Goal: Information Seeking & Learning: Learn about a topic

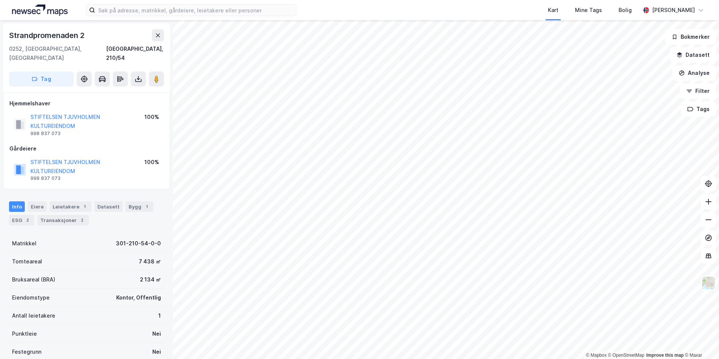
drag, startPoint x: 41, startPoint y: 195, endPoint x: 46, endPoint y: 195, distance: 5.3
click at [41, 201] on div "Eiere" at bounding box center [37, 206] width 19 height 11
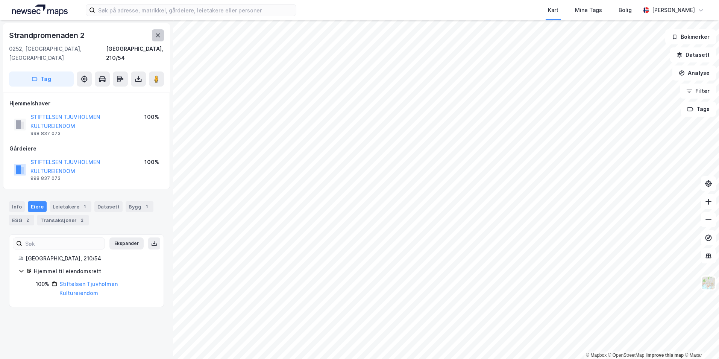
click at [155, 36] on icon at bounding box center [158, 35] width 6 height 6
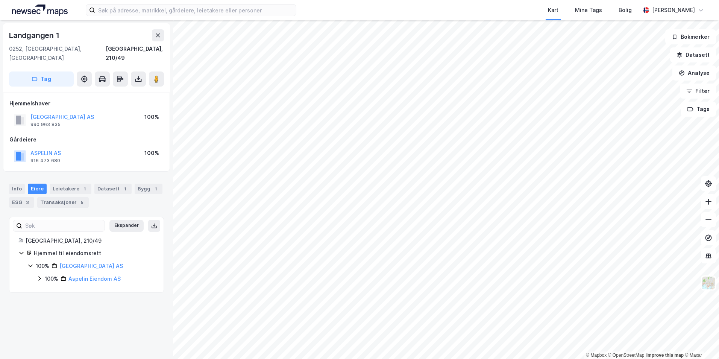
click at [38, 275] on icon at bounding box center [39, 278] width 6 height 6
click at [44, 278] on div "100% Aspelin Eiendom AS 100% Aspelin AS" at bounding box center [95, 285] width 118 height 22
click at [47, 288] on icon at bounding box center [49, 291] width 6 height 6
click at [55, 301] on icon at bounding box center [58, 304] width 6 height 6
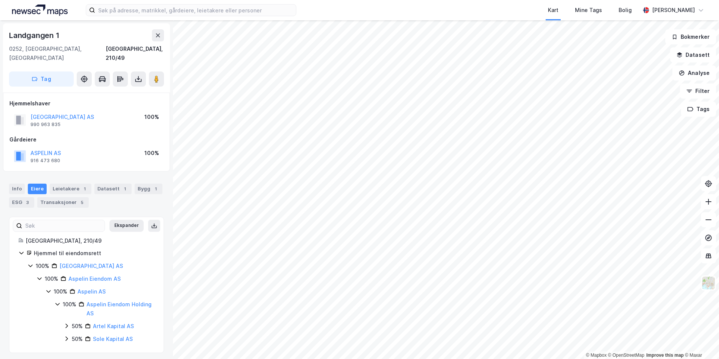
click at [65, 323] on icon at bounding box center [67, 326] width 6 height 6
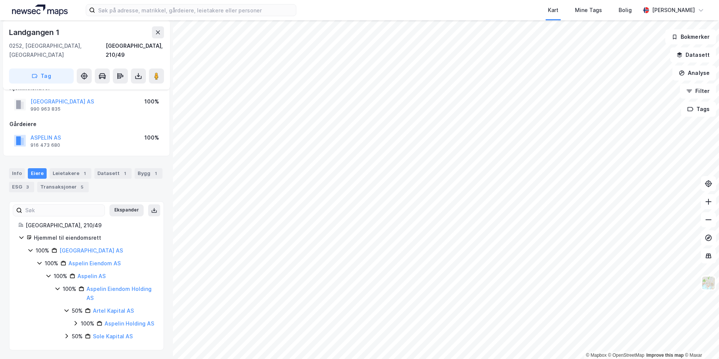
scroll to position [16, 0]
click at [66, 338] on icon at bounding box center [67, 336] width 6 height 6
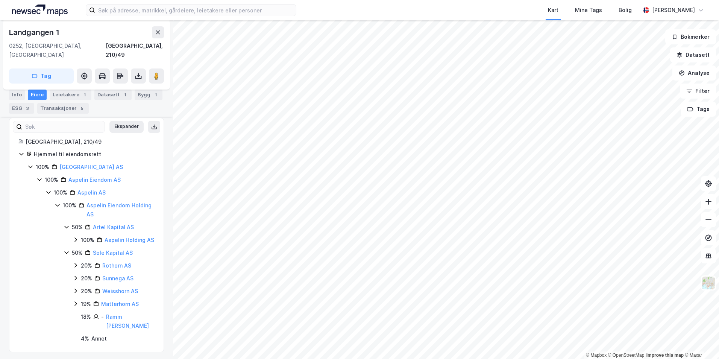
scroll to position [101, 0]
click at [54, 192] on div "100% Aspelin AS 100% Aspelin Eiendom Holding AS 50% Artel Kapital AS 100% Aspel…" at bounding box center [100, 263] width 109 height 155
click at [58, 200] on icon at bounding box center [58, 203] width 6 height 6
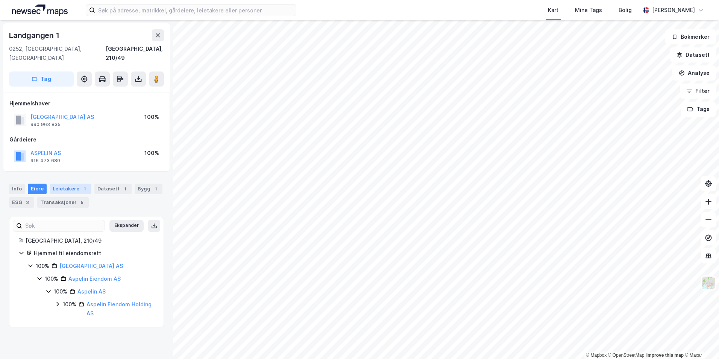
scroll to position [0, 0]
click at [159, 42] on div "Landgangen 1 0252, Oslo, Oslo Oslo, 210/49" at bounding box center [86, 45] width 155 height 33
click at [157, 38] on icon at bounding box center [158, 35] width 6 height 6
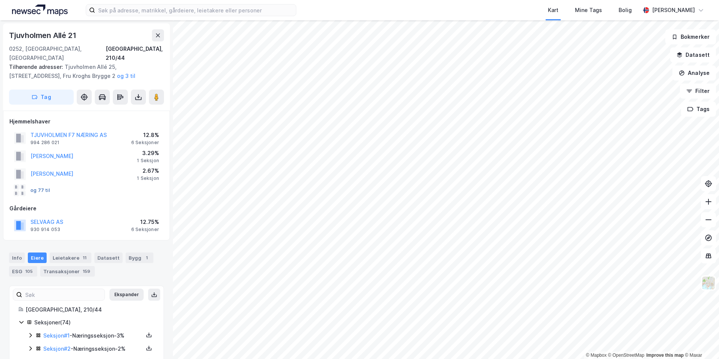
click at [0, 0] on button "og 77 til" at bounding box center [0, 0] width 0 height 0
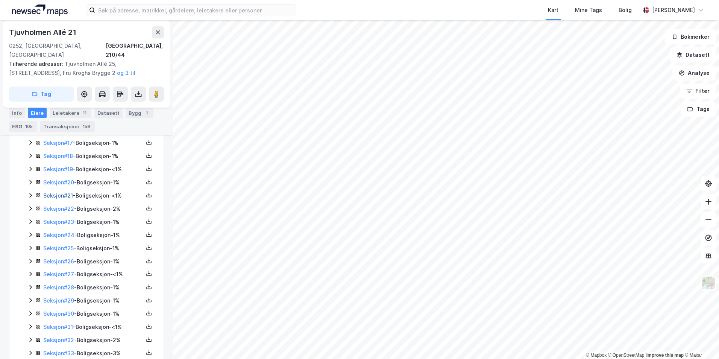
click at [62, 192] on link "Seksjon # 21" at bounding box center [58, 195] width 30 height 6
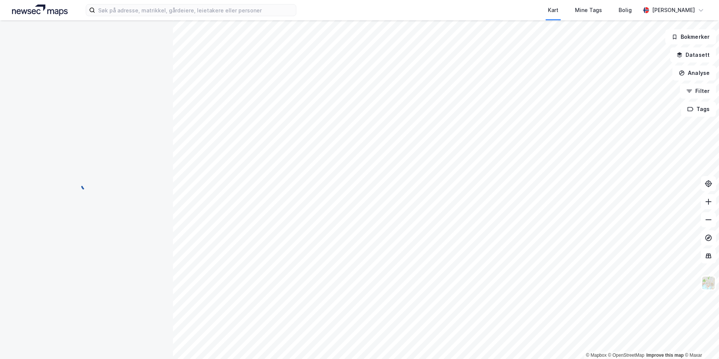
scroll to position [166, 0]
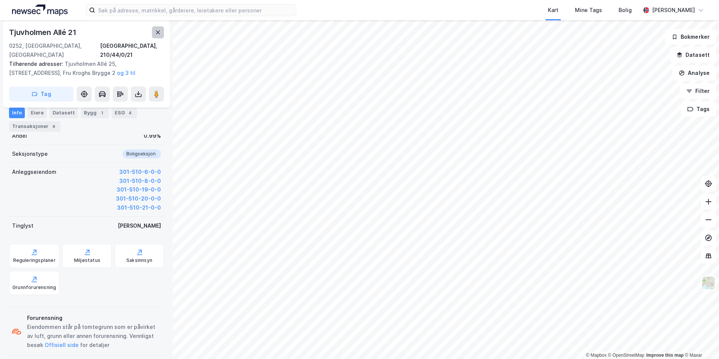
click at [156, 37] on button at bounding box center [158, 32] width 12 height 12
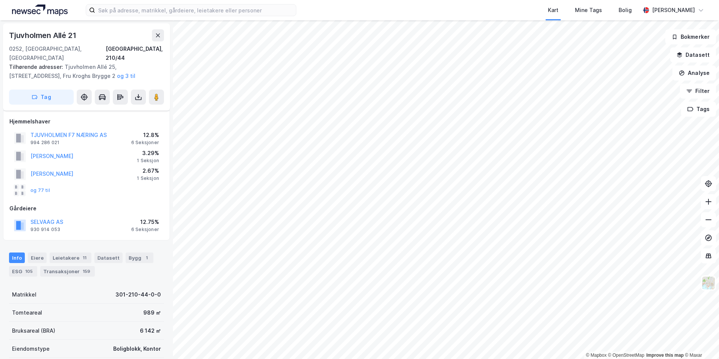
scroll to position [166, 0]
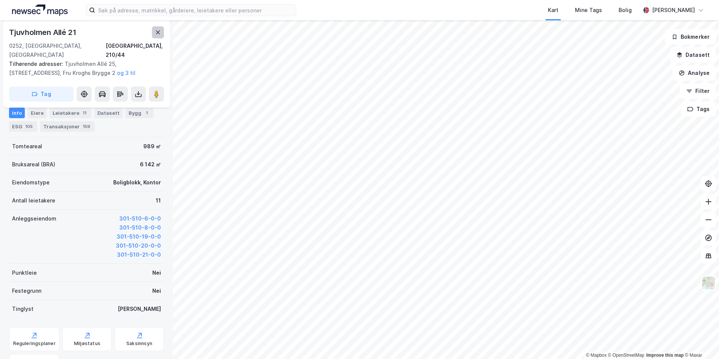
click at [160, 35] on button at bounding box center [158, 32] width 12 height 12
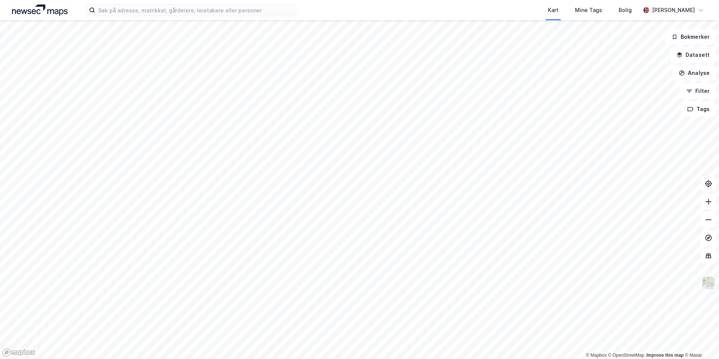
click at [159, 18] on div "Kart Mine Tags Bolig Simen Standahl" at bounding box center [359, 10] width 719 height 20
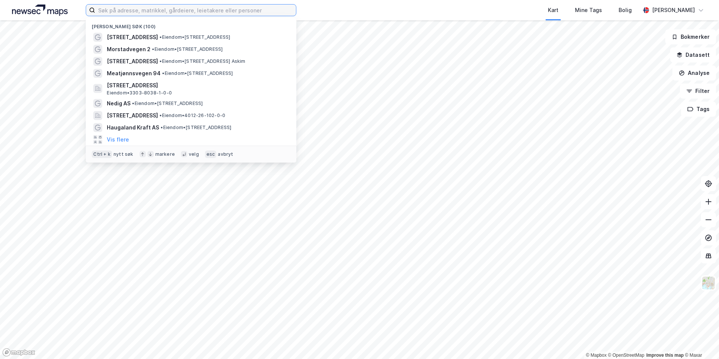
click at [157, 12] on input at bounding box center [195, 10] width 201 height 11
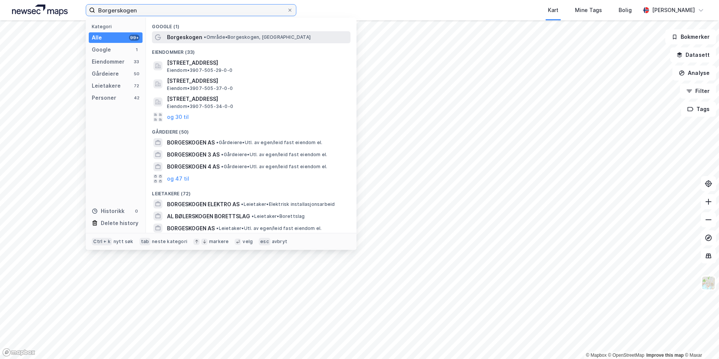
type input "Borgerskogen"
click at [290, 36] on div "Borgeskogen • Område • Borgeskogen, 3160 Stokke" at bounding box center [258, 37] width 182 height 9
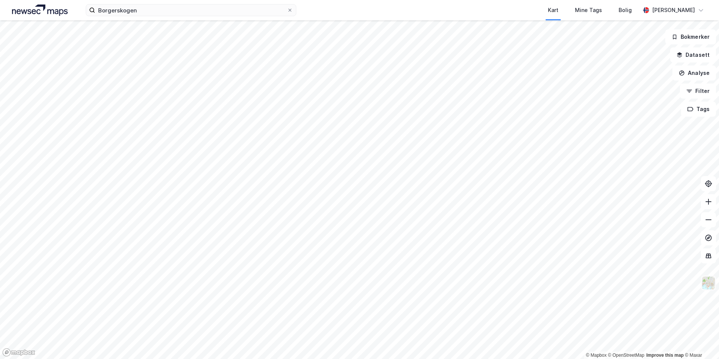
click at [707, 284] on img at bounding box center [709, 283] width 14 height 14
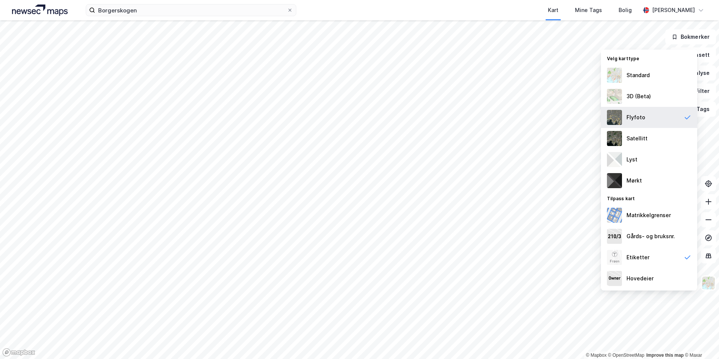
click at [643, 120] on div "Flyfoto" at bounding box center [636, 117] width 19 height 9
click at [715, 288] on img at bounding box center [709, 283] width 14 height 14
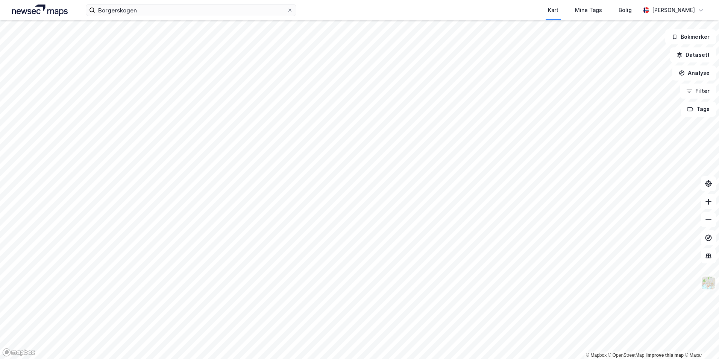
click at [710, 284] on img at bounding box center [709, 283] width 14 height 14
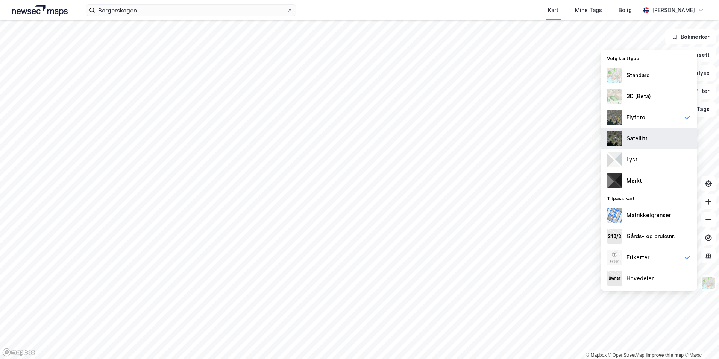
click at [649, 138] on div "Satellitt" at bounding box center [649, 138] width 96 height 21
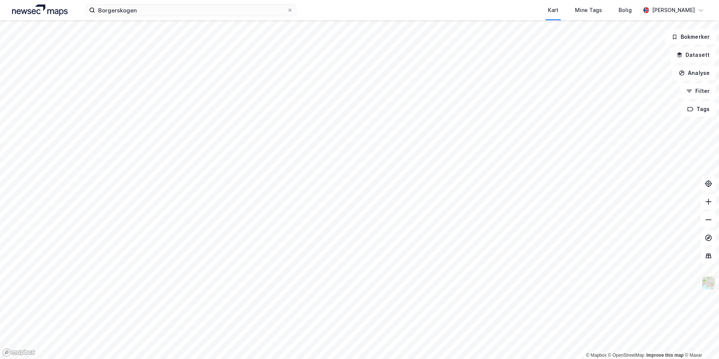
click at [707, 285] on img at bounding box center [709, 283] width 14 height 14
click at [707, 282] on img at bounding box center [709, 283] width 14 height 14
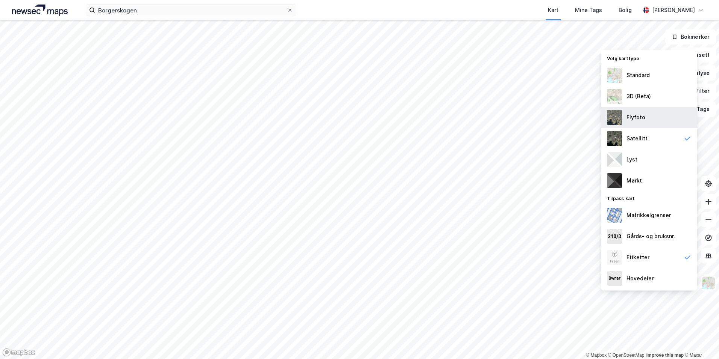
click at [638, 122] on div "Flyfoto" at bounding box center [636, 117] width 19 height 9
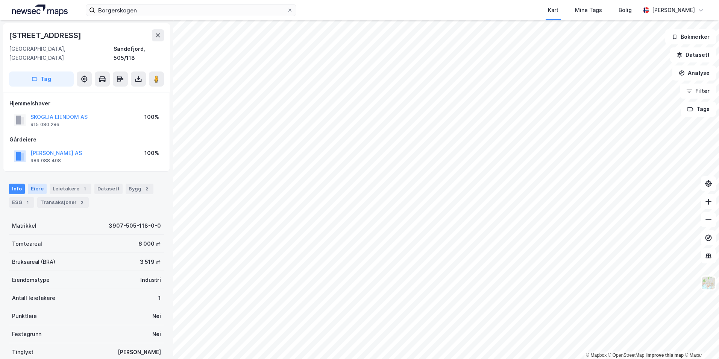
click at [41, 184] on div "Eiere" at bounding box center [37, 189] width 19 height 11
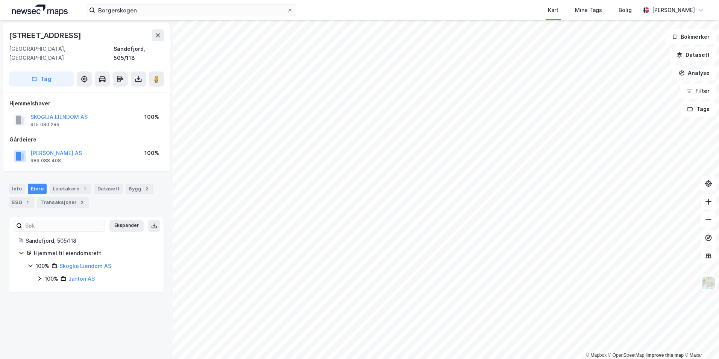
click at [41, 275] on icon at bounding box center [39, 278] width 6 height 6
drag, startPoint x: 102, startPoint y: 269, endPoint x: 70, endPoint y: 271, distance: 32.1
click at [70, 274] on div "100% Janton AS" at bounding box center [100, 278] width 110 height 9
click at [41, 275] on icon at bounding box center [39, 278] width 6 height 6
drag, startPoint x: 130, startPoint y: 283, endPoint x: 78, endPoint y: 285, distance: 52.3
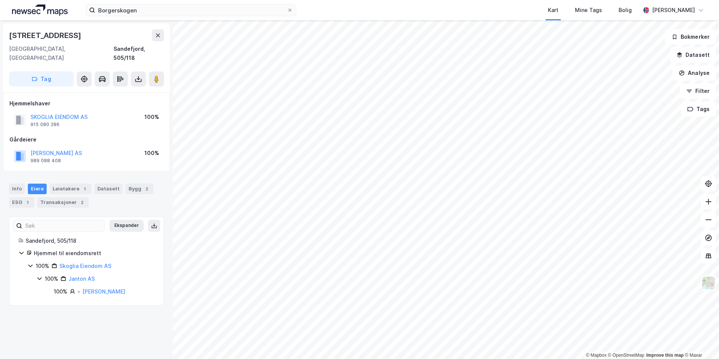
click at [78, 287] on div "100% - Henriksen Jan Erik" at bounding box center [104, 291] width 101 height 9
drag, startPoint x: 78, startPoint y: 285, endPoint x: 67, endPoint y: 311, distance: 28.2
click at [67, 311] on div "Borgeskogen 45c 3160, Stokke, Vestfold Sandefjord, 505/118 Tag Hjemmelshaver SK…" at bounding box center [86, 189] width 173 height 339
drag, startPoint x: 76, startPoint y: 273, endPoint x: 69, endPoint y: 273, distance: 7.2
click at [69, 274] on div "100% Janton AS" at bounding box center [100, 278] width 110 height 9
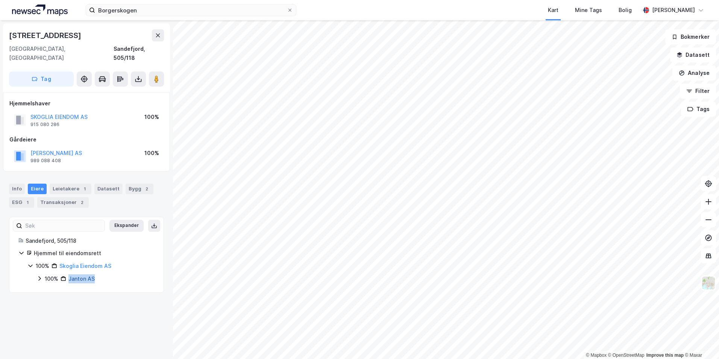
copy link "Janton AS"
click at [57, 36] on div "Borgeskogen 45c" at bounding box center [46, 35] width 74 height 12
copy div "Borgeskogen 45c"
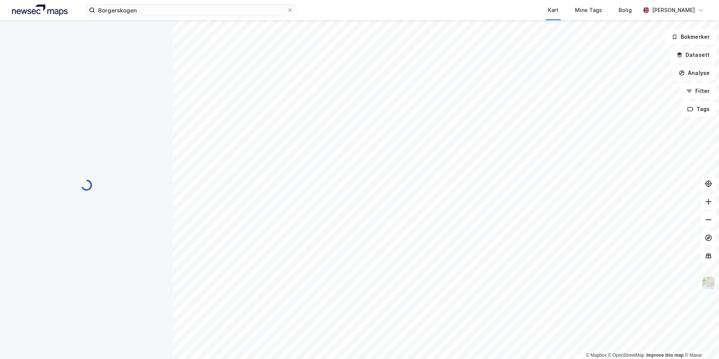
click at [162, 40] on div at bounding box center [86, 189] width 173 height 339
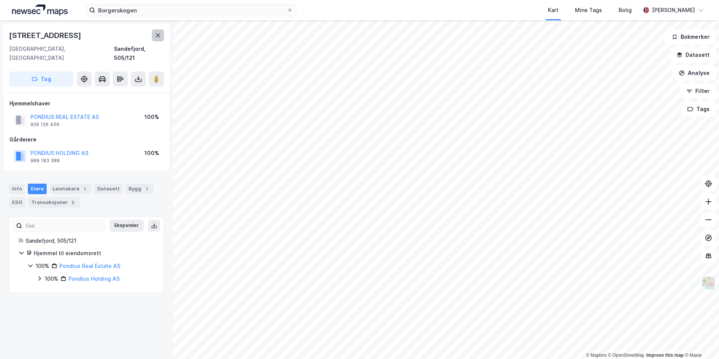
drag, startPoint x: 162, startPoint y: 40, endPoint x: 160, endPoint y: 33, distance: 7.0
click at [160, 33] on icon at bounding box center [158, 35] width 6 height 6
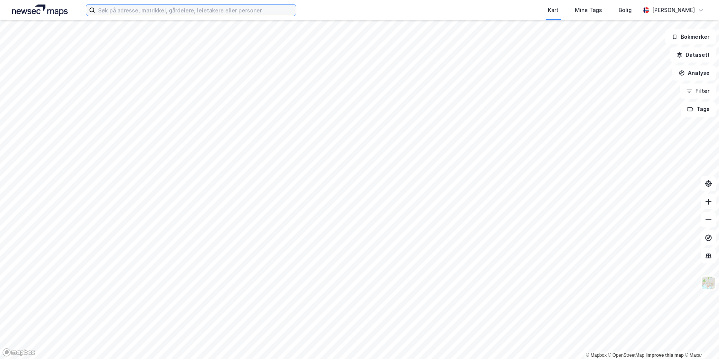
click at [178, 12] on input at bounding box center [195, 10] width 201 height 11
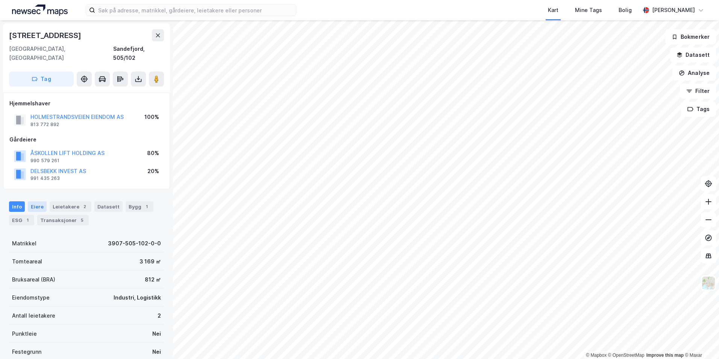
click at [35, 201] on div "Eiere" at bounding box center [37, 206] width 19 height 11
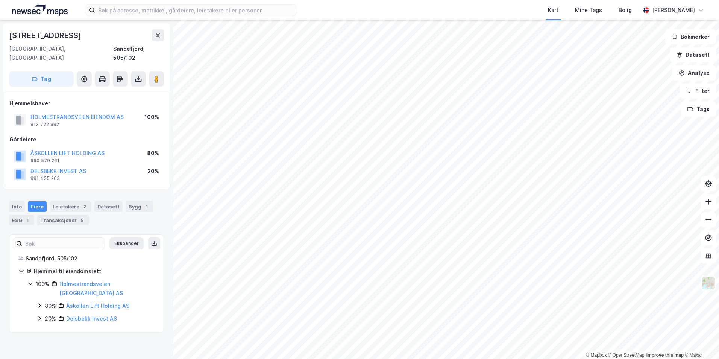
click at [41, 24] on div "Borgeskogen 41c 3160, Stokke, Vestfold Sandefjord, 505/102 Tag" at bounding box center [86, 57] width 167 height 69
click at [44, 32] on div "Borgeskogen 41c" at bounding box center [46, 35] width 74 height 12
copy div "Borgeskogen 41c"
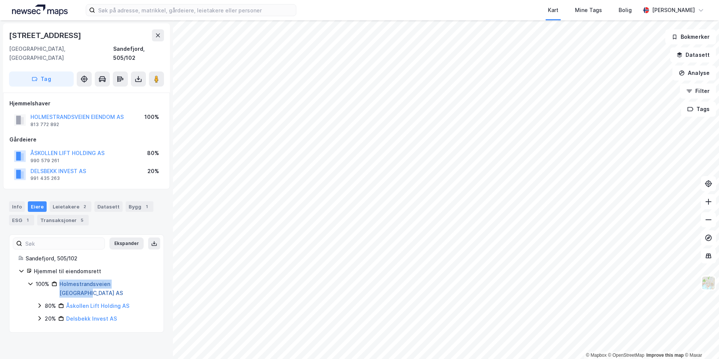
drag, startPoint x: 143, startPoint y: 275, endPoint x: 60, endPoint y: 276, distance: 83.2
click at [60, 280] on div "100% Holmestrandsveien Eiendom AS" at bounding box center [95, 289] width 119 height 18
copy link "Holmestrandsveien Eiendom AS"
click at [32, 281] on icon at bounding box center [30, 284] width 6 height 6
drag, startPoint x: 128, startPoint y: 287, endPoint x: 67, endPoint y: 290, distance: 61.1
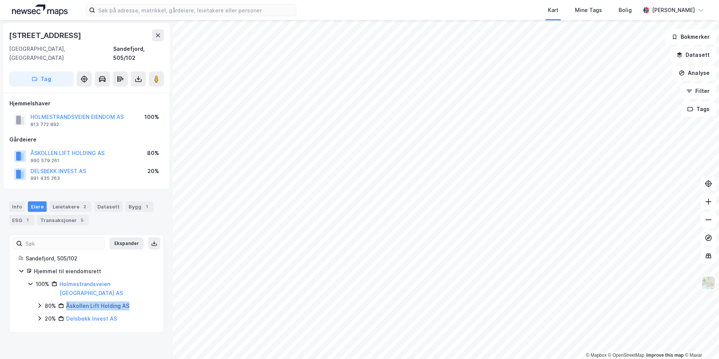
click at [67, 301] on div "80% Åskollen Lift Holding AS" at bounding box center [100, 305] width 110 height 9
copy link "Åskollen Lift Holding AS"
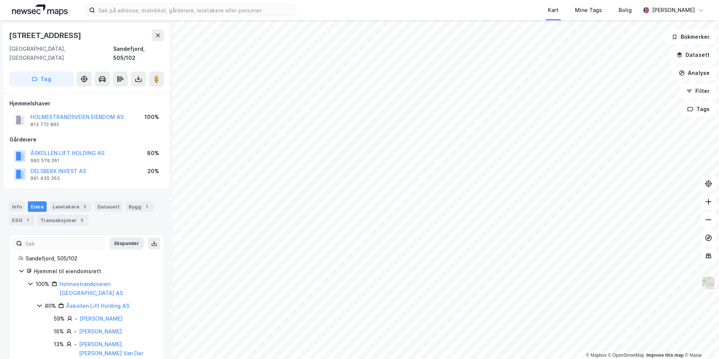
drag, startPoint x: 67, startPoint y: 290, endPoint x: 41, endPoint y: 288, distance: 26.5
click at [41, 304] on icon at bounding box center [39, 305] width 4 height 3
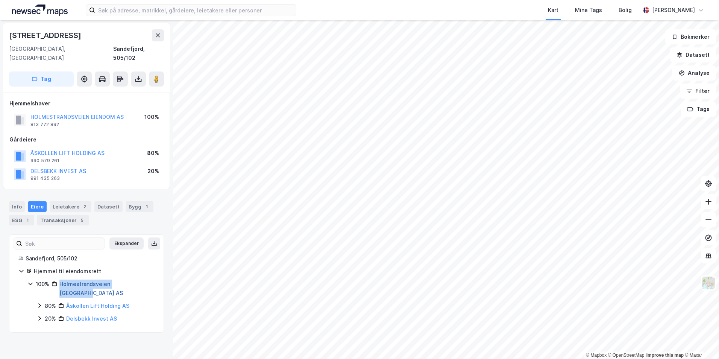
drag, startPoint x: 142, startPoint y: 275, endPoint x: 61, endPoint y: 277, distance: 81.7
click at [61, 280] on div "100% Holmestrandsveien Eiendom AS" at bounding box center [95, 289] width 119 height 18
copy link "Holmestrandsveien Eiendom AS"
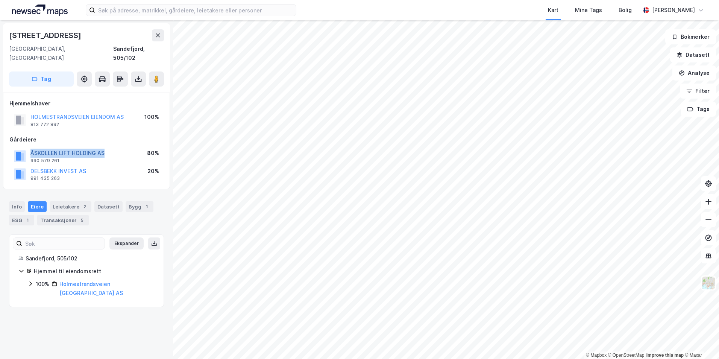
drag, startPoint x: 114, startPoint y: 143, endPoint x: 32, endPoint y: 141, distance: 82.4
click at [32, 147] on div "ÅSKOLLEN LIFT HOLDING AS 990 579 261 80%" at bounding box center [86, 156] width 154 height 18
copy button "ÅSKOLLEN LIFT HOLDING AS"
click at [408, 0] on html "Kart Mine Tags Bolig Simen Standahl © Mapbox © OpenStreetMap Improve this map ©…" at bounding box center [359, 179] width 719 height 359
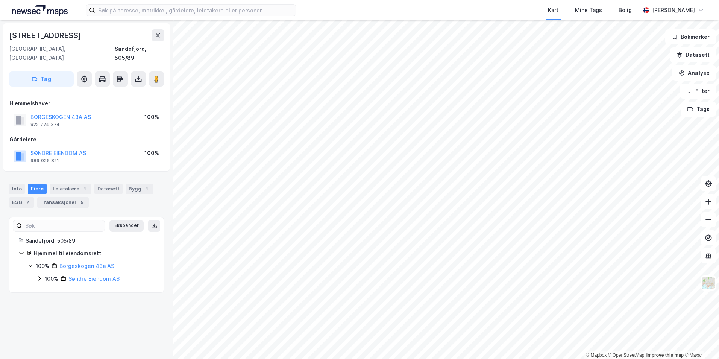
click at [41, 275] on icon at bounding box center [39, 278] width 6 height 6
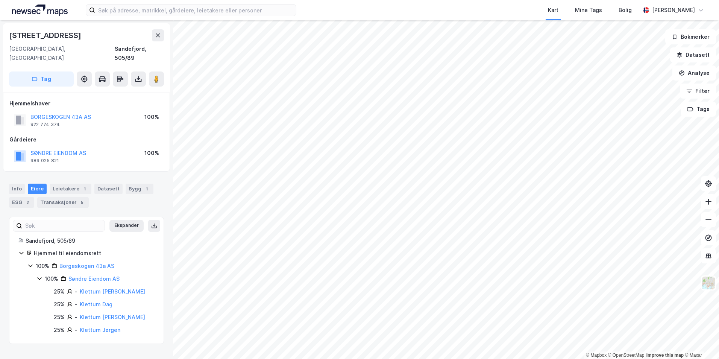
click at [41, 278] on icon at bounding box center [39, 279] width 4 height 3
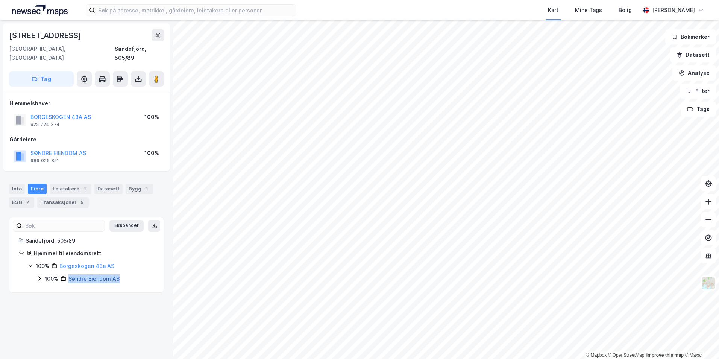
drag, startPoint x: 122, startPoint y: 270, endPoint x: 68, endPoint y: 271, distance: 53.4
click at [68, 274] on div "100% Søndre Eiendom AS" at bounding box center [100, 278] width 110 height 9
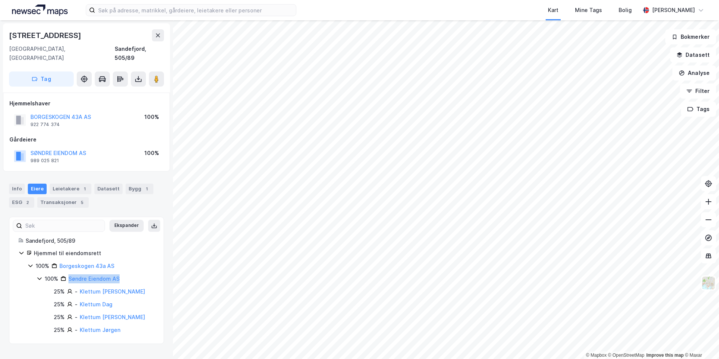
copy link "Søndre Eiendom AS"
drag, startPoint x: 56, startPoint y: 255, endPoint x: 118, endPoint y: 255, distance: 62.1
click at [118, 261] on div "100% Borgeskogen 43a AS" at bounding box center [95, 265] width 119 height 9
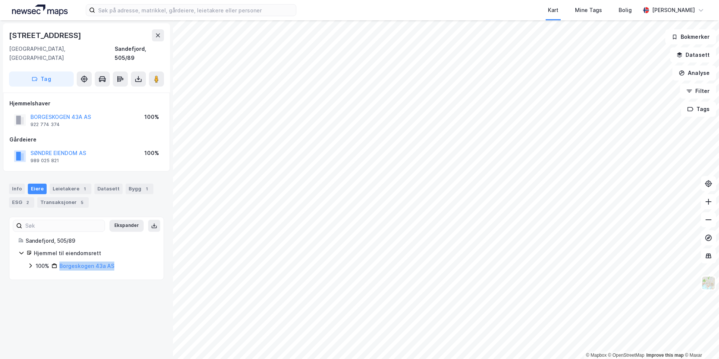
copy link "Borgeskogen 43a AS"
click at [59, 33] on div "Borgeskogen 43a" at bounding box center [46, 35] width 74 height 12
copy div "Borgeskogen 43a"
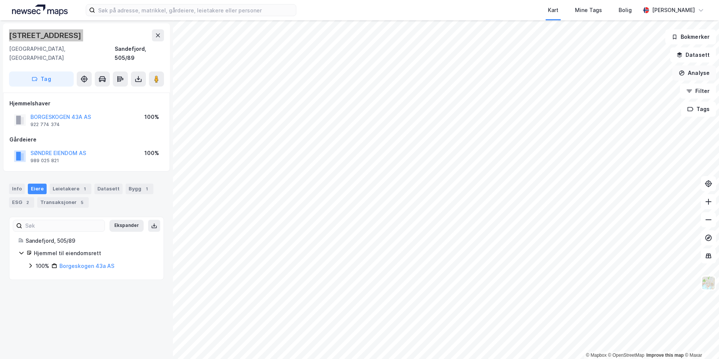
click at [700, 73] on button "Analyse" at bounding box center [695, 72] width 44 height 15
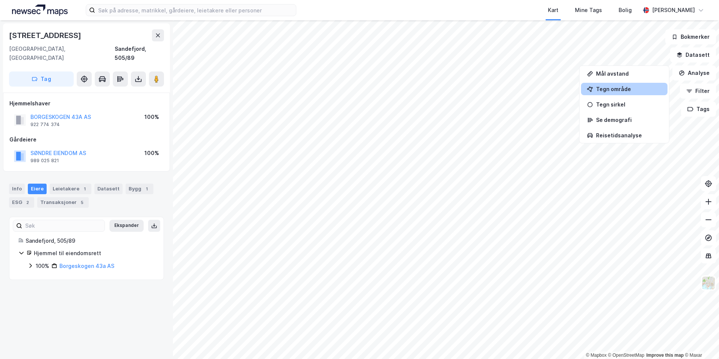
click at [644, 90] on div "Tegn område" at bounding box center [628, 89] width 65 height 6
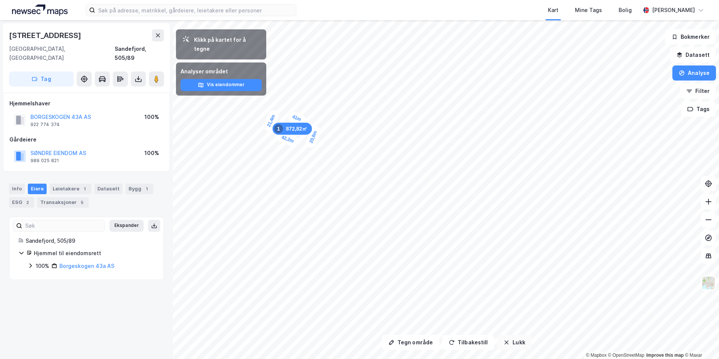
click at [508, 348] on button "Lukk" at bounding box center [514, 342] width 34 height 15
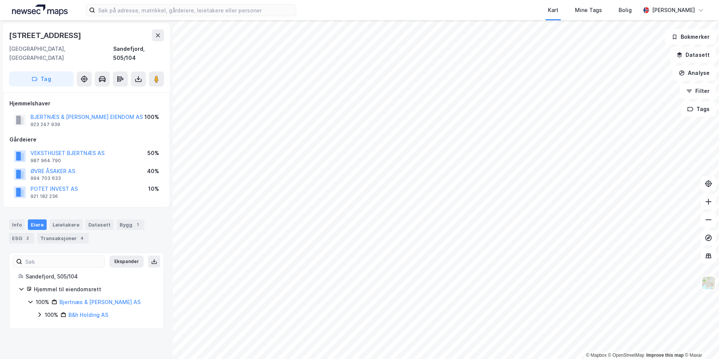
click at [48, 30] on div "Borgeskogen 9b" at bounding box center [46, 35] width 74 height 12
drag, startPoint x: 48, startPoint y: 30, endPoint x: 46, endPoint y: 34, distance: 5.0
click at [46, 34] on div "Borgeskogen 9b" at bounding box center [46, 35] width 74 height 12
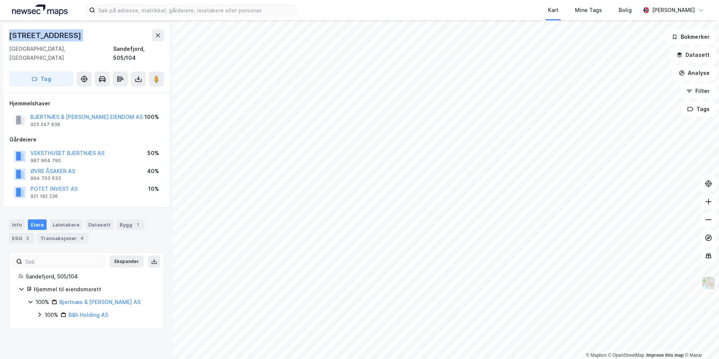
click at [46, 34] on div "Borgeskogen 9b" at bounding box center [46, 35] width 74 height 12
click at [39, 312] on icon at bounding box center [39, 315] width 6 height 6
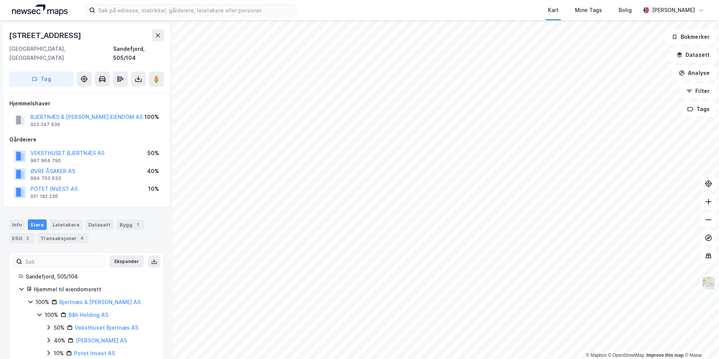
click at [50, 324] on icon at bounding box center [49, 327] width 6 height 6
click at [49, 326] on icon at bounding box center [48, 327] width 4 height 3
copy link "B&h Holding AS"
drag, startPoint x: 93, startPoint y: 306, endPoint x: 66, endPoint y: 308, distance: 26.8
click at [66, 310] on div "100% B&h Holding AS" at bounding box center [100, 314] width 110 height 9
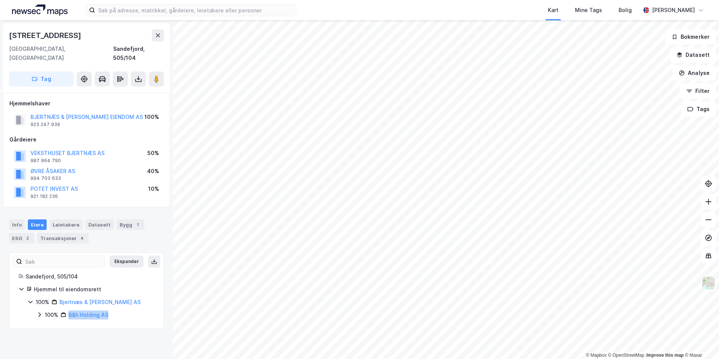
copy link "B&h Holding AS"
click at [112, 310] on div "100% B&h Holding AS" at bounding box center [100, 314] width 110 height 9
click at [116, 310] on div "100% B&h Holding AS" at bounding box center [100, 314] width 110 height 9
drag, startPoint x: 115, startPoint y: 306, endPoint x: 68, endPoint y: 307, distance: 46.7
click at [68, 310] on div "100% B&h Holding AS" at bounding box center [100, 314] width 110 height 9
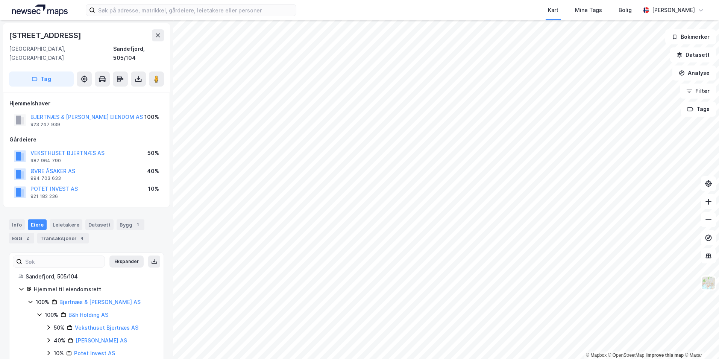
click at [64, 38] on div "Borgeskogen 9b" at bounding box center [46, 35] width 74 height 12
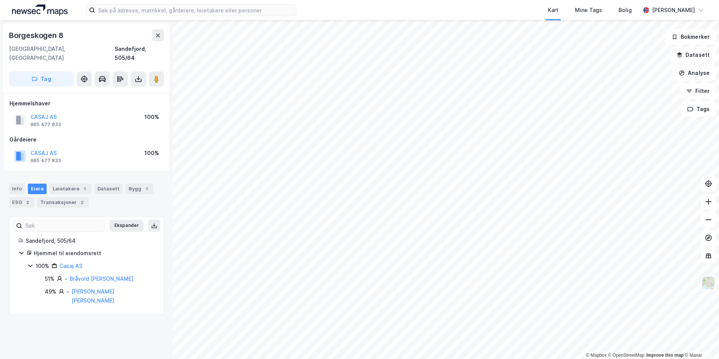
click at [70, 38] on div "Borgeskogen 8" at bounding box center [86, 35] width 155 height 12
drag, startPoint x: 92, startPoint y: 256, endPoint x: 60, endPoint y: 256, distance: 32.4
click at [60, 261] on div "100% Casaj AS" at bounding box center [95, 265] width 119 height 9
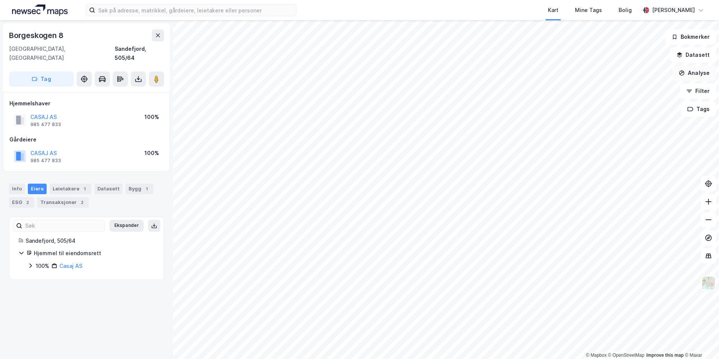
click at [689, 70] on button "Analyse" at bounding box center [695, 72] width 44 height 15
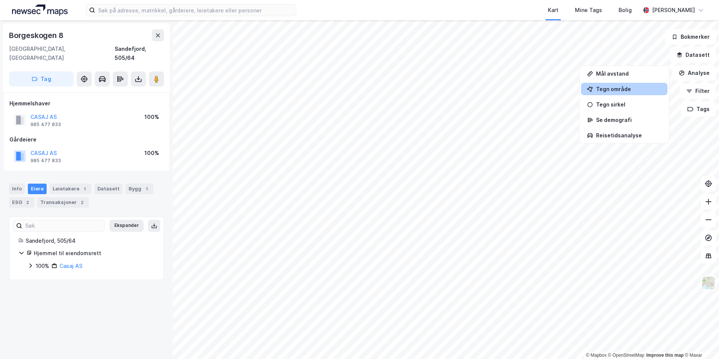
click at [627, 91] on div "Tegn område" at bounding box center [628, 89] width 65 height 6
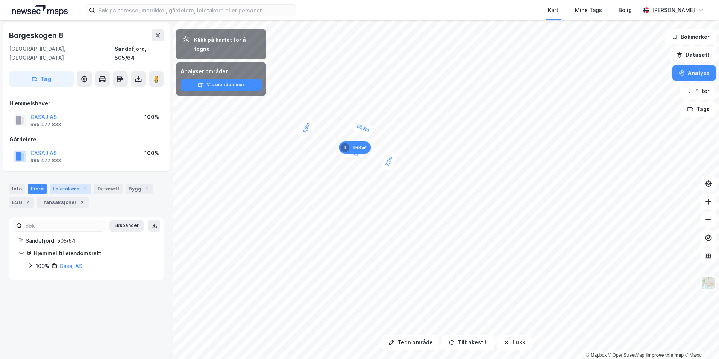
click at [58, 184] on div "Leietakere 1" at bounding box center [71, 189] width 42 height 11
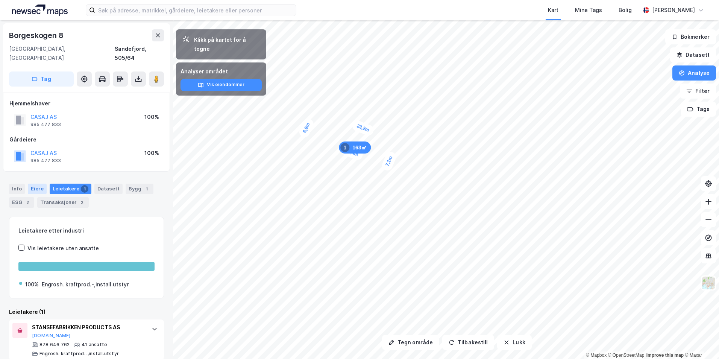
click at [38, 184] on div "Eiere" at bounding box center [37, 189] width 19 height 11
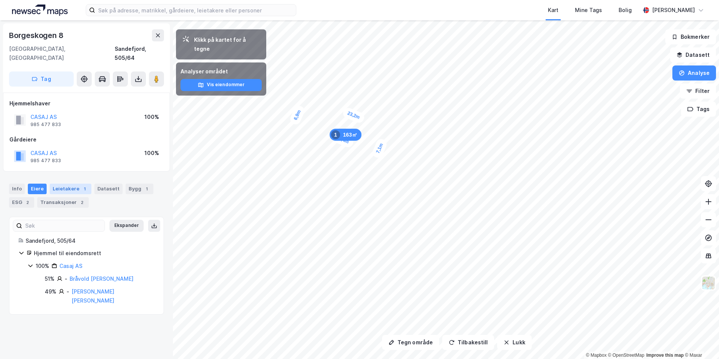
click at [64, 184] on div "Leietakere 1" at bounding box center [71, 189] width 42 height 11
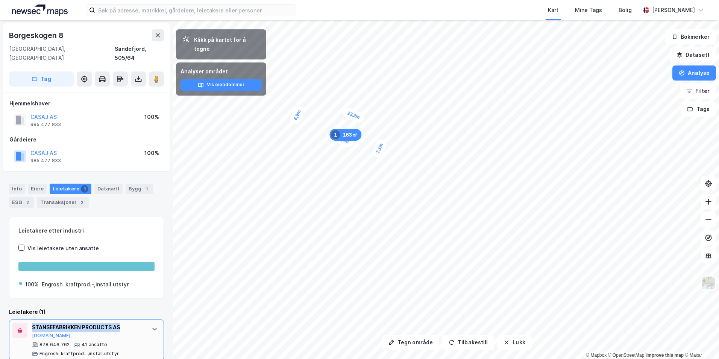
drag, startPoint x: 31, startPoint y: 318, endPoint x: 122, endPoint y: 320, distance: 91.1
click at [122, 320] on div "STANSEFABRIKKEN PRODUCTS AS Proff.no 878 646 762 41 ansatte Engrosh. kraftprod.…" at bounding box center [86, 339] width 155 height 41
click at [515, 344] on button "Lukk" at bounding box center [514, 342] width 34 height 15
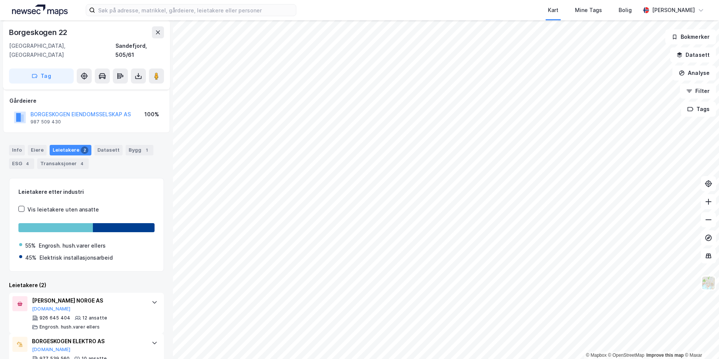
scroll to position [42, 0]
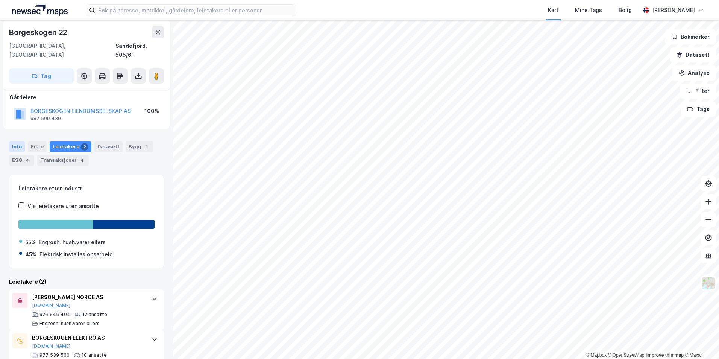
click at [16, 141] on div "Info" at bounding box center [17, 146] width 16 height 11
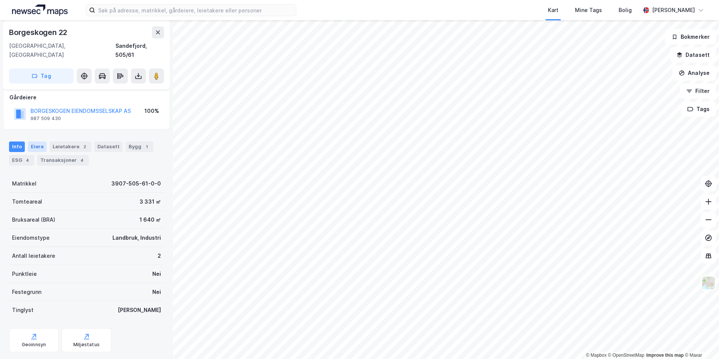
click at [32, 141] on div "Eiere" at bounding box center [37, 146] width 19 height 11
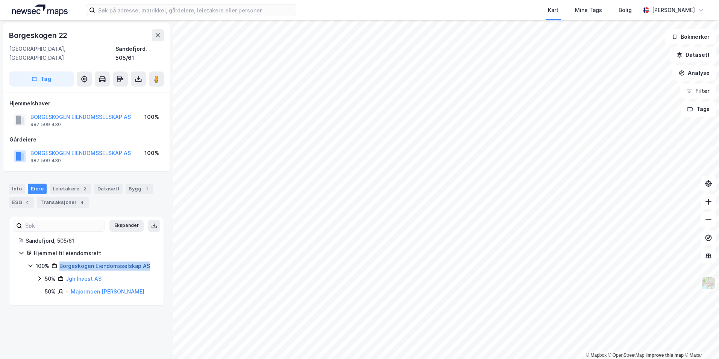
drag, startPoint x: 149, startPoint y: 257, endPoint x: 60, endPoint y: 259, distance: 89.2
click at [60, 259] on div "Sandefjord, 505/61 Hjemmel til eiendomsrett 100% Borgeskogen Eiendomsselskap AS…" at bounding box center [86, 266] width 154 height 60
click at [34, 32] on div "Borgeskogen 22" at bounding box center [39, 35] width 60 height 12
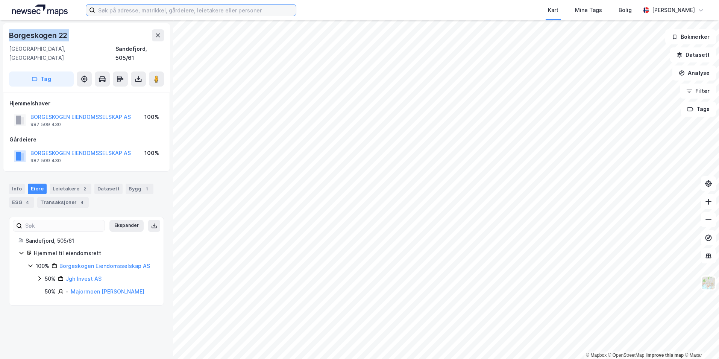
click at [176, 13] on input at bounding box center [195, 10] width 201 height 11
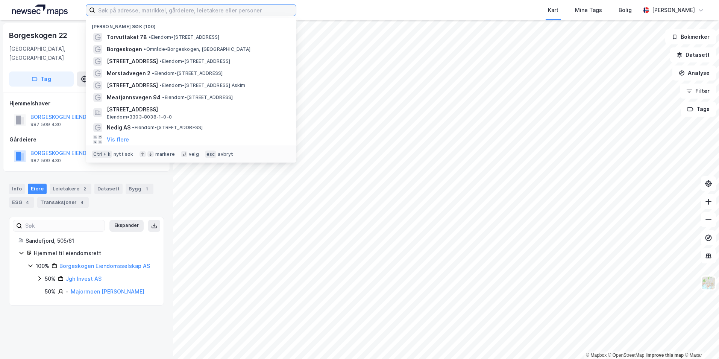
type input "v"
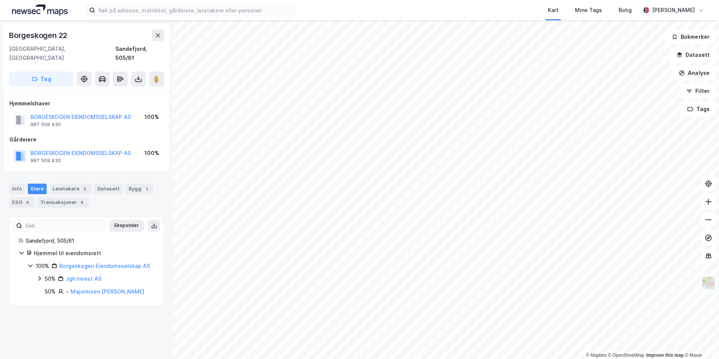
click at [125, 316] on div "Borgeskogen 22 3160, Stokke, Vestfold Sandefjord, 505/61 Tag Hjemmelshaver BORG…" at bounding box center [86, 189] width 173 height 339
click at [698, 80] on button "Analyse" at bounding box center [695, 72] width 44 height 15
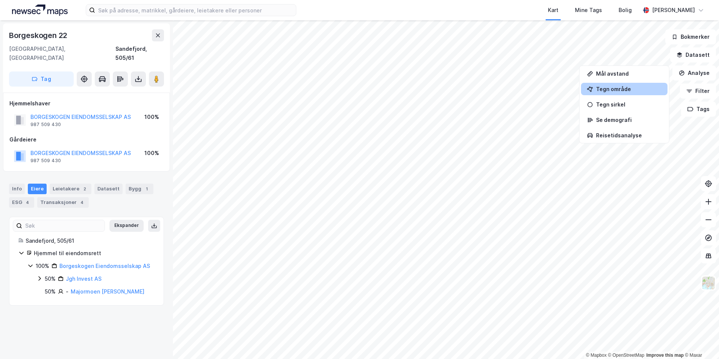
click at [601, 90] on div "Tegn område" at bounding box center [628, 89] width 65 height 6
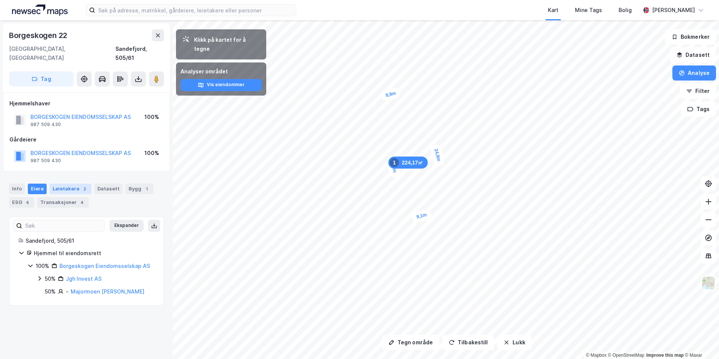
click at [65, 184] on div "Leietakere 2" at bounding box center [71, 189] width 42 height 11
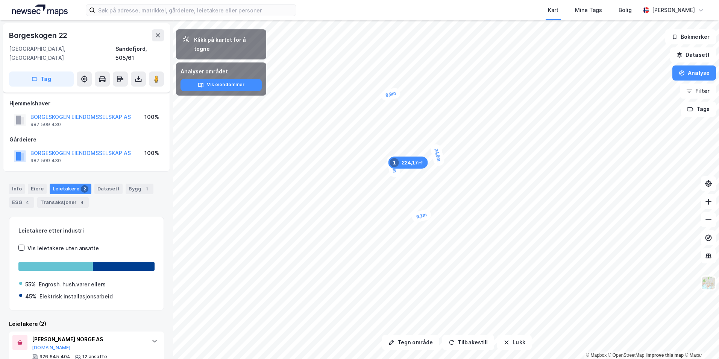
scroll to position [54, 0]
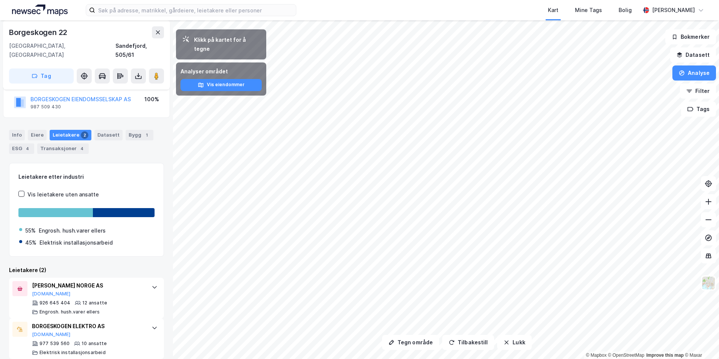
click at [157, 25] on div "Borgeskogen 22 3160, Stokke, Vestfold Sandefjord, 505/61 Tag" at bounding box center [86, 54] width 167 height 69
click at [157, 28] on button at bounding box center [158, 32] width 12 height 12
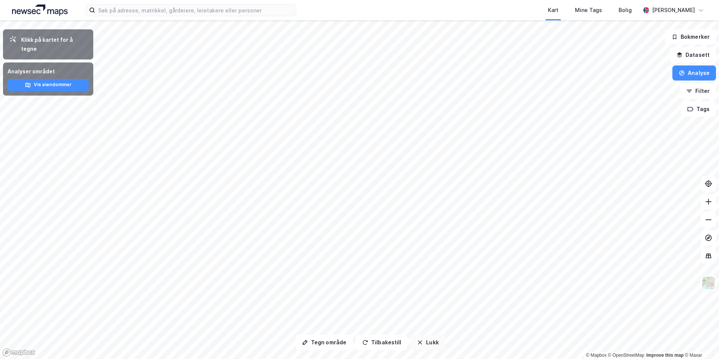
click at [415, 347] on button "Lukk" at bounding box center [428, 342] width 34 height 15
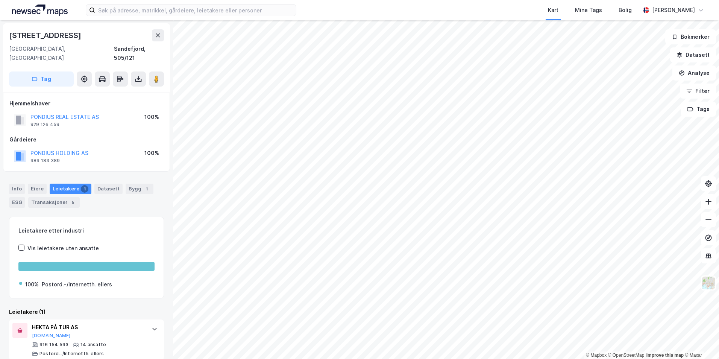
click at [61, 36] on div "Borgeskogen 45d" at bounding box center [46, 35] width 74 height 12
click at [43, 184] on div "Eiere" at bounding box center [37, 189] width 19 height 11
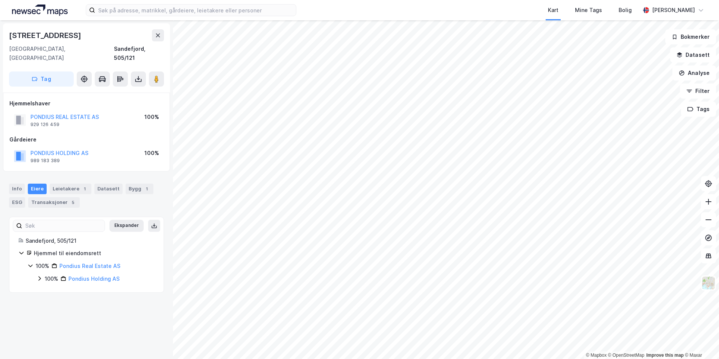
click at [39, 275] on icon at bounding box center [39, 278] width 6 height 6
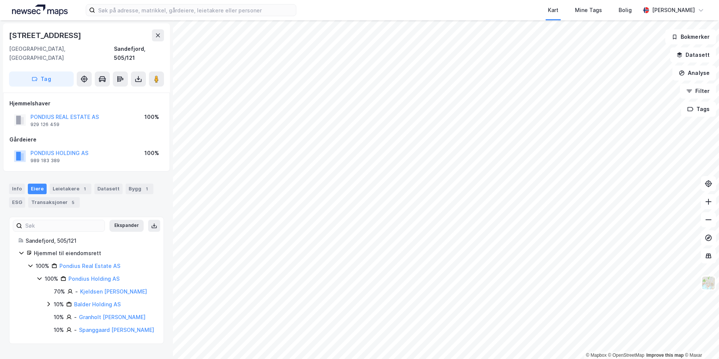
click at [39, 275] on icon at bounding box center [39, 278] width 6 height 6
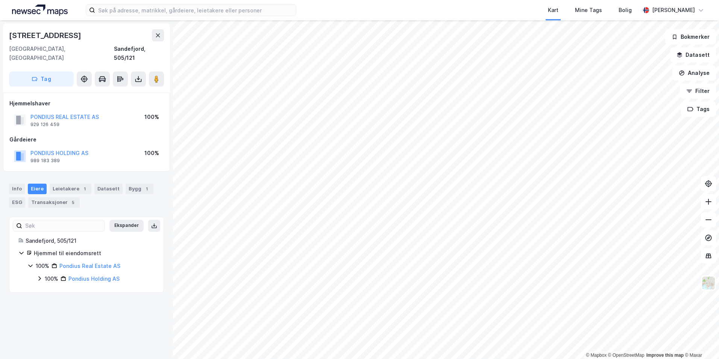
click at [38, 275] on icon at bounding box center [39, 278] width 6 height 6
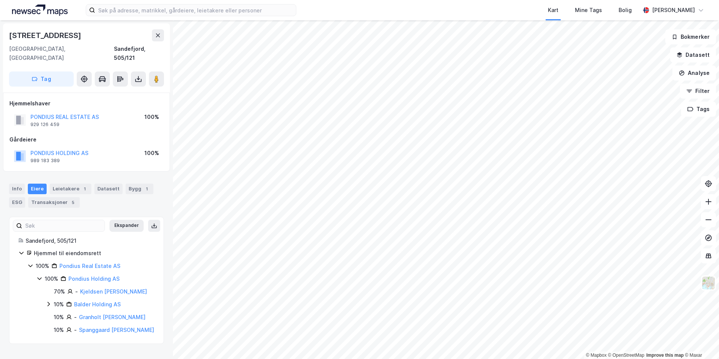
click at [38, 278] on icon at bounding box center [39, 279] width 4 height 3
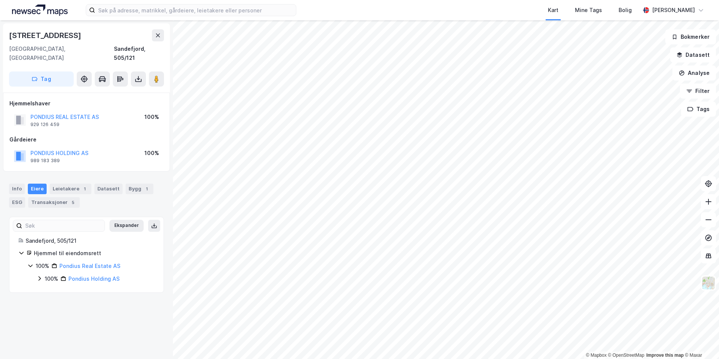
click at [65, 32] on div "Borgeskogen 45d" at bounding box center [46, 35] width 74 height 12
drag, startPoint x: 119, startPoint y: 271, endPoint x: 66, endPoint y: 272, distance: 53.1
click at [66, 274] on div "100% Pondius Holding AS" at bounding box center [100, 278] width 110 height 9
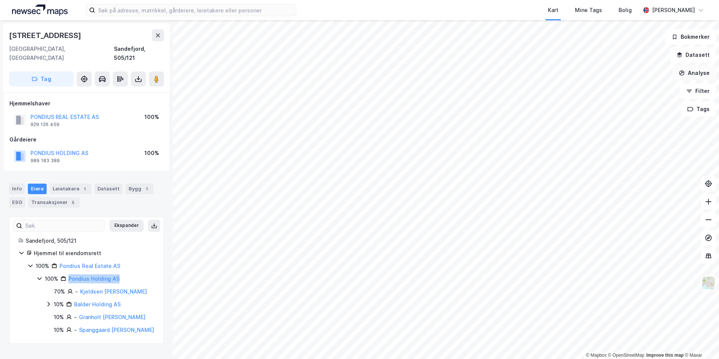
click at [692, 73] on button "Analyse" at bounding box center [695, 72] width 44 height 15
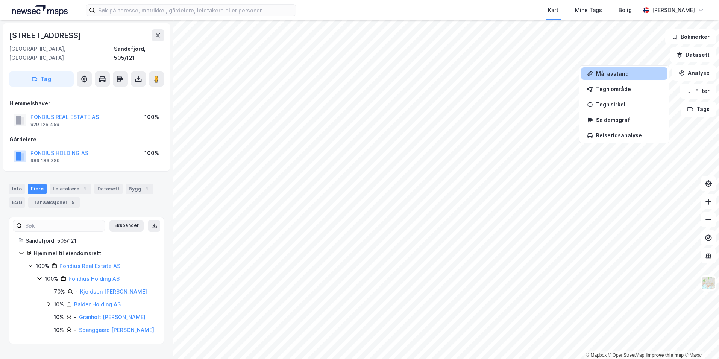
click at [629, 68] on div "Mål avstand" at bounding box center [624, 73] width 87 height 12
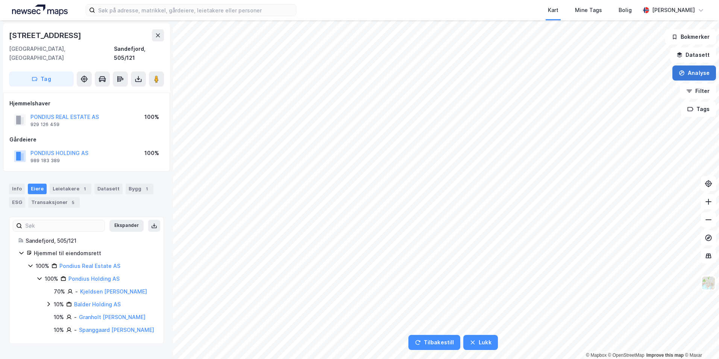
click at [691, 73] on button "Analyse" at bounding box center [695, 72] width 44 height 15
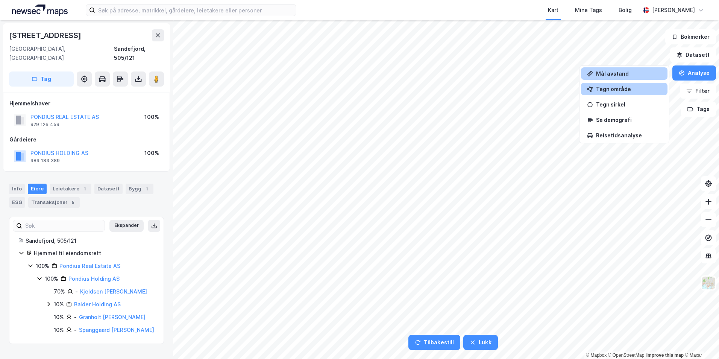
click at [641, 92] on div "Tegn område" at bounding box center [628, 89] width 65 height 6
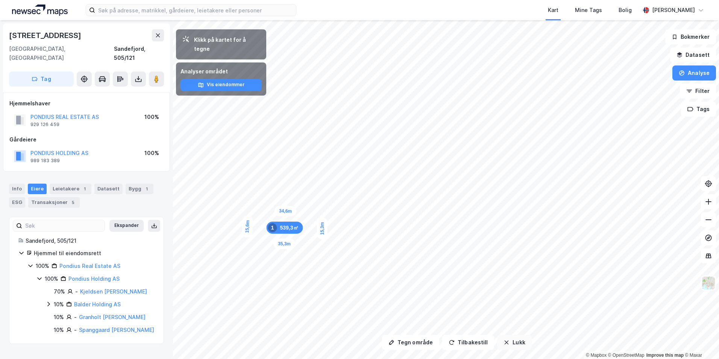
click at [523, 349] on button "Lukk" at bounding box center [514, 342] width 34 height 15
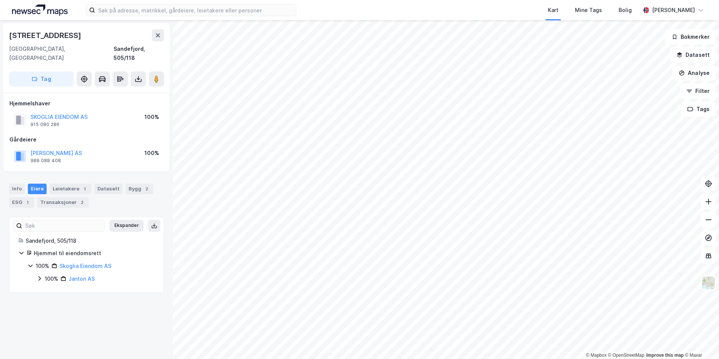
click at [52, 37] on div "Borgeskogen 45c" at bounding box center [46, 35] width 74 height 12
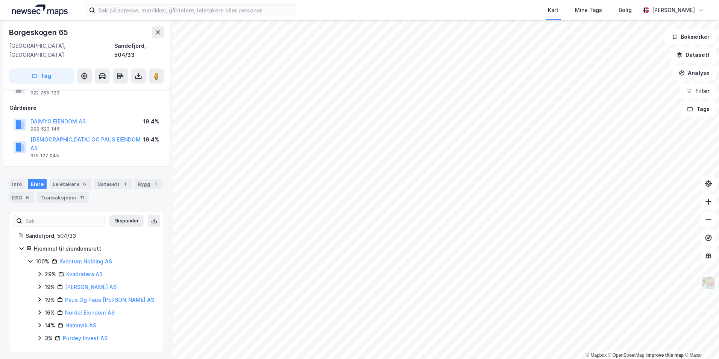
scroll to position [16, 0]
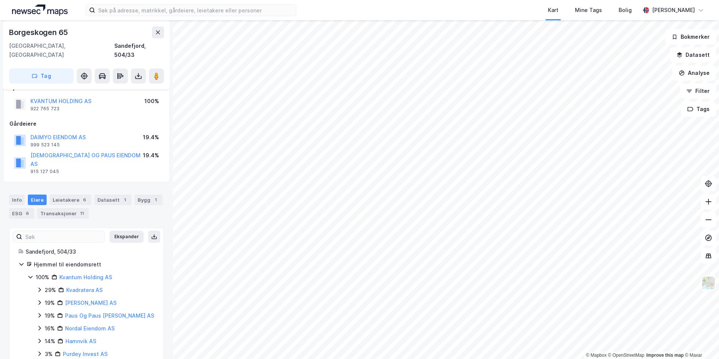
click at [56, 36] on div "Borgeskogen 65" at bounding box center [39, 32] width 61 height 12
drag, startPoint x: 125, startPoint y: 258, endPoint x: 60, endPoint y: 258, distance: 64.7
click at [60, 273] on div "100% Kvantum Holding AS" at bounding box center [95, 277] width 119 height 9
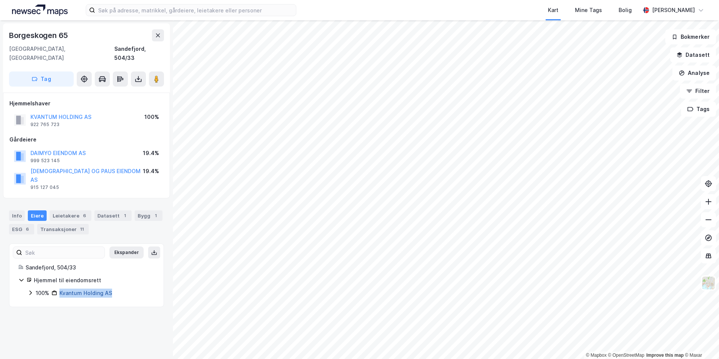
scroll to position [0, 0]
click at [694, 74] on button "Analyse" at bounding box center [695, 72] width 44 height 15
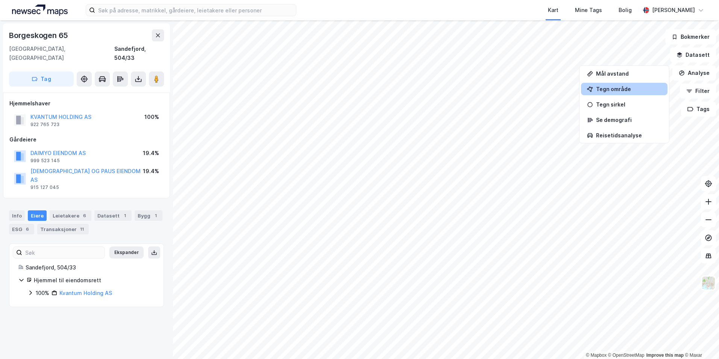
click at [617, 93] on div "Tegn område" at bounding box center [624, 89] width 87 height 12
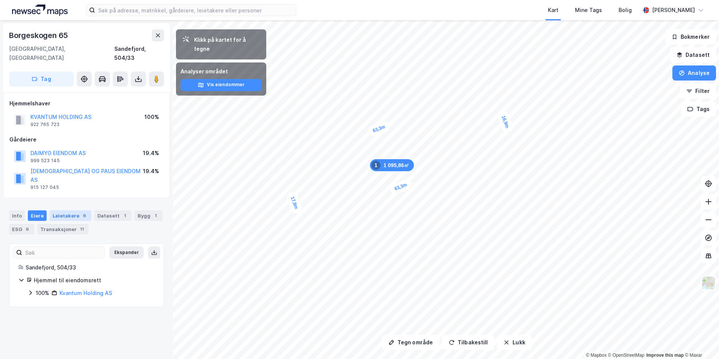
click at [81, 212] on div "6" at bounding box center [85, 216] width 8 height 8
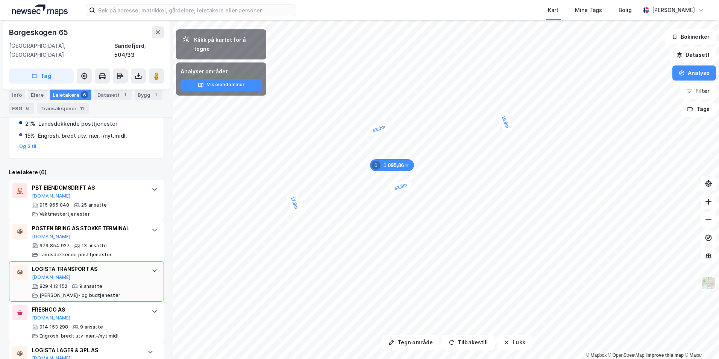
scroll to position [246, 0]
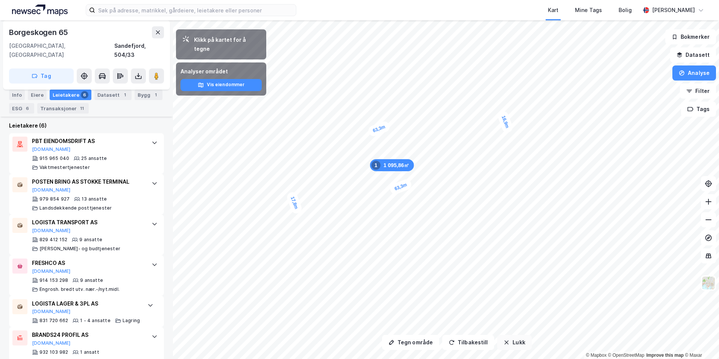
click at [510, 338] on button "Lukk" at bounding box center [514, 342] width 34 height 15
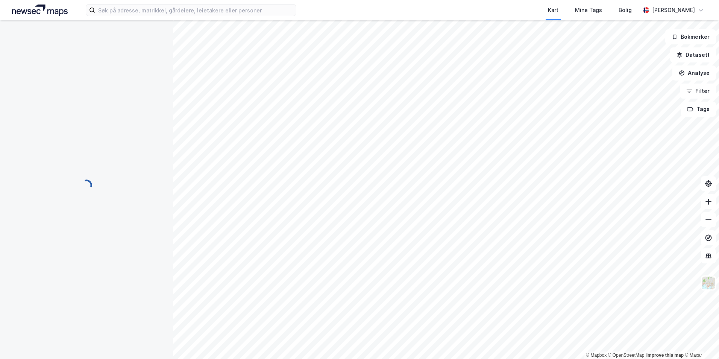
scroll to position [0, 0]
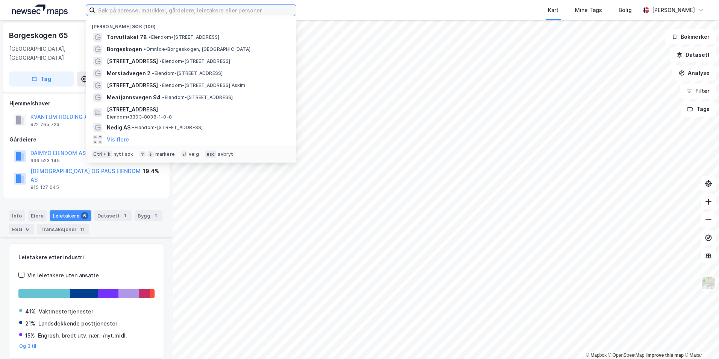
click at [125, 11] on input at bounding box center [195, 10] width 201 height 11
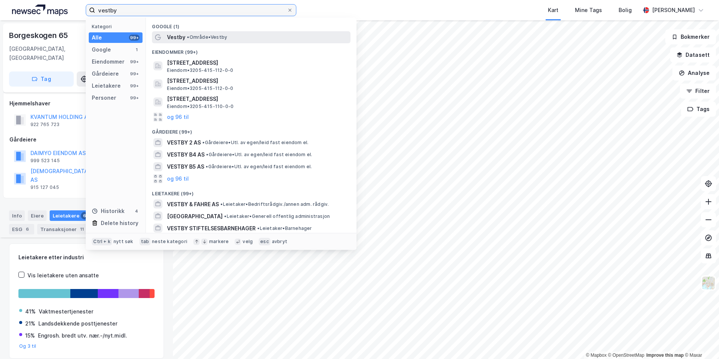
type input "vestby"
click at [248, 34] on div "Vestby • Område • Vestby" at bounding box center [258, 37] width 182 height 9
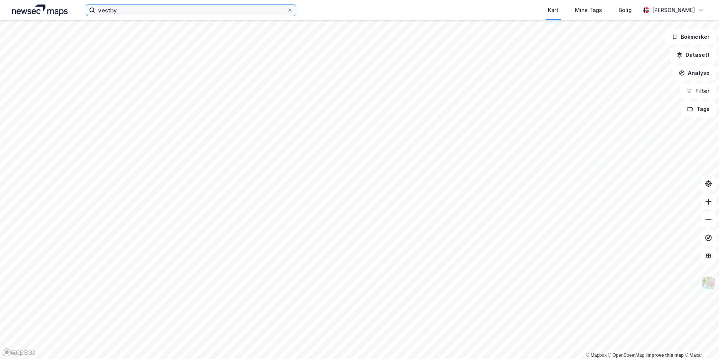
click at [126, 14] on input "vestby" at bounding box center [191, 10] width 192 height 11
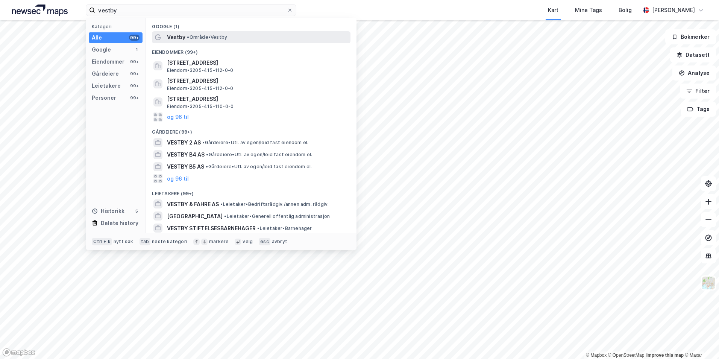
click at [254, 40] on div "Vestby • Område • Vestby" at bounding box center [258, 37] width 182 height 9
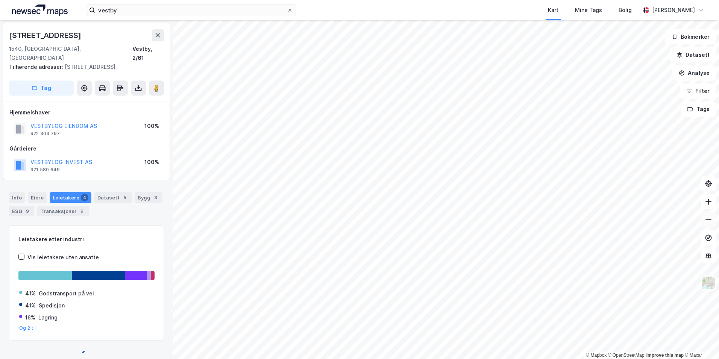
scroll to position [3, 0]
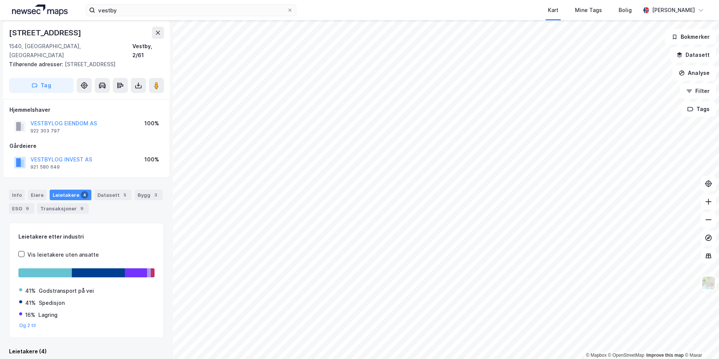
click at [40, 32] on div "Toveien 35" at bounding box center [46, 33] width 74 height 12
click at [31, 190] on div "Eiere" at bounding box center [37, 195] width 19 height 11
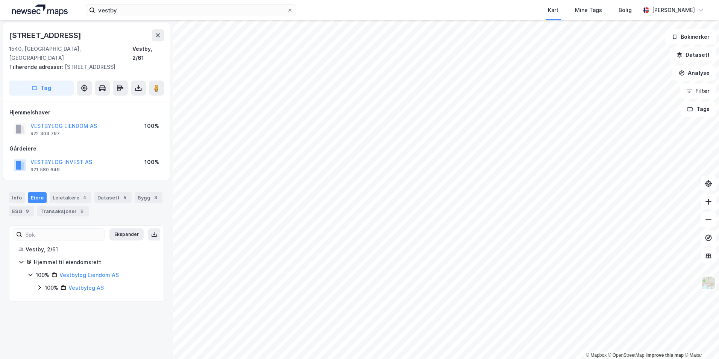
click at [41, 284] on icon at bounding box center [39, 287] width 6 height 6
click at [52, 296] on div "100% Vestbylog Holding AS" at bounding box center [100, 300] width 109 height 9
click at [51, 297] on icon at bounding box center [49, 300] width 6 height 6
drag, startPoint x: 51, startPoint y: 291, endPoint x: 60, endPoint y: 304, distance: 15.8
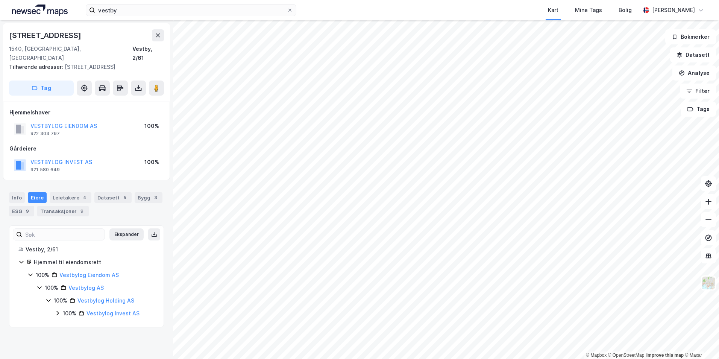
click at [60, 310] on icon at bounding box center [58, 313] width 6 height 6
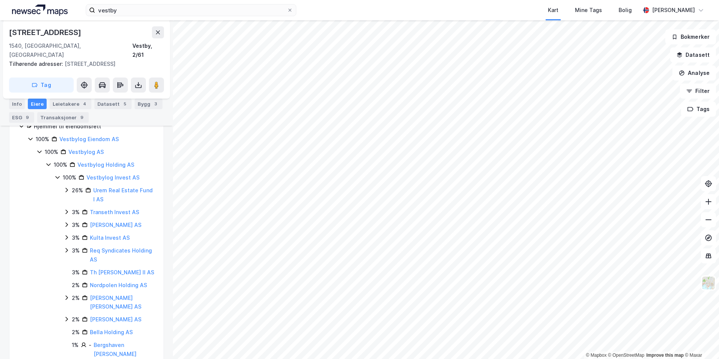
scroll to position [130, 0]
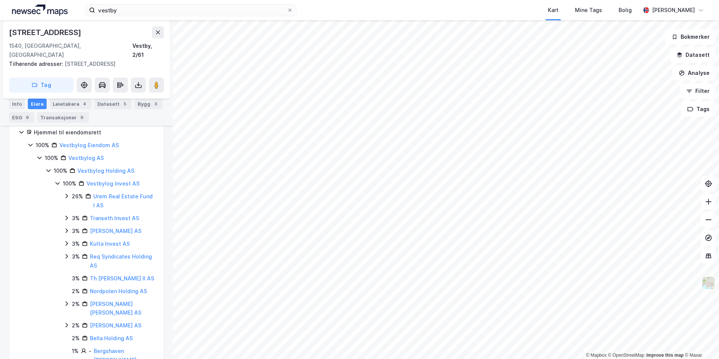
click at [66, 193] on icon at bounding box center [67, 196] width 6 height 6
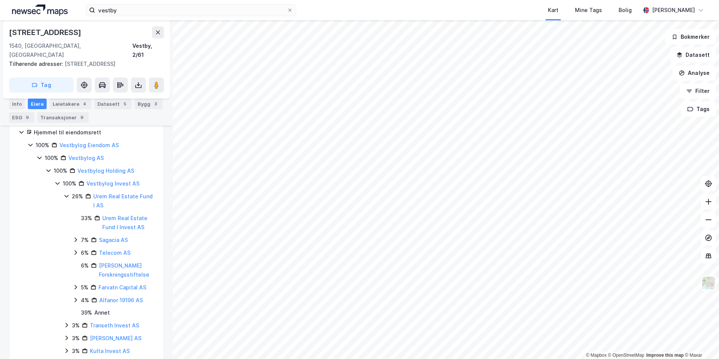
click at [56, 180] on icon at bounding box center [58, 183] width 6 height 6
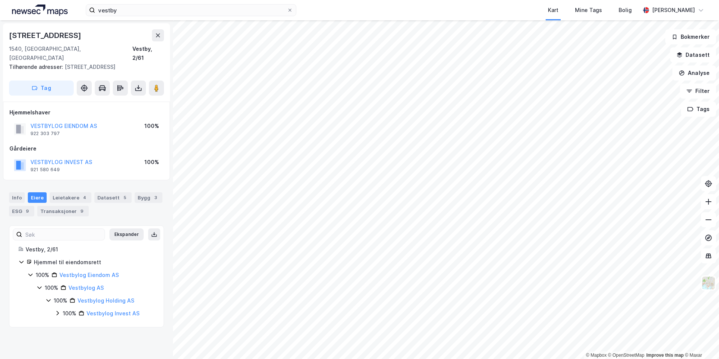
scroll to position [0, 0]
drag, startPoint x: 116, startPoint y: 306, endPoint x: 88, endPoint y: 307, distance: 28.2
click at [88, 309] on div "100% Vestbylog Invest AS" at bounding box center [109, 313] width 92 height 9
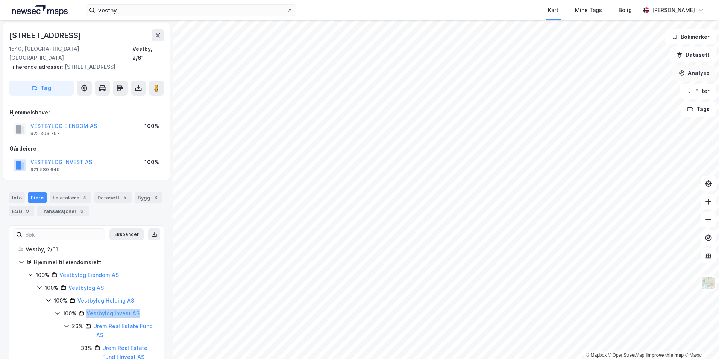
click at [680, 77] on button "Analyse" at bounding box center [695, 72] width 44 height 15
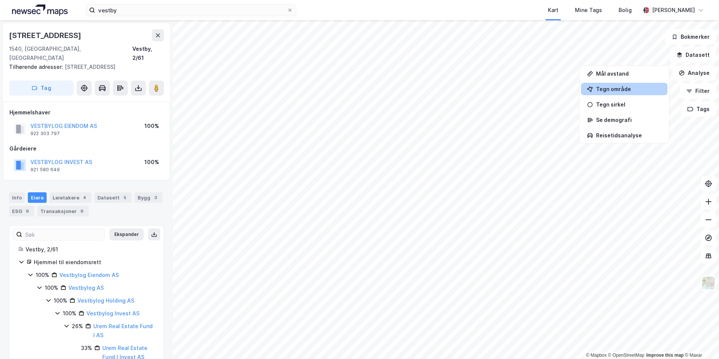
click at [624, 91] on div "Tegn område" at bounding box center [628, 89] width 65 height 6
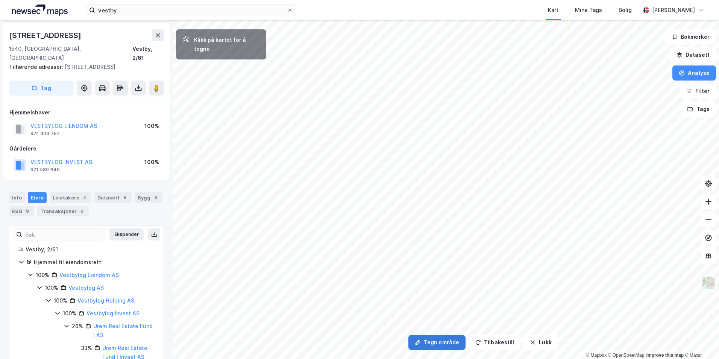
click at [420, 342] on icon "button" at bounding box center [418, 342] width 5 height 5
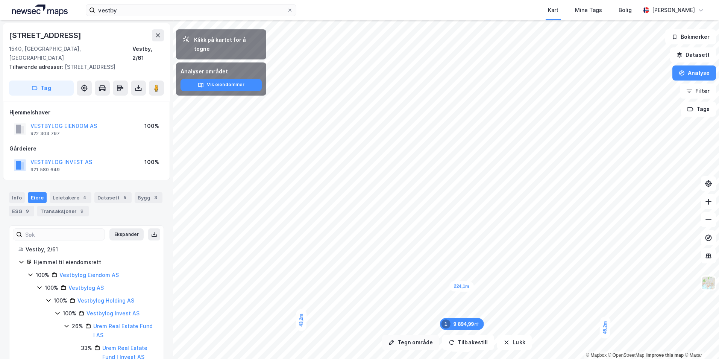
click at [412, 338] on button "Tegn område" at bounding box center [410, 342] width 57 height 15
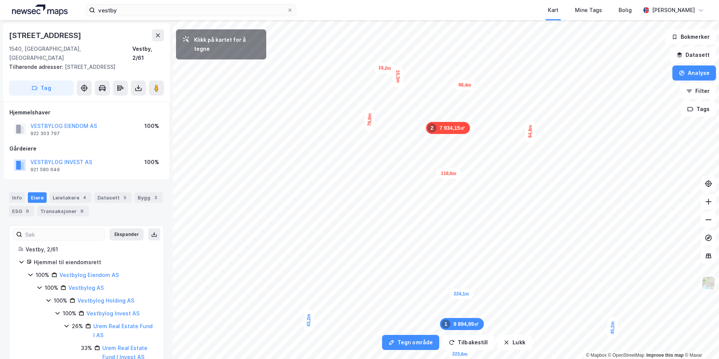
click at [398, 69] on div "10,3m" at bounding box center [397, 76] width 11 height 22
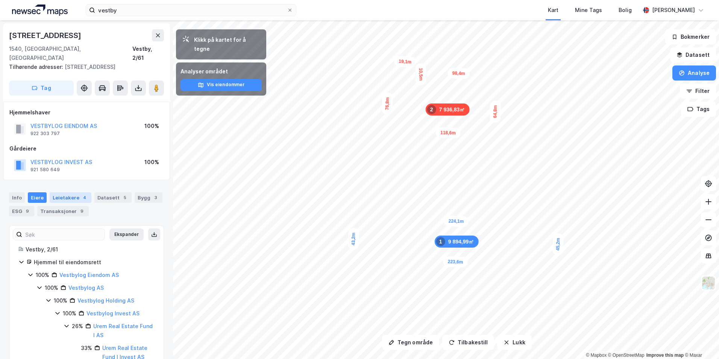
click at [73, 192] on div "Leietakere 4" at bounding box center [71, 197] width 42 height 11
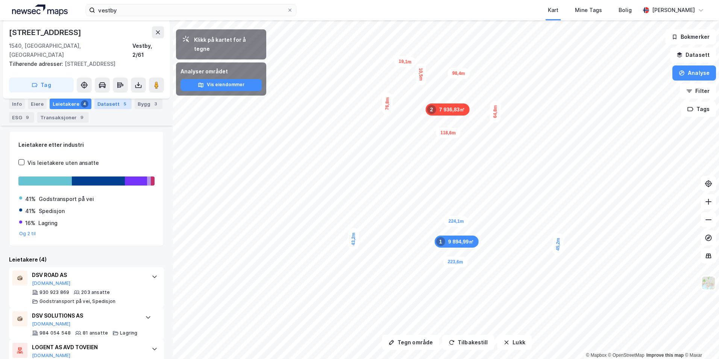
scroll to position [156, 0]
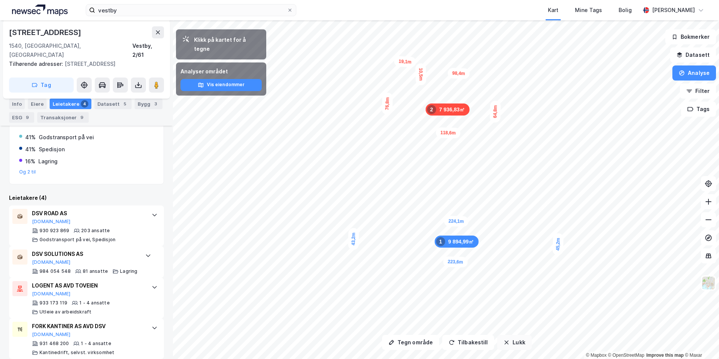
click at [513, 345] on button "Lukk" at bounding box center [514, 342] width 34 height 15
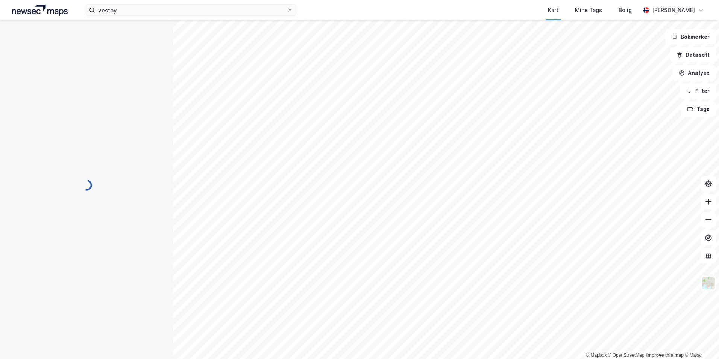
scroll to position [0, 0]
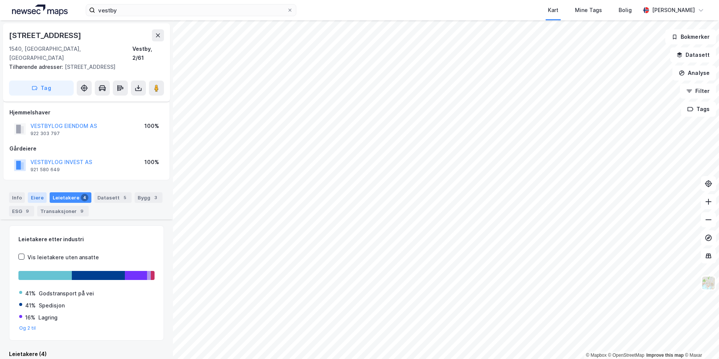
click at [43, 192] on div "Eiere" at bounding box center [37, 197] width 19 height 11
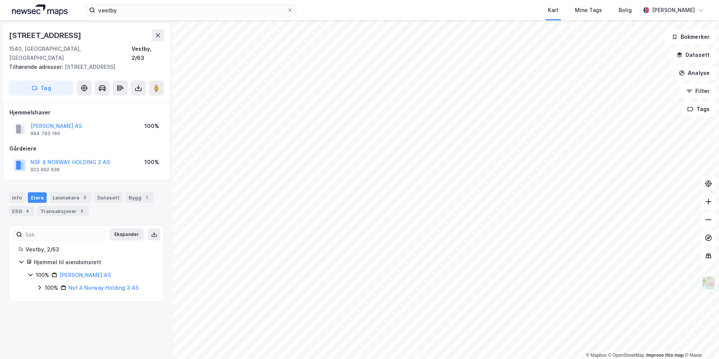
click at [39, 284] on icon at bounding box center [39, 287] width 6 height 6
drag, startPoint x: 104, startPoint y: 293, endPoint x: 151, endPoint y: 293, distance: 47.0
click at [151, 293] on div "Vestby, 2/63 Hjemmel til eiendomsrett 100% Vestby Lagerbygg AS 100% Nsf 4 Norwa…" at bounding box center [86, 275] width 154 height 60
drag, startPoint x: 151, startPoint y: 293, endPoint x: 129, endPoint y: 299, distance: 23.2
click at [129, 299] on div "Ekspander Vestby, 2/63 Hjemmel til eiendomsrett 100% Vestby Lagerbygg AS 100% N…" at bounding box center [86, 269] width 155 height 89
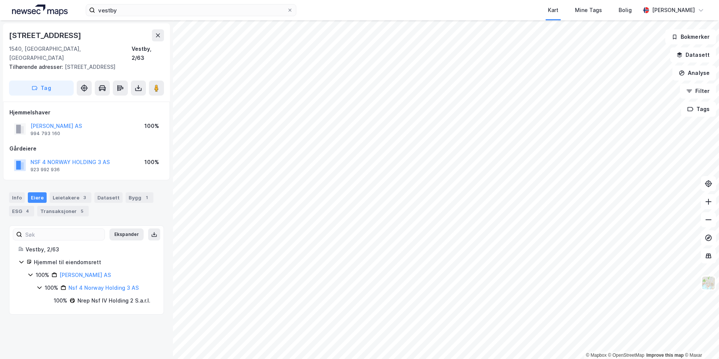
click at [40, 284] on icon at bounding box center [39, 287] width 6 height 6
drag, startPoint x: 134, startPoint y: 279, endPoint x: 70, endPoint y: 280, distance: 63.2
click at [70, 283] on div "100% Nsf 4 Norway Holding 3 AS" at bounding box center [100, 287] width 110 height 9
click at [27, 39] on div "Toveien 21a" at bounding box center [46, 35] width 74 height 12
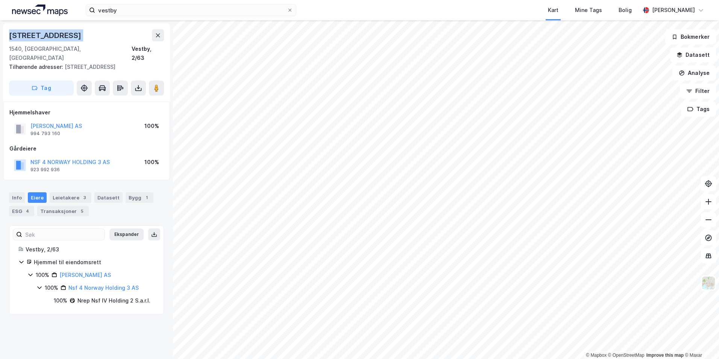
click at [27, 39] on div "Toveien 21a" at bounding box center [46, 35] width 74 height 12
drag, startPoint x: 123, startPoint y: 265, endPoint x: 60, endPoint y: 263, distance: 63.2
click at [60, 271] on div "100% Vestby Lagerbygg AS" at bounding box center [95, 275] width 119 height 9
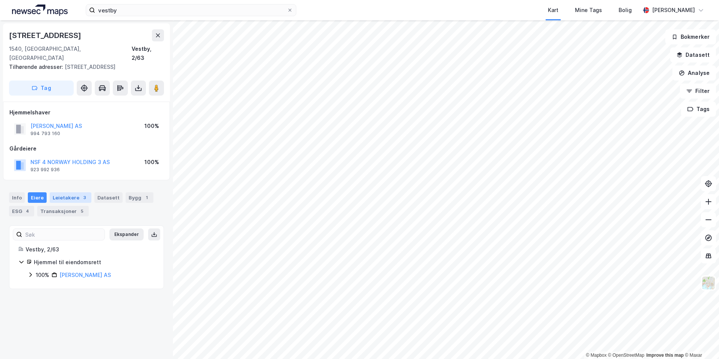
click at [74, 194] on div "Leietakere 3" at bounding box center [71, 197] width 42 height 11
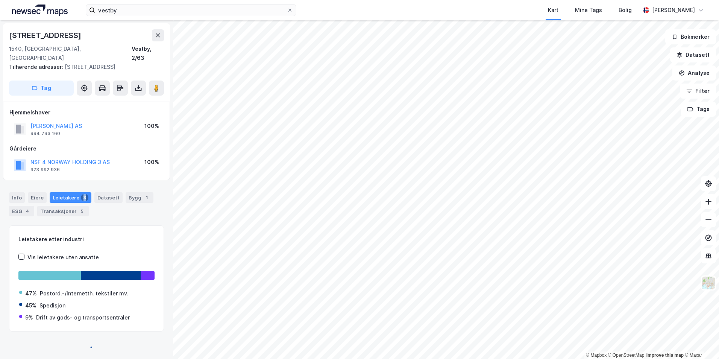
click at [74, 193] on div "Leietakere 3" at bounding box center [71, 197] width 42 height 11
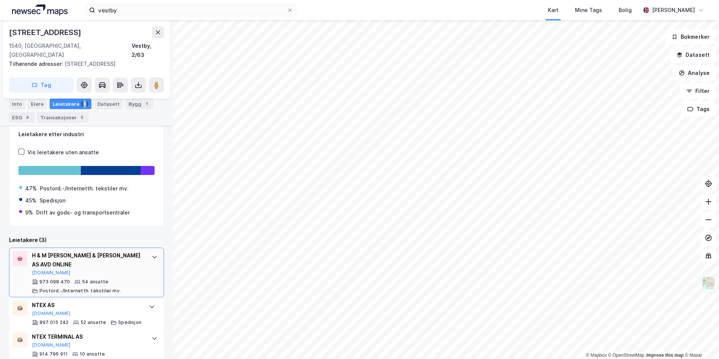
scroll to position [116, 0]
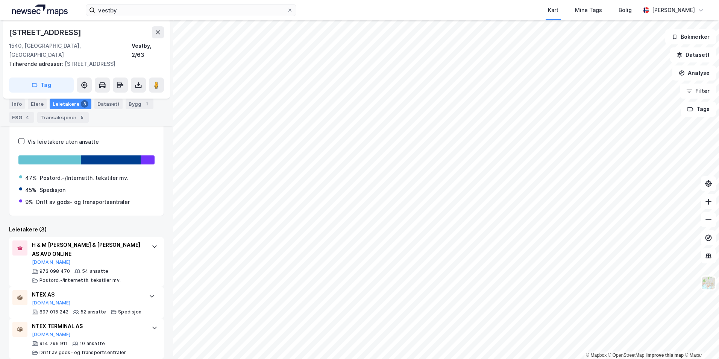
click at [56, 32] on div "Toveien 21a" at bounding box center [86, 32] width 155 height 12
click at [55, 32] on div "Toveien 21a" at bounding box center [86, 32] width 155 height 12
click at [698, 74] on button "Analyse" at bounding box center [695, 72] width 44 height 15
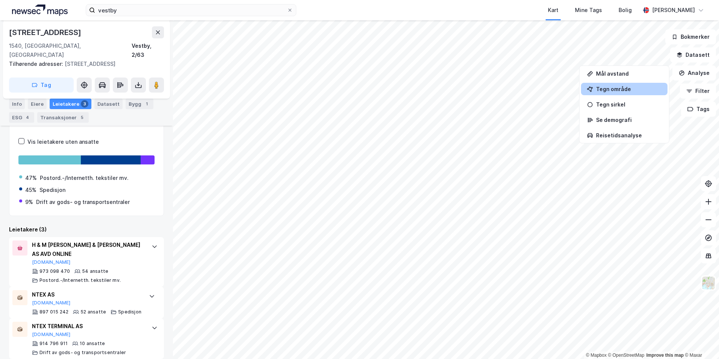
click at [613, 91] on div "Tegn område" at bounding box center [628, 89] width 65 height 6
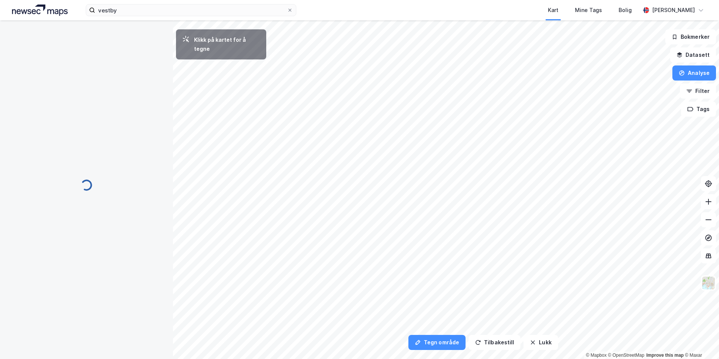
scroll to position [0, 0]
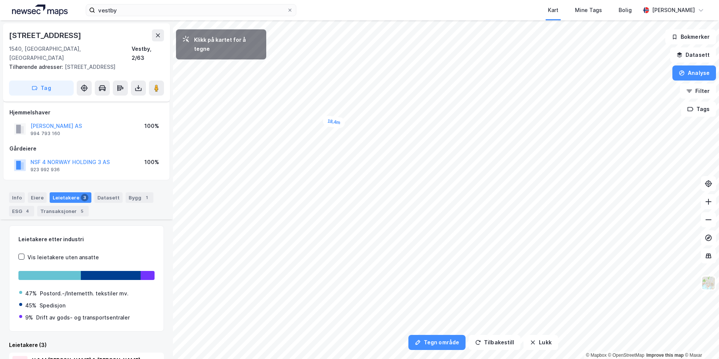
click at [344, 123] on div "18,4m" at bounding box center [333, 122] width 23 height 14
click at [341, 143] on div "19,4m" at bounding box center [342, 133] width 13 height 23
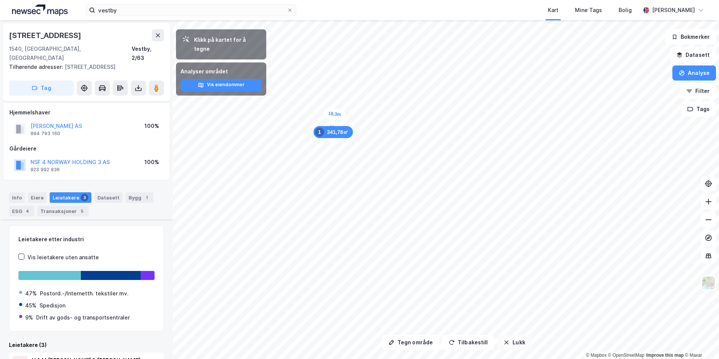
click at [507, 346] on button "Lukk" at bounding box center [514, 342] width 34 height 15
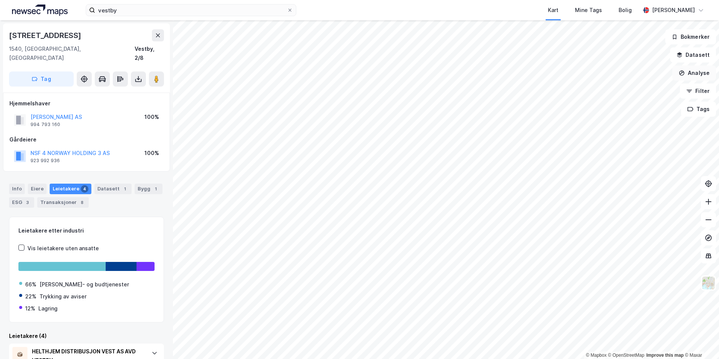
click at [683, 78] on button "Analyse" at bounding box center [695, 72] width 44 height 15
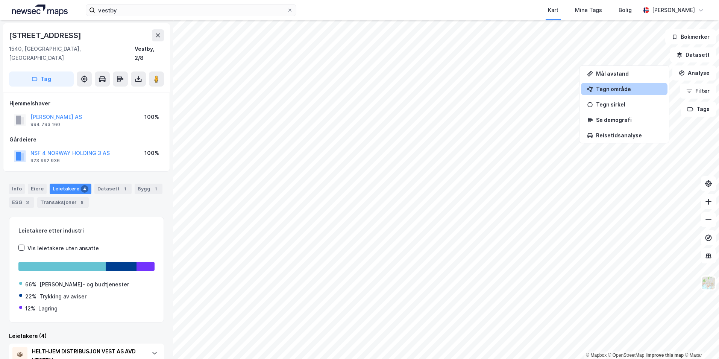
click at [616, 93] on div "Tegn område" at bounding box center [624, 89] width 87 height 12
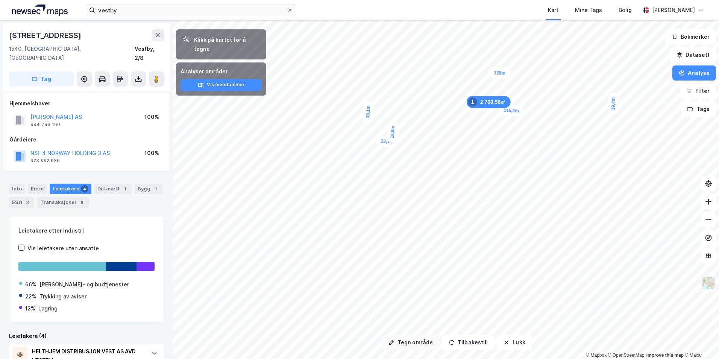
drag, startPoint x: 419, startPoint y: 342, endPoint x: 416, endPoint y: 336, distance: 6.6
click at [418, 341] on button "Tegn område" at bounding box center [410, 342] width 57 height 15
click at [48, 34] on div "Toveien 19" at bounding box center [46, 35] width 74 height 12
click at [45, 34] on div "Toveien 19" at bounding box center [46, 35] width 74 height 12
click at [45, 33] on div "Toveien 19" at bounding box center [46, 35] width 74 height 12
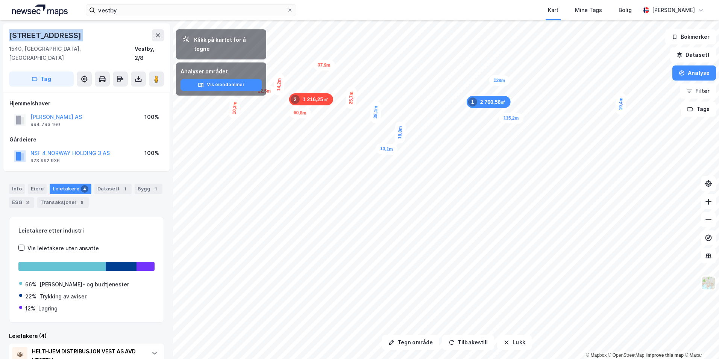
click at [45, 33] on div "Toveien 19" at bounding box center [46, 35] width 74 height 12
click at [32, 184] on div "Eiere" at bounding box center [37, 189] width 19 height 11
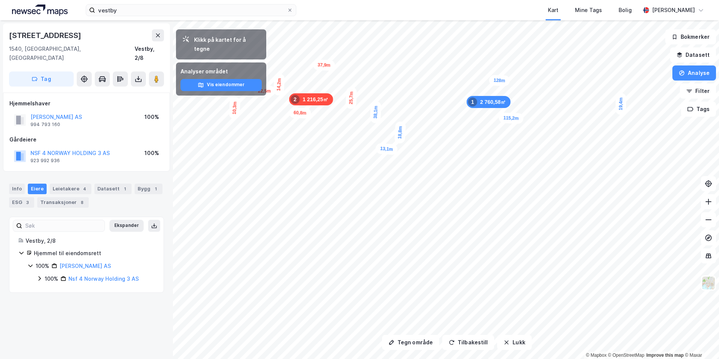
click at [39, 275] on icon at bounding box center [39, 278] width 6 height 6
click at [507, 342] on button "Lukk" at bounding box center [514, 342] width 34 height 15
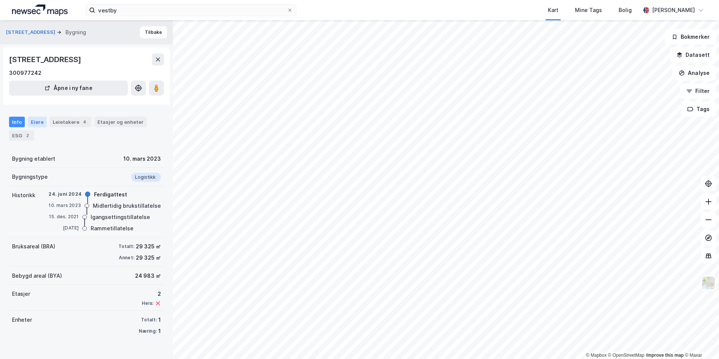
click at [43, 122] on div "Eiere" at bounding box center [37, 122] width 19 height 11
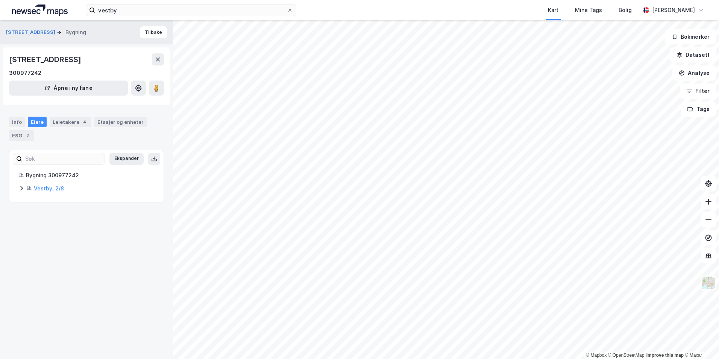
click at [21, 189] on icon at bounding box center [21, 188] width 6 height 6
click at [55, 126] on div "Leietakere 4" at bounding box center [71, 122] width 42 height 11
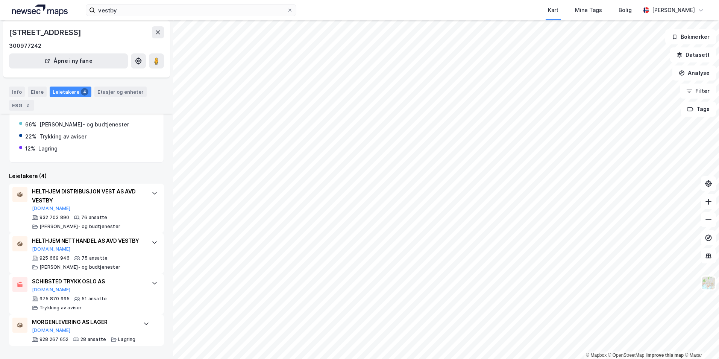
scroll to position [99, 0]
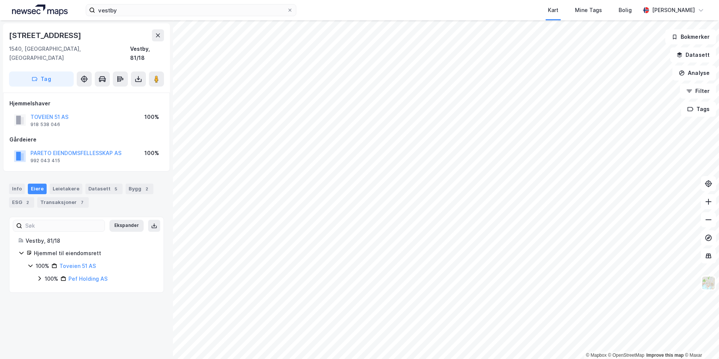
click at [40, 277] on icon at bounding box center [39, 279] width 2 height 5
click at [52, 287] on div "100% Pareto Eiendomsfellesskap AS" at bounding box center [100, 296] width 109 height 18
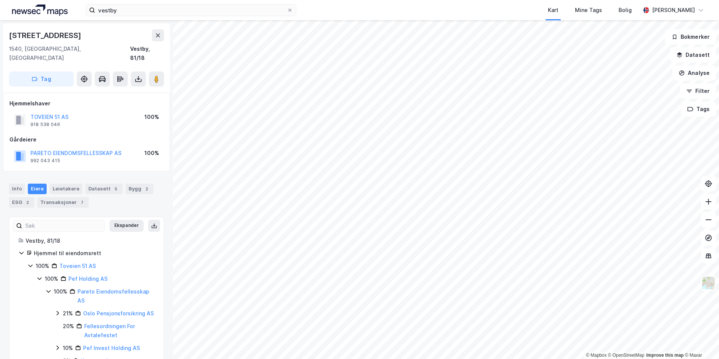
click at [49, 288] on icon at bounding box center [49, 291] width 6 height 6
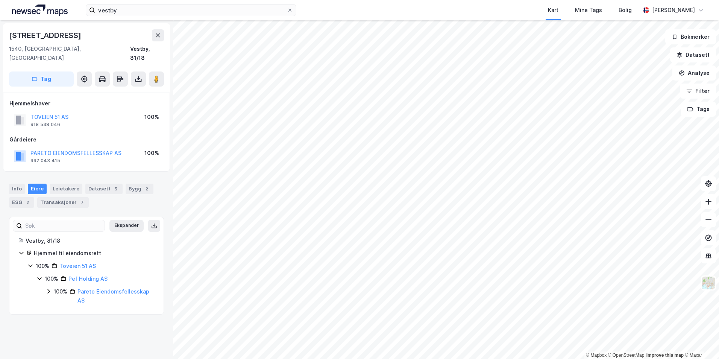
click at [48, 289] on icon at bounding box center [48, 291] width 2 height 5
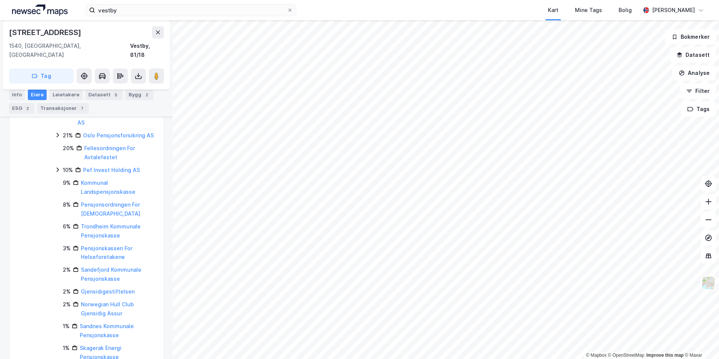
scroll to position [68, 0]
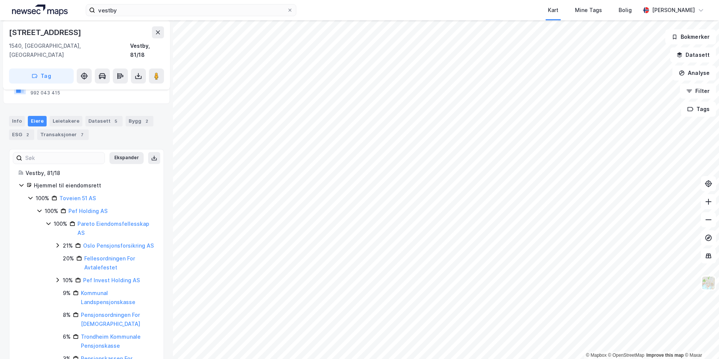
click at [58, 243] on icon at bounding box center [57, 245] width 2 height 5
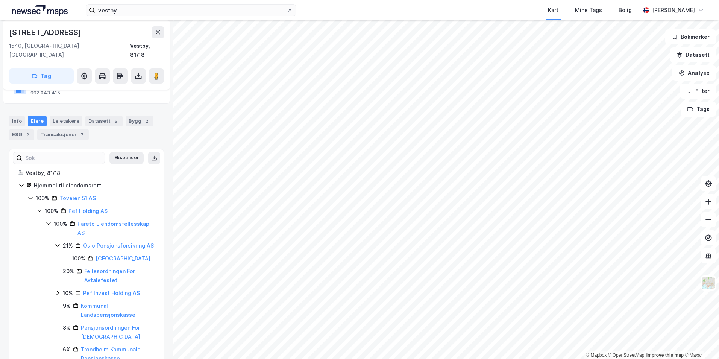
click at [47, 220] on icon at bounding box center [49, 223] width 6 height 6
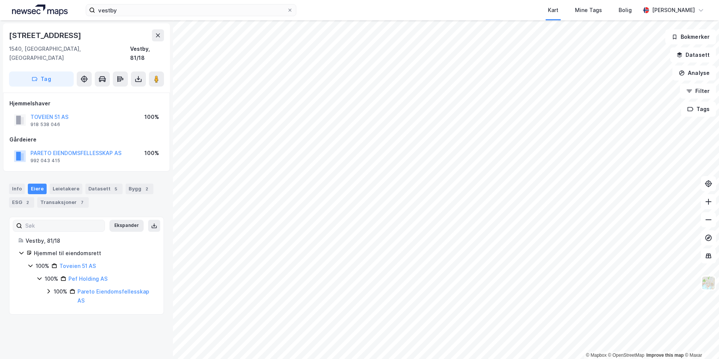
scroll to position [0, 0]
drag, startPoint x: 93, startPoint y: 291, endPoint x: 78, endPoint y: 284, distance: 16.3
click at [78, 287] on div "Pareto Eiendomsfellesskap AS" at bounding box center [116, 296] width 77 height 18
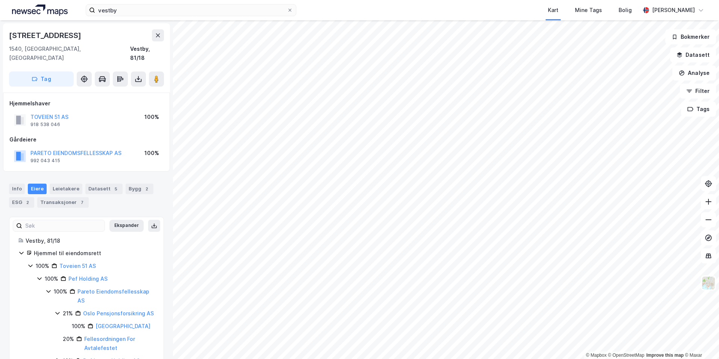
click at [46, 36] on div "Toveien 51" at bounding box center [46, 35] width 74 height 12
drag, startPoint x: 101, startPoint y: 288, endPoint x: 79, endPoint y: 283, distance: 22.7
click at [79, 287] on div "Pareto Eiendomsfellesskap AS" at bounding box center [116, 296] width 77 height 18
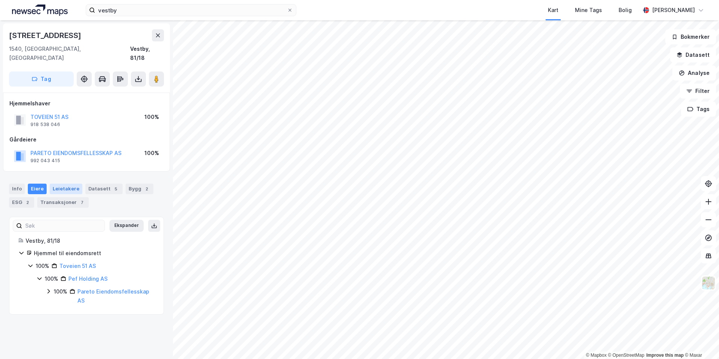
click at [64, 184] on div "Leietakere" at bounding box center [66, 189] width 33 height 11
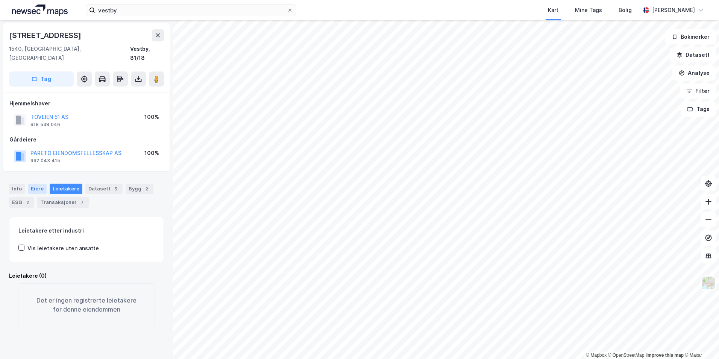
click at [39, 184] on div "Eiere" at bounding box center [37, 189] width 19 height 11
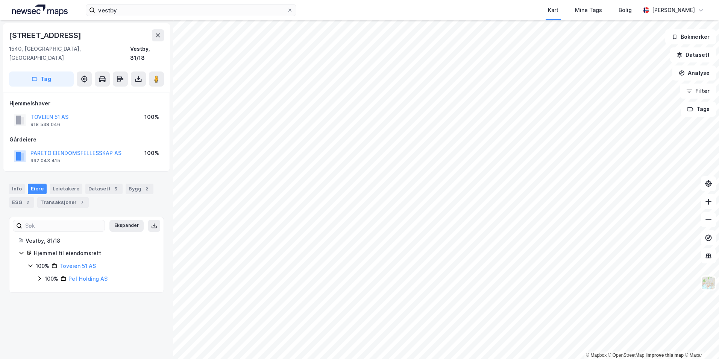
click at [41, 275] on icon at bounding box center [39, 278] width 6 height 6
click at [41, 278] on icon at bounding box center [39, 279] width 4 height 3
click at [686, 73] on button "Analyse" at bounding box center [695, 72] width 44 height 15
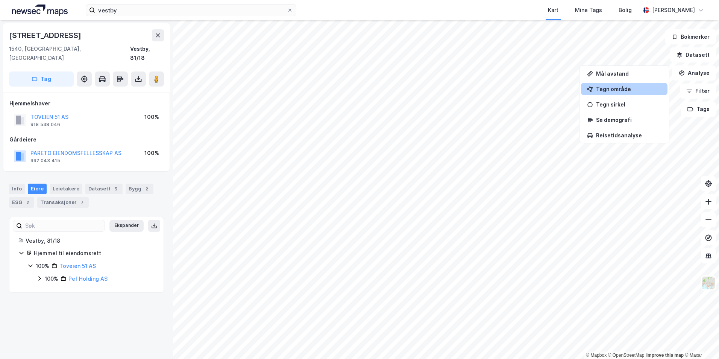
click at [624, 92] on div "Tegn område" at bounding box center [624, 89] width 87 height 12
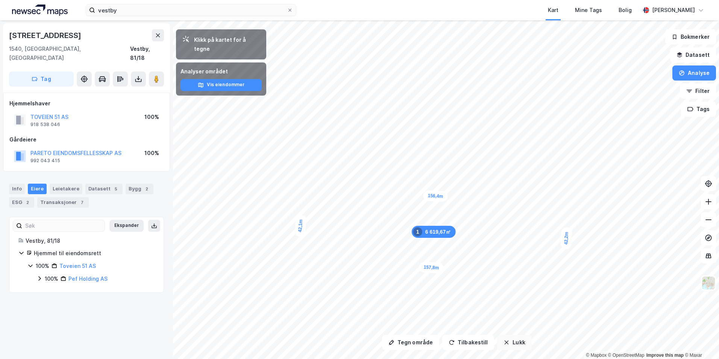
click at [513, 341] on button "Lukk" at bounding box center [514, 342] width 34 height 15
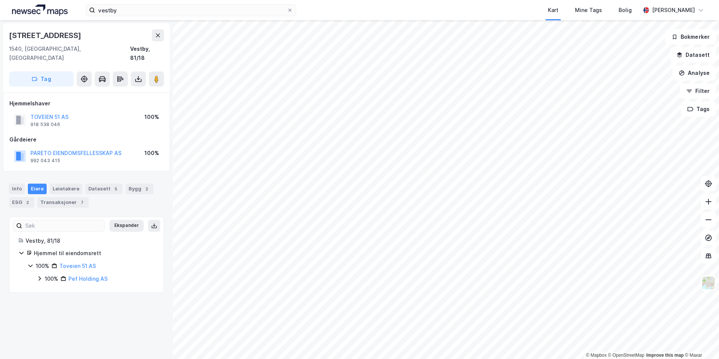
click at [548, 359] on html "vestby Kart Mine Tags Bolig Simen Standahl © Mapbox © OpenStreetMap Improve thi…" at bounding box center [359, 179] width 719 height 359
click at [553, 359] on html "vestby Kart Mine Tags Bolig Simen Standahl © Mapbox © OpenStreetMap Improve thi…" at bounding box center [359, 179] width 719 height 359
click at [43, 274] on div "100% Pef Holding AS" at bounding box center [95, 278] width 118 height 9
click at [50, 38] on div "Toveien 50" at bounding box center [86, 35] width 155 height 12
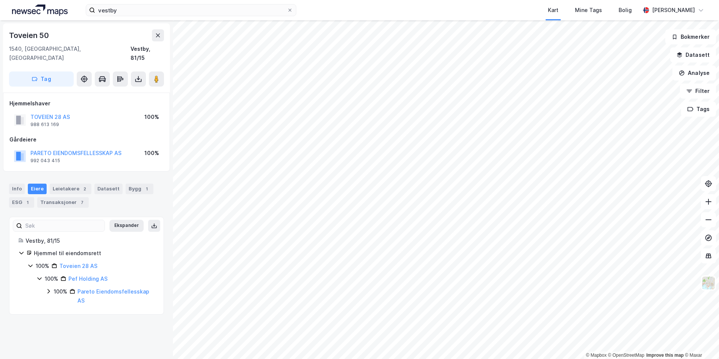
click at [50, 38] on div "Toveien 50" at bounding box center [86, 35] width 155 height 12
click at [61, 184] on div "Leietakere 2" at bounding box center [71, 189] width 42 height 11
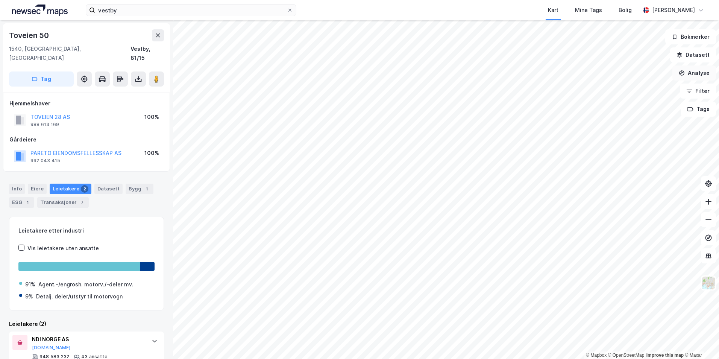
click at [702, 74] on button "Analyse" at bounding box center [695, 72] width 44 height 15
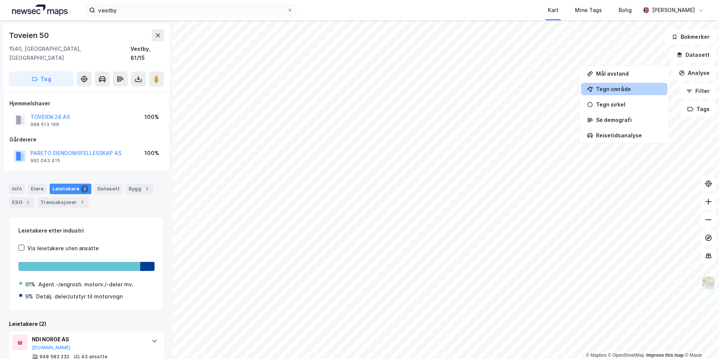
click at [605, 90] on div "Tegn område" at bounding box center [628, 89] width 65 height 6
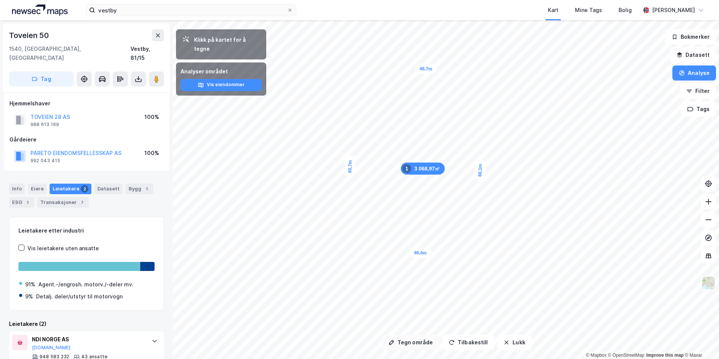
click at [404, 338] on button "Tegn område" at bounding box center [410, 342] width 57 height 15
click at [509, 346] on button "Lukk" at bounding box center [514, 342] width 34 height 15
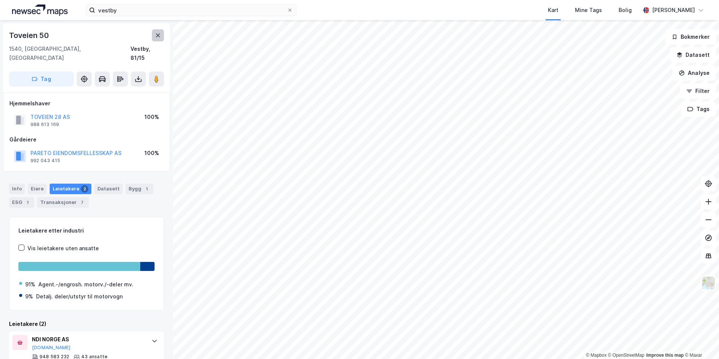
click at [157, 38] on button at bounding box center [158, 35] width 12 height 12
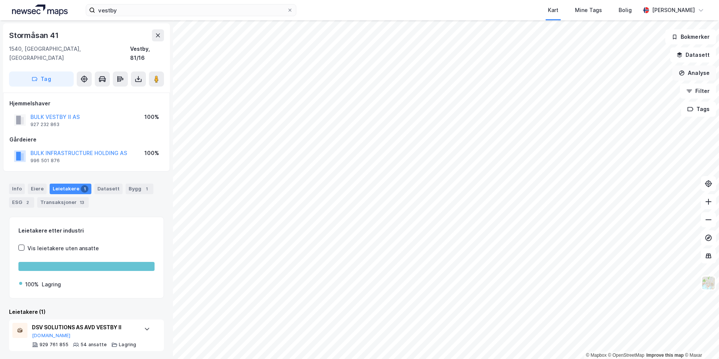
click at [693, 71] on button "Analyse" at bounding box center [695, 72] width 44 height 15
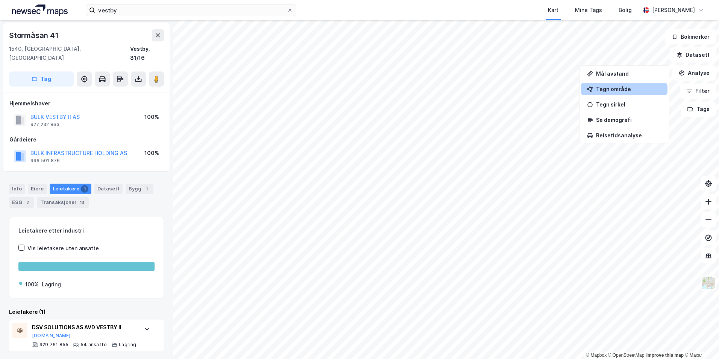
click at [620, 91] on div "Tegn område" at bounding box center [628, 89] width 65 height 6
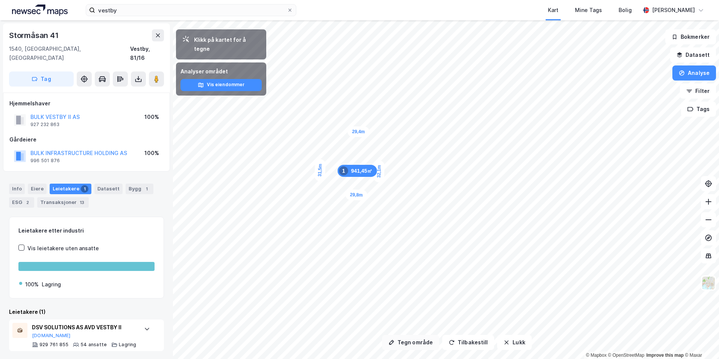
click at [415, 342] on button "Tegn område" at bounding box center [410, 342] width 57 height 15
click at [27, 184] on div "Info Eiere Leietakere 1 Datasett Bygg 1 ESG 2 Transaksjoner 13" at bounding box center [86, 196] width 155 height 24
click at [38, 184] on div "Eiere" at bounding box center [37, 189] width 19 height 11
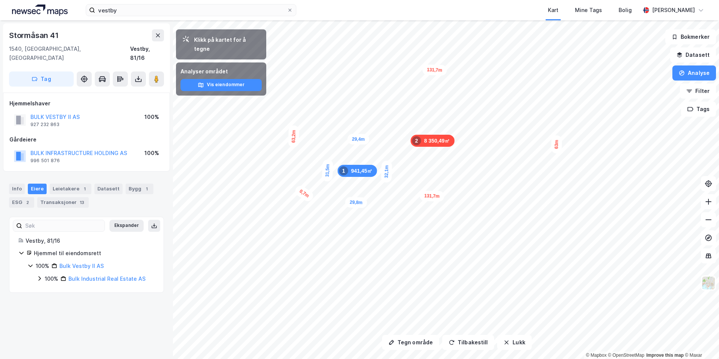
click at [40, 277] on icon at bounding box center [39, 279] width 2 height 5
click at [49, 288] on icon at bounding box center [49, 291] width 6 height 6
click at [55, 304] on icon at bounding box center [58, 304] width 6 height 6
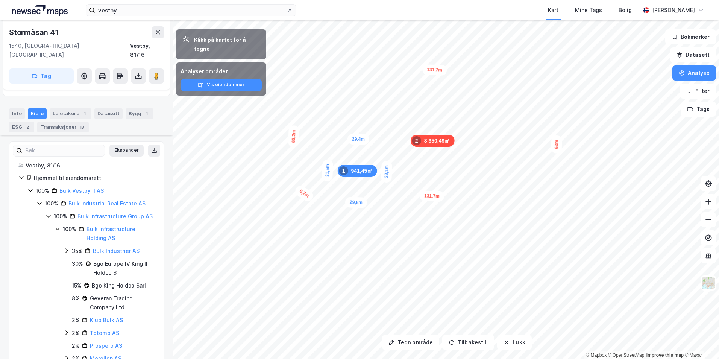
scroll to position [136, 0]
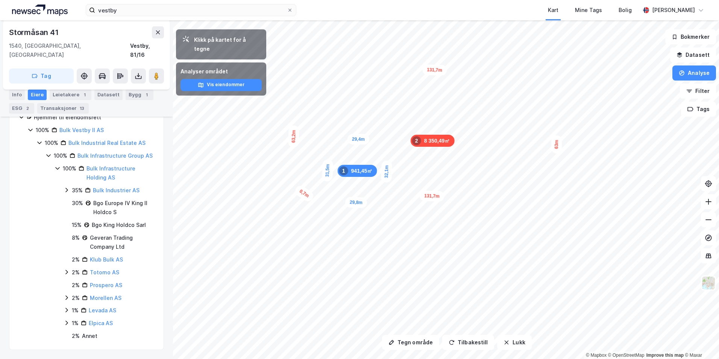
click at [56, 171] on icon at bounding box center [58, 168] width 6 height 6
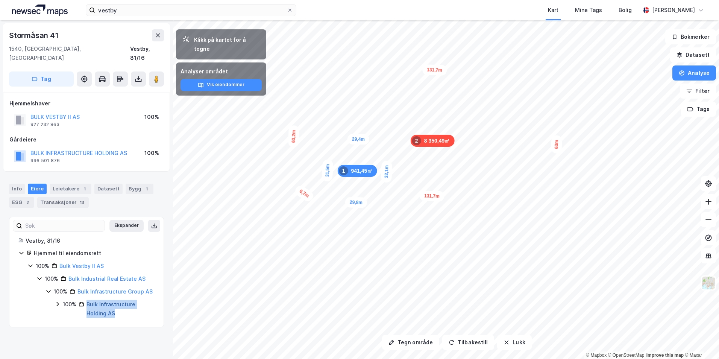
drag, startPoint x: 125, startPoint y: 315, endPoint x: 88, endPoint y: 304, distance: 38.5
click at [88, 304] on div "Bulk Infrastructure Holding AS" at bounding box center [121, 309] width 68 height 18
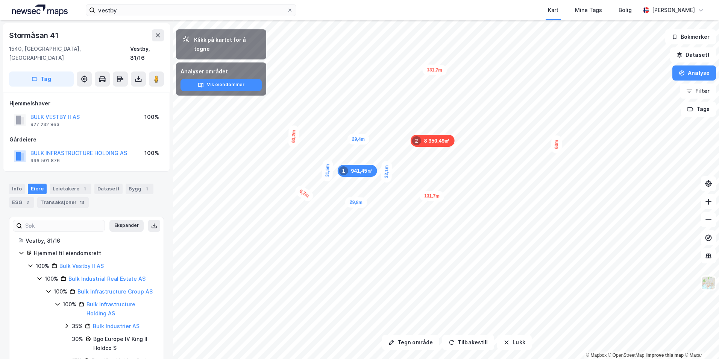
click at [65, 325] on icon at bounding box center [67, 326] width 6 height 6
click at [69, 325] on icon at bounding box center [67, 326] width 6 height 6
drag, startPoint x: 121, startPoint y: 311, endPoint x: 88, endPoint y: 303, distance: 34.1
click at [88, 303] on div "Bulk Infrastructure Holding AS" at bounding box center [121, 309] width 68 height 18
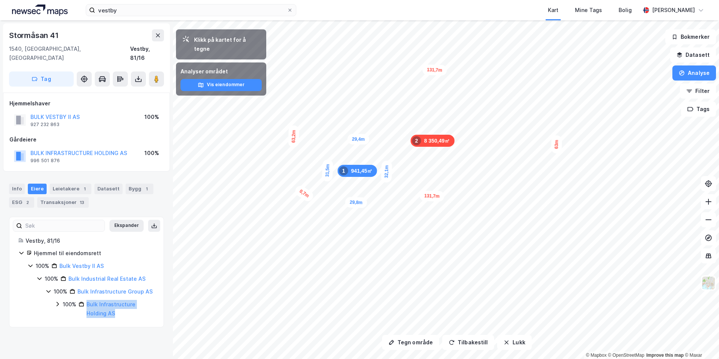
click at [31, 36] on div "Stormåsan 41" at bounding box center [34, 35] width 51 height 12
click at [412, 339] on button "Tegn område" at bounding box center [410, 342] width 57 height 15
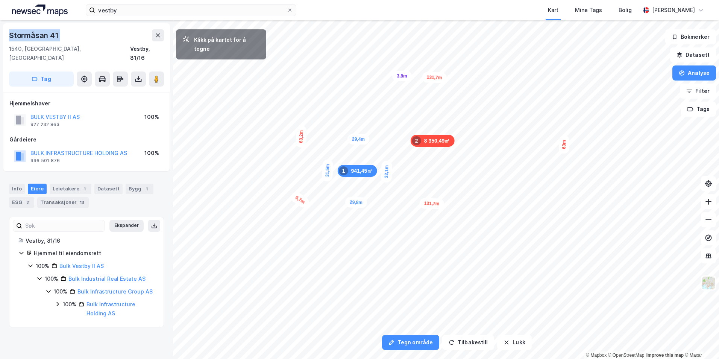
click at [406, 76] on div "3,8m" at bounding box center [401, 76] width 19 height 11
click at [395, 204] on div "3,8m" at bounding box center [399, 203] width 21 height 13
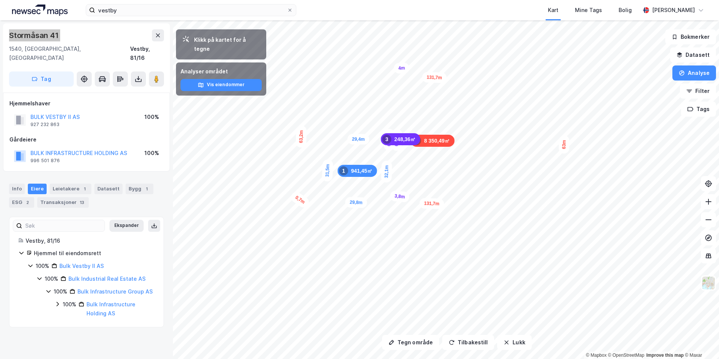
click at [327, 172] on div "31,5m" at bounding box center [327, 170] width 11 height 22
drag, startPoint x: 326, startPoint y: 171, endPoint x: 331, endPoint y: 172, distance: 5.7
click at [331, 172] on div "31,5m" at bounding box center [333, 171] width 11 height 22
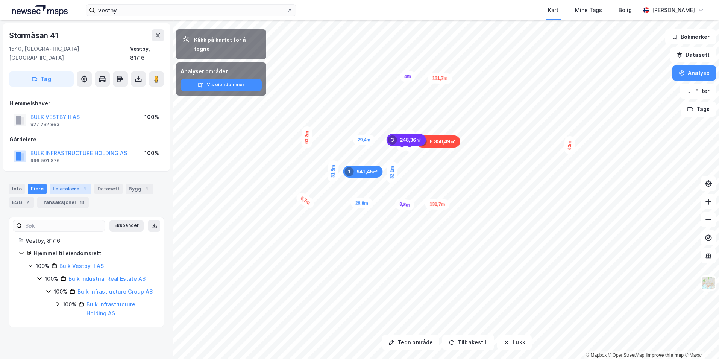
click at [59, 184] on div "Leietakere 1" at bounding box center [71, 189] width 42 height 11
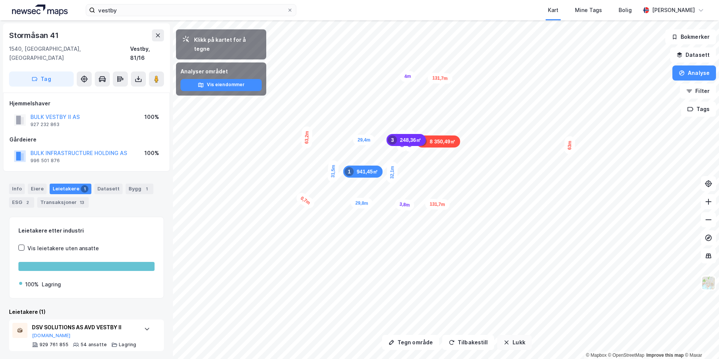
click at [506, 339] on icon "button" at bounding box center [507, 342] width 6 height 6
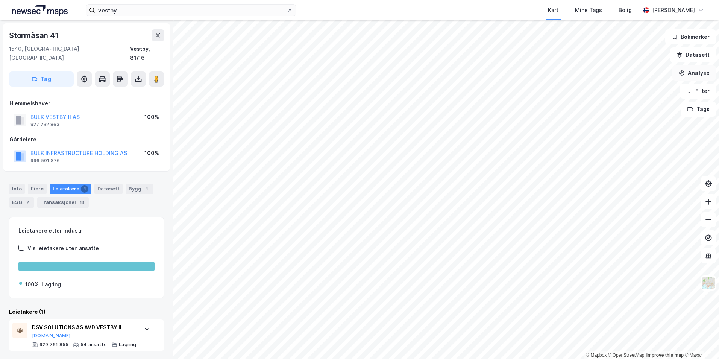
click at [691, 78] on button "Analyse" at bounding box center [695, 72] width 44 height 15
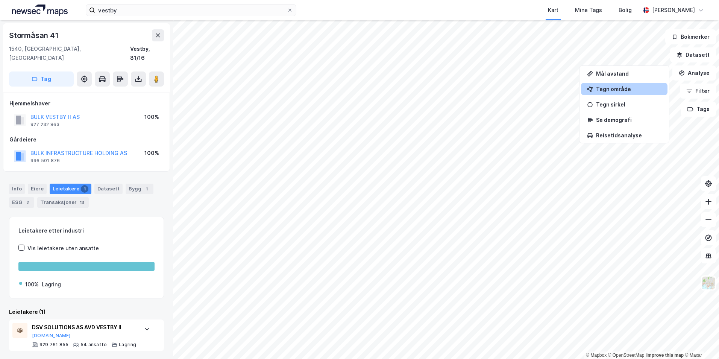
click at [610, 89] on div "Tegn område" at bounding box center [628, 89] width 65 height 6
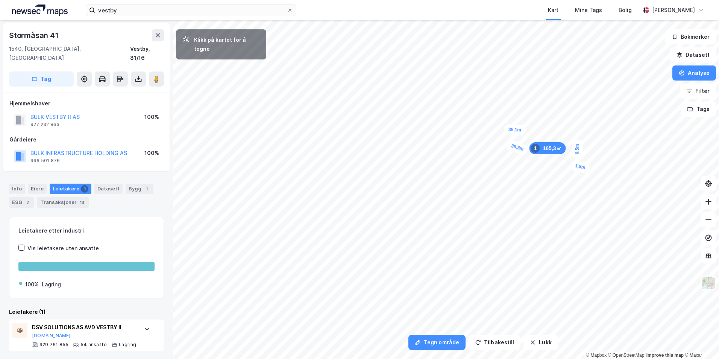
click at [584, 167] on div "1,8m" at bounding box center [580, 166] width 21 height 15
click at [583, 182] on div "3,9m" at bounding box center [583, 174] width 12 height 20
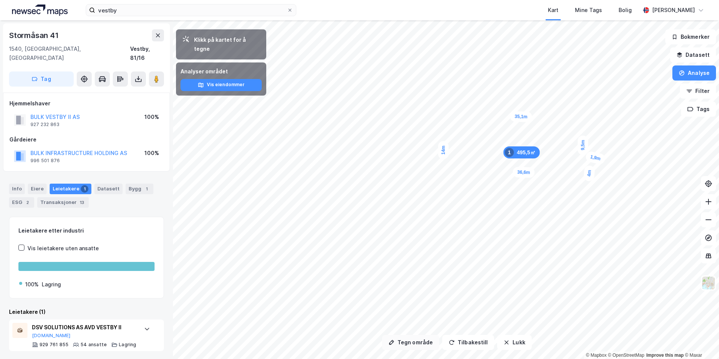
click at [401, 344] on button "Tegn område" at bounding box center [410, 342] width 57 height 15
click at [49, 38] on div "Stormåsan 41" at bounding box center [34, 35] width 51 height 12
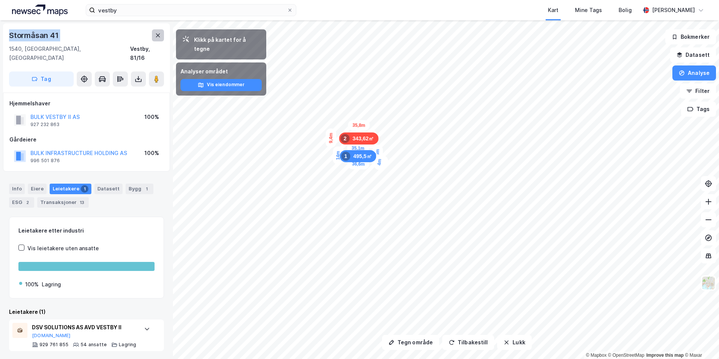
click at [154, 37] on button at bounding box center [158, 35] width 12 height 12
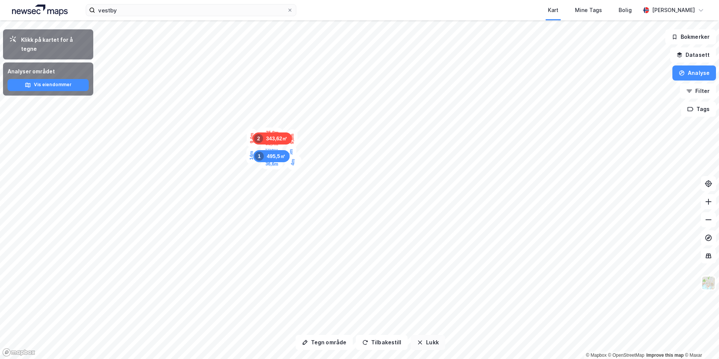
click at [418, 341] on icon "button" at bounding box center [420, 343] width 4 height 4
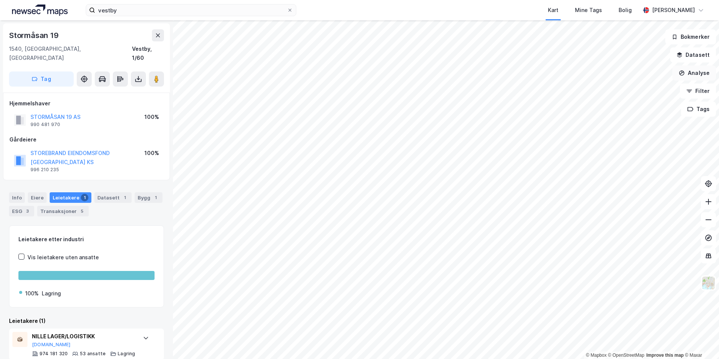
click at [697, 71] on button "Analyse" at bounding box center [695, 72] width 44 height 15
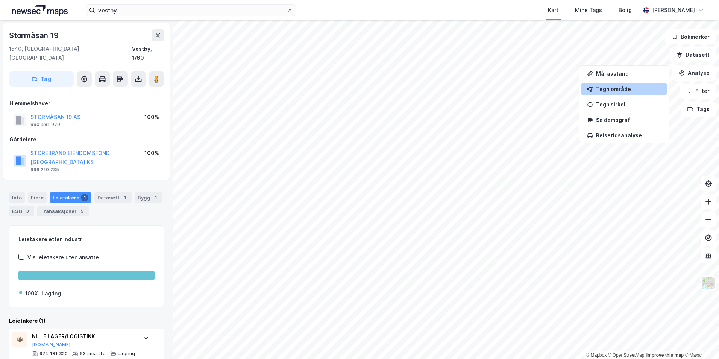
click at [635, 90] on div "Tegn område" at bounding box center [628, 89] width 65 height 6
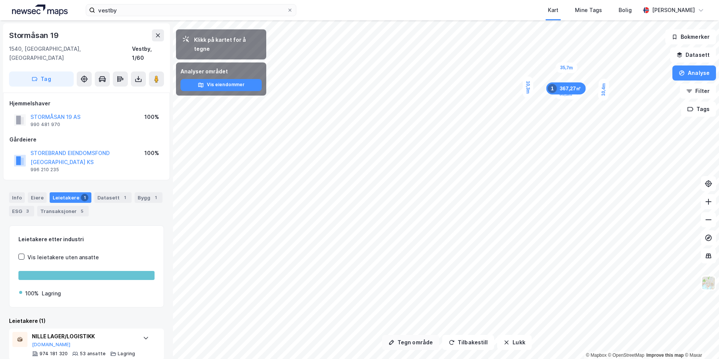
drag, startPoint x: 421, startPoint y: 348, endPoint x: 422, endPoint y: 339, distance: 8.7
click at [421, 346] on button "Tegn område" at bounding box center [410, 342] width 57 height 15
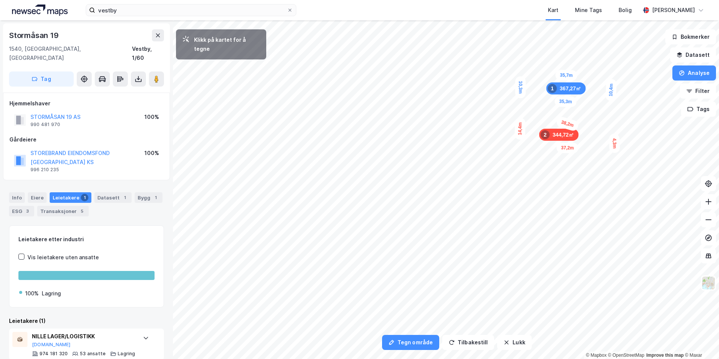
click at [615, 137] on div "4,3m" at bounding box center [614, 144] width 11 height 20
click at [610, 137] on div "1,6m" at bounding box center [612, 137] width 20 height 12
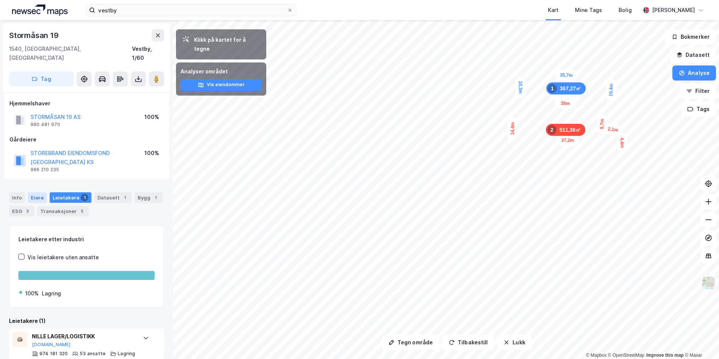
click at [39, 192] on div "Eiere" at bounding box center [37, 197] width 19 height 11
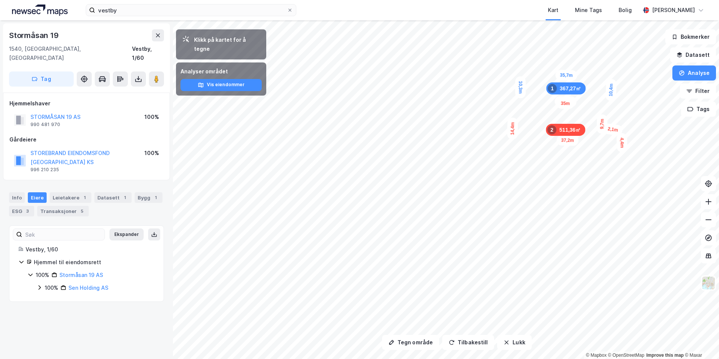
click at [41, 284] on icon at bounding box center [39, 287] width 6 height 6
click at [52, 296] on div "100% Storebrand Eiendomsfond Norge KS" at bounding box center [100, 305] width 109 height 18
drag, startPoint x: 97, startPoint y: 292, endPoint x: 75, endPoint y: 287, distance: 21.9
click at [75, 296] on div "100% Storebrand Eiendomsfond Norge KS" at bounding box center [104, 305] width 101 height 18
click at [30, 40] on div "Stormåsan 19" at bounding box center [34, 35] width 51 height 12
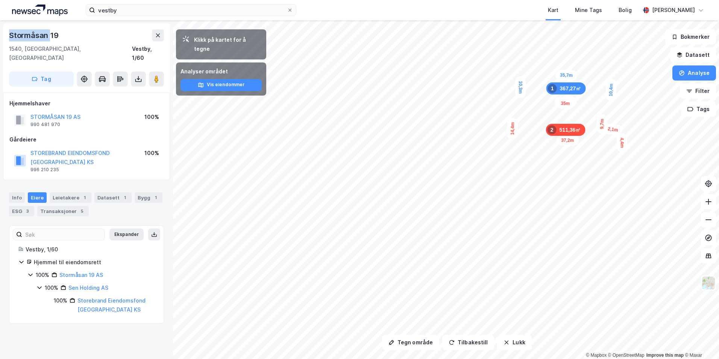
click at [30, 40] on div "Stormåsan 19" at bounding box center [34, 35] width 51 height 12
drag, startPoint x: 112, startPoint y: 293, endPoint x: 79, endPoint y: 283, distance: 34.6
click at [79, 296] on div "Storebrand Eiendomsfond Norge KS" at bounding box center [116, 305] width 77 height 18
click at [514, 341] on button "Lukk" at bounding box center [514, 342] width 34 height 15
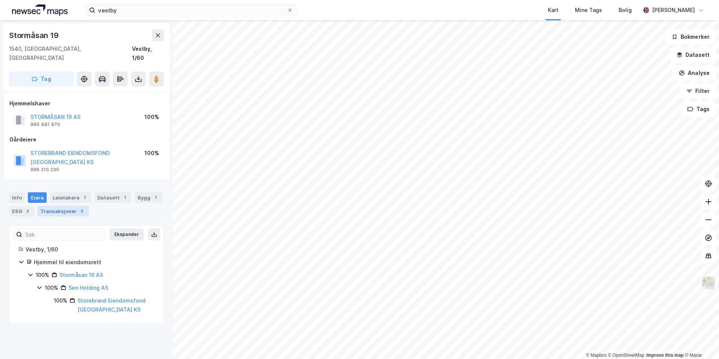
drag, startPoint x: 59, startPoint y: 184, endPoint x: 60, endPoint y: 188, distance: 4.4
click at [59, 192] on div "Leietakere 1" at bounding box center [71, 197] width 42 height 11
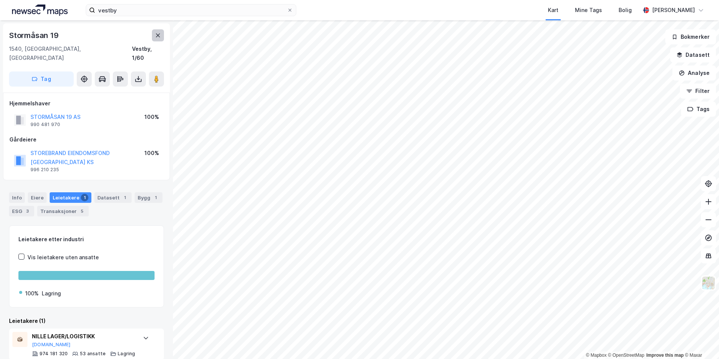
click at [159, 34] on icon at bounding box center [158, 35] width 6 height 6
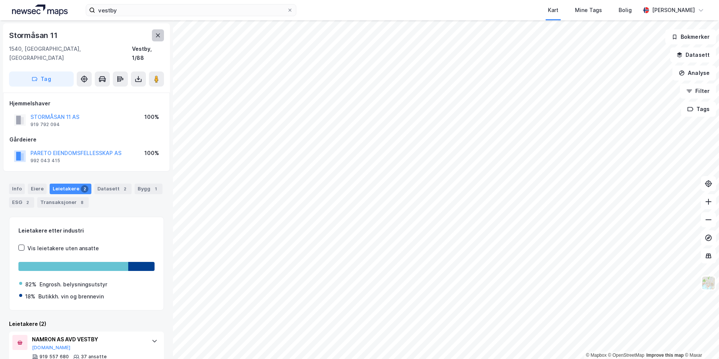
click at [158, 34] on icon at bounding box center [158, 35] width 6 height 6
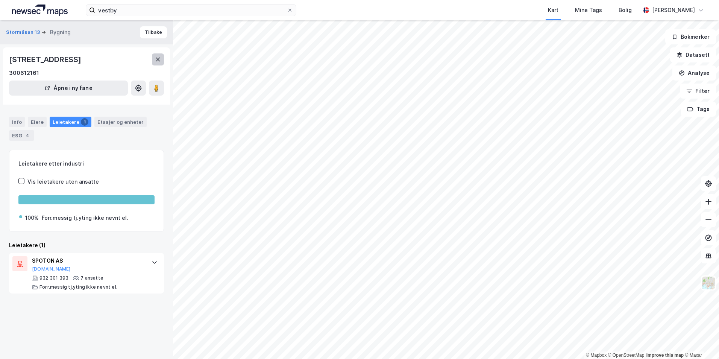
click at [157, 57] on icon at bounding box center [158, 59] width 6 height 6
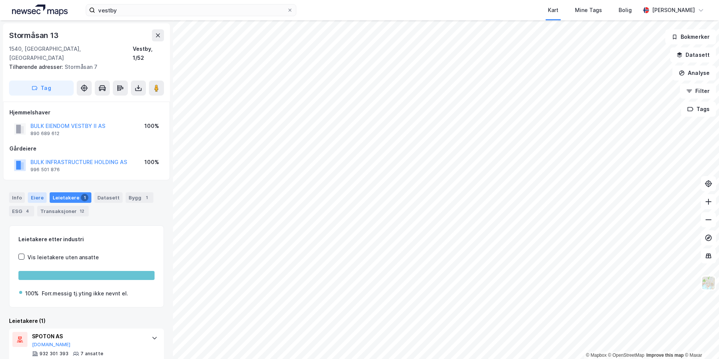
click at [44, 192] on div "Info Eiere Leietakere 1 Datasett Bygg 1 ESG 4 Transaksjoner 12" at bounding box center [86, 204] width 155 height 24
click at [37, 192] on div "Eiere" at bounding box center [37, 197] width 19 height 11
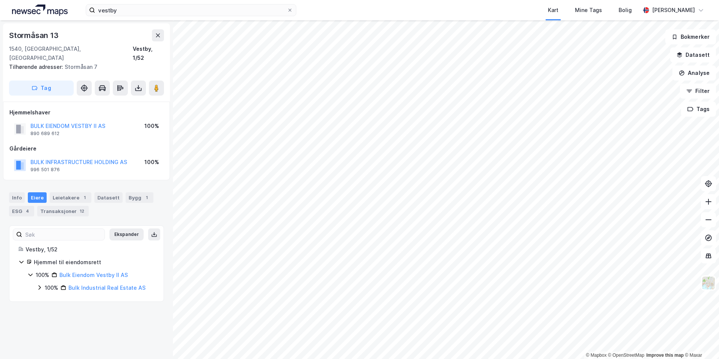
click at [36, 277] on div "100% Bulk Eiendom Vestby II AS 100% Bulk Industrial Real Estate AS" at bounding box center [90, 282] width 127 height 22
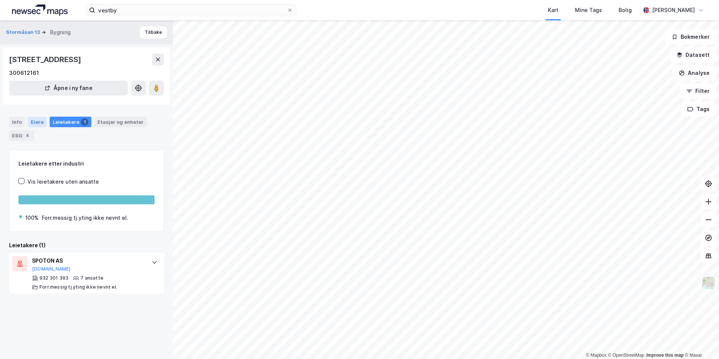
click at [30, 122] on div "Eiere" at bounding box center [37, 122] width 19 height 11
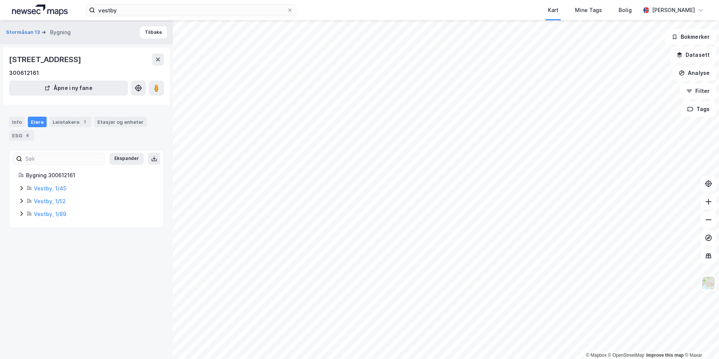
click at [23, 188] on icon at bounding box center [21, 188] width 2 height 5
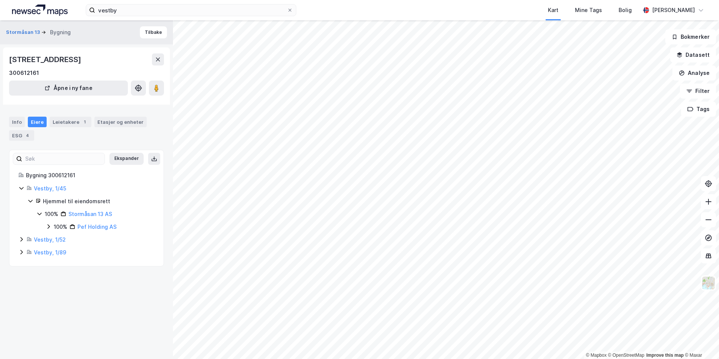
click at [47, 228] on icon at bounding box center [49, 226] width 6 height 6
click at [24, 257] on div "Vestby, 1/52" at bounding box center [86, 261] width 136 height 9
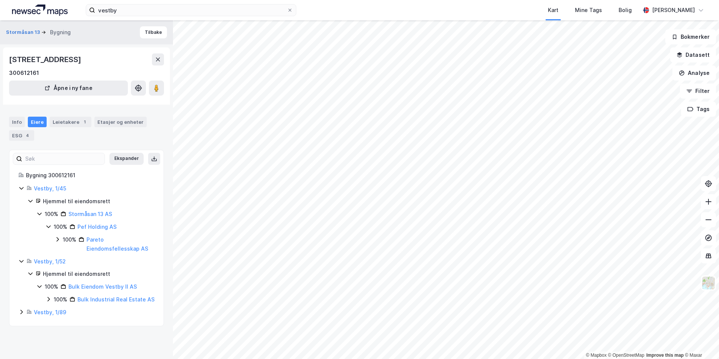
click at [47, 301] on icon at bounding box center [49, 299] width 6 height 6
click at [21, 337] on icon at bounding box center [21, 334] width 6 height 6
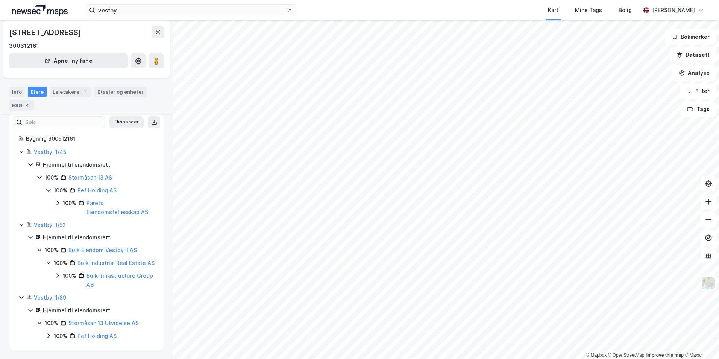
scroll to position [46, 0]
click at [49, 333] on icon at bounding box center [49, 336] width 6 height 6
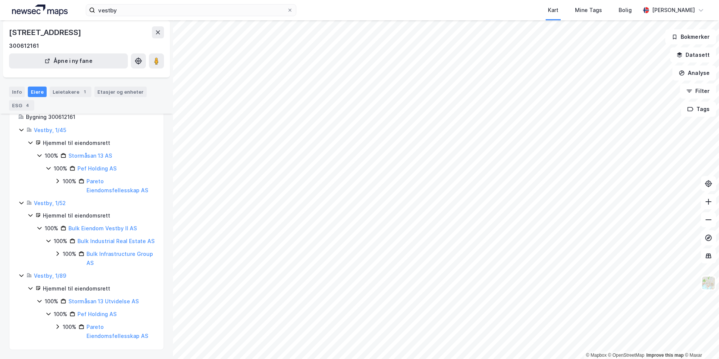
scroll to position [67, 0]
click at [163, 37] on button at bounding box center [158, 32] width 12 height 12
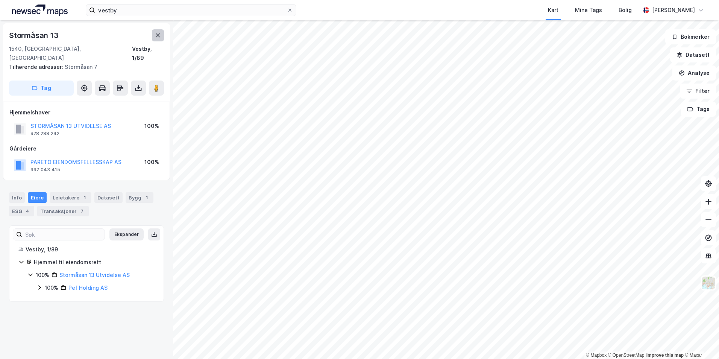
click at [160, 33] on icon at bounding box center [158, 35] width 6 height 6
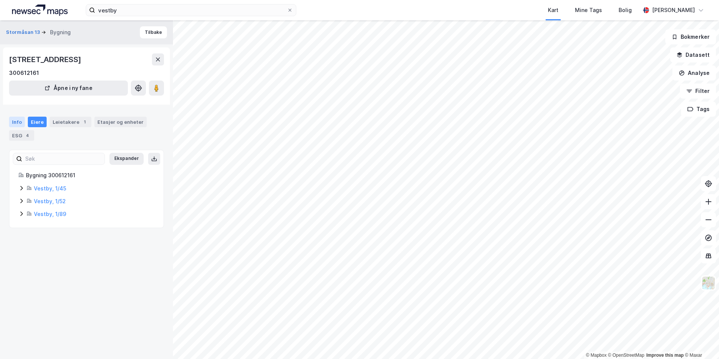
click at [21, 119] on div "Info" at bounding box center [17, 122] width 16 height 11
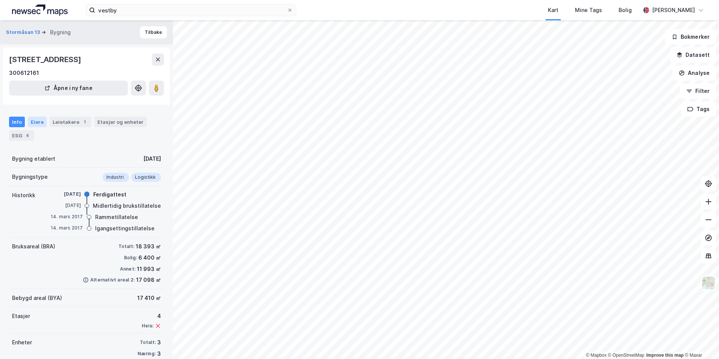
click at [37, 122] on div "Eiere" at bounding box center [37, 122] width 19 height 11
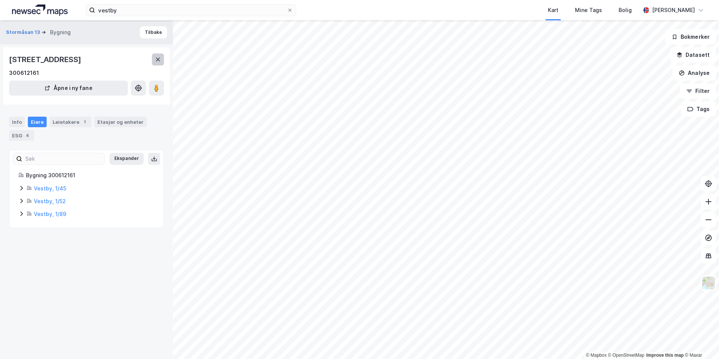
click at [160, 59] on icon at bounding box center [158, 59] width 6 height 6
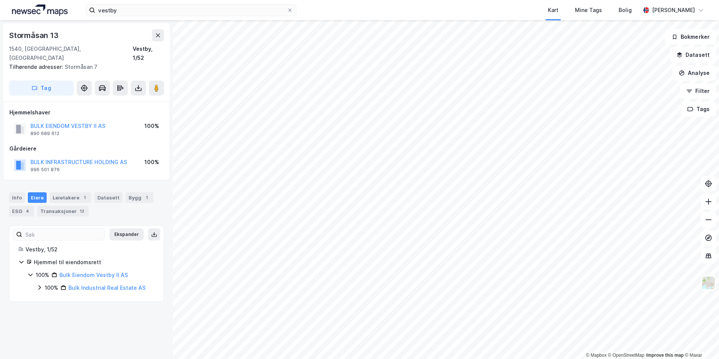
click at [38, 284] on icon at bounding box center [39, 287] width 6 height 6
click at [50, 297] on icon at bounding box center [49, 300] width 6 height 6
click at [57, 311] on icon at bounding box center [58, 313] width 6 height 6
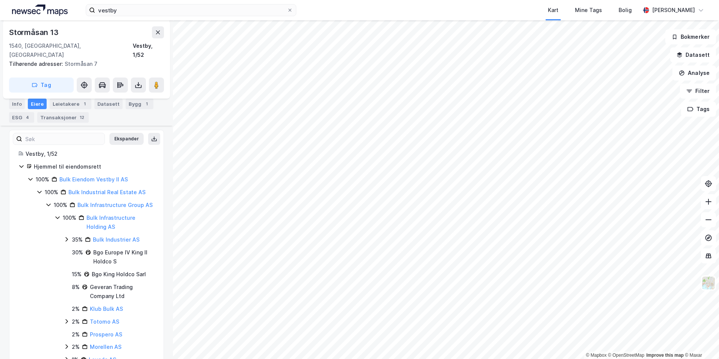
scroll to position [113, 0]
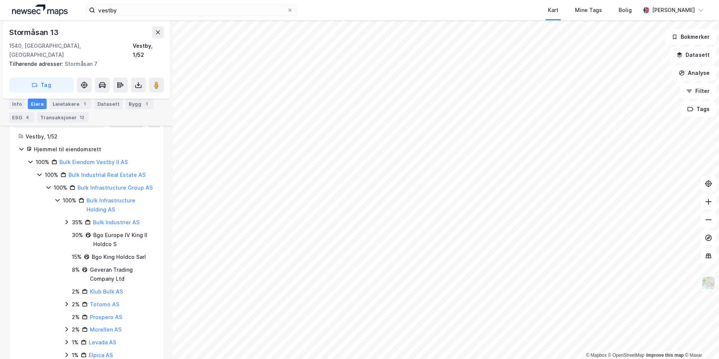
click at [67, 222] on icon at bounding box center [67, 222] width 6 height 6
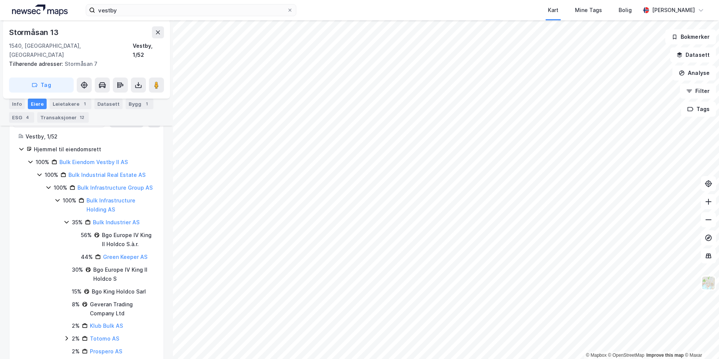
click at [64, 221] on icon at bounding box center [67, 222] width 6 height 6
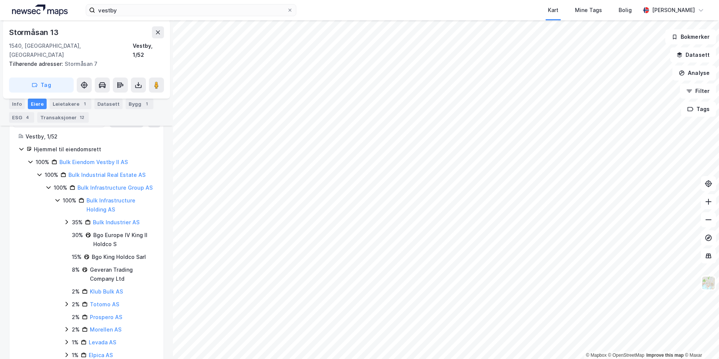
click at [56, 200] on icon at bounding box center [57, 200] width 4 height 3
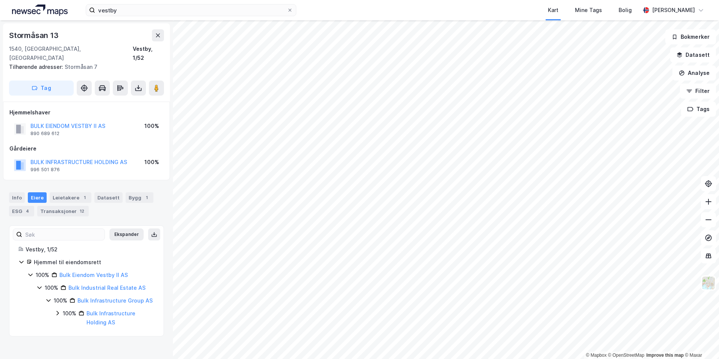
click at [31, 34] on div "Stormåsan 13" at bounding box center [34, 35] width 51 height 12
drag, startPoint x: 121, startPoint y: 324, endPoint x: 87, endPoint y: 316, distance: 34.9
click at [87, 316] on div "Bulk Infrastructure Holding AS" at bounding box center [121, 318] width 68 height 18
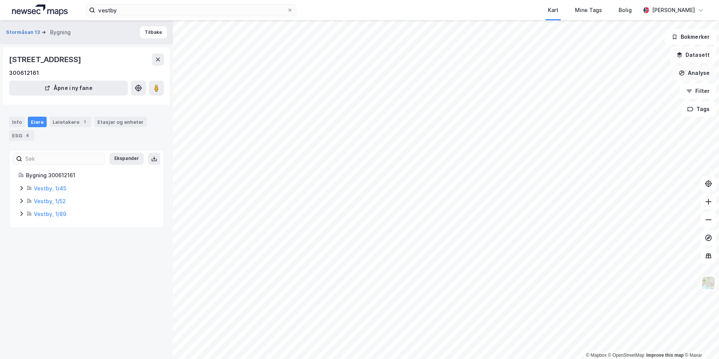
click at [683, 75] on icon "button" at bounding box center [682, 73] width 6 height 6
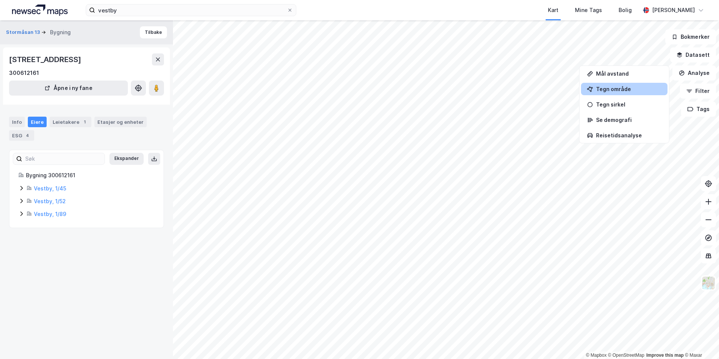
click at [619, 89] on div "Tegn område" at bounding box center [628, 89] width 65 height 6
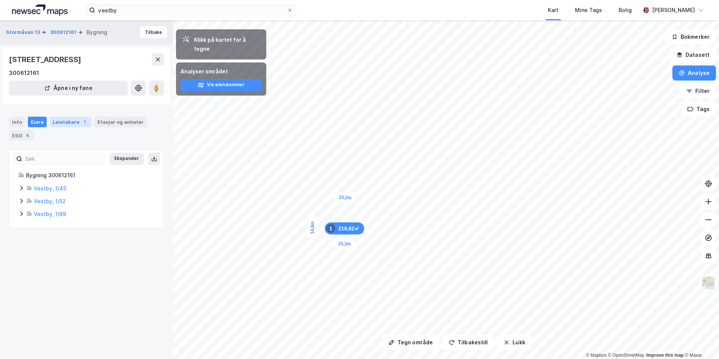
click at [68, 118] on div "Leietakere 1" at bounding box center [71, 122] width 42 height 11
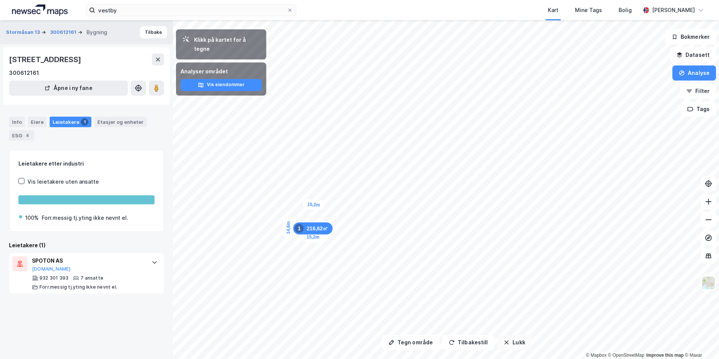
click at [509, 345] on button "Lukk" at bounding box center [514, 342] width 34 height 15
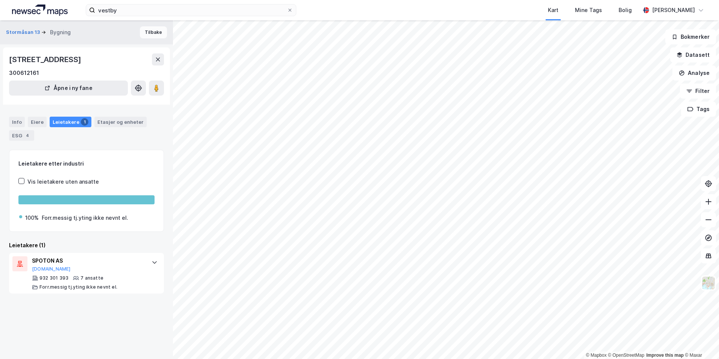
click at [149, 33] on button "Tilbake" at bounding box center [153, 32] width 27 height 12
click at [158, 64] on button at bounding box center [158, 59] width 12 height 12
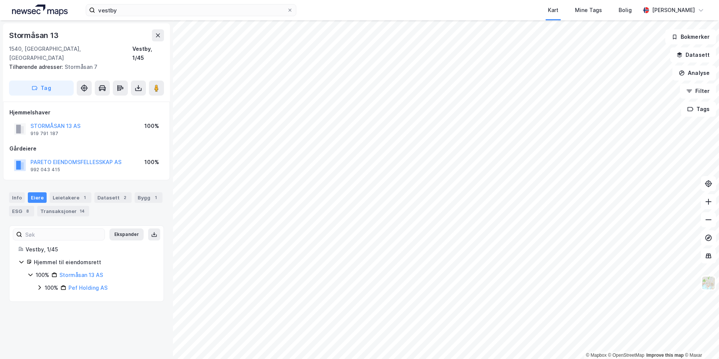
click at [164, 33] on div "Stormåsan 13 1540, Vestby, Akershus Vestby, 1/45 Tilhørende adresser: Stormåsan…" at bounding box center [86, 62] width 167 height 78
click at [161, 33] on button at bounding box center [158, 35] width 12 height 12
click at [154, 33] on button at bounding box center [158, 35] width 12 height 12
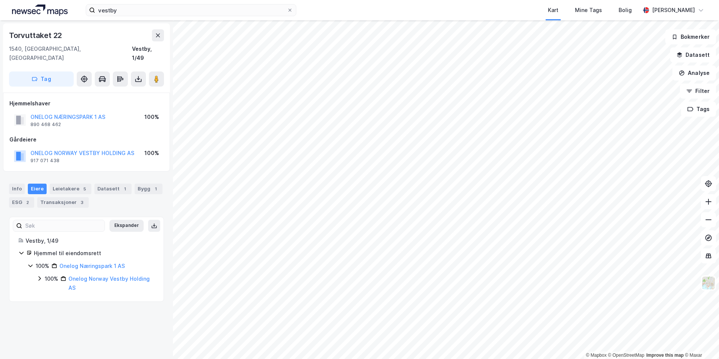
click at [43, 39] on div "Torvuttaket 22" at bounding box center [36, 35] width 55 height 12
drag, startPoint x: 43, startPoint y: 39, endPoint x: 36, endPoint y: 36, distance: 7.4
click at [38, 275] on icon at bounding box center [39, 278] width 6 height 6
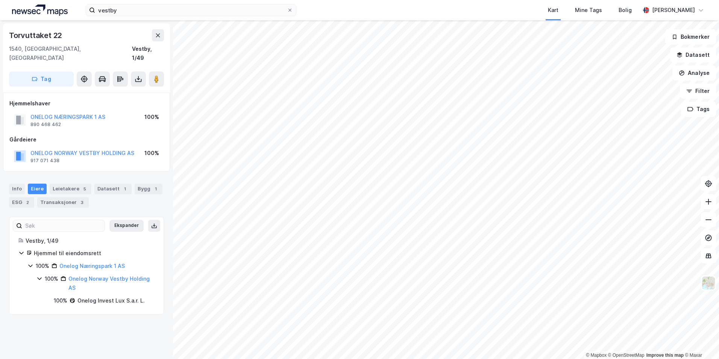
click at [34, 261] on div "100% Onelog Næringspark 1 AS" at bounding box center [90, 265] width 127 height 9
click at [32, 263] on icon at bounding box center [30, 266] width 6 height 6
click at [27, 257] on div "Hjemmel til eiendomsrett 100% Onelog Næringspark 1 AS 100% Onelog Norway Vestby…" at bounding box center [86, 277] width 136 height 56
click at [29, 263] on icon at bounding box center [30, 266] width 6 height 6
click at [33, 263] on icon at bounding box center [30, 266] width 6 height 6
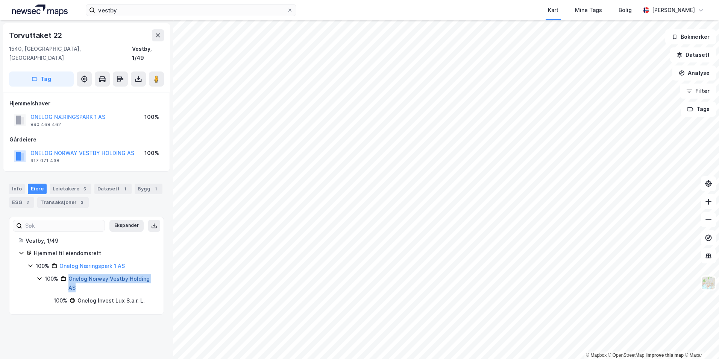
drag, startPoint x: 87, startPoint y: 278, endPoint x: 70, endPoint y: 272, distance: 17.5
click at [70, 274] on div "Onelog Norway Vestby Holding AS" at bounding box center [111, 283] width 86 height 18
click at [34, 31] on div "Torvuttaket 22" at bounding box center [36, 35] width 55 height 12
click at [33, 31] on div "Torvuttaket 22" at bounding box center [36, 35] width 55 height 12
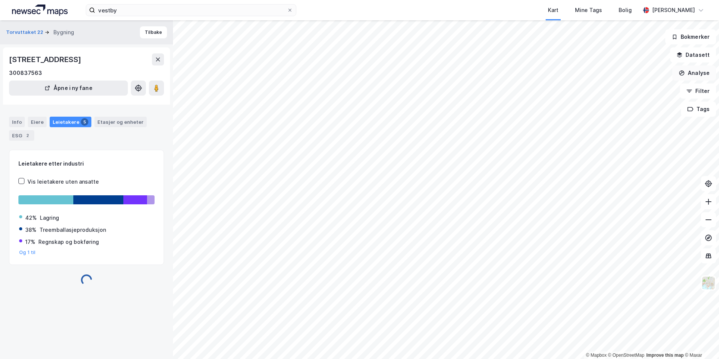
click at [688, 75] on button "Analyse" at bounding box center [695, 72] width 44 height 15
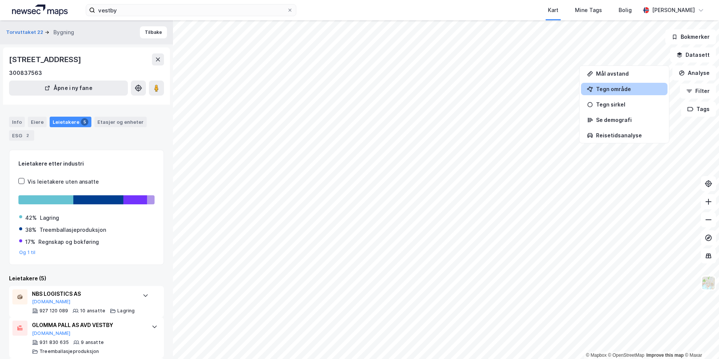
click at [615, 89] on div "Tegn område" at bounding box center [628, 89] width 65 height 6
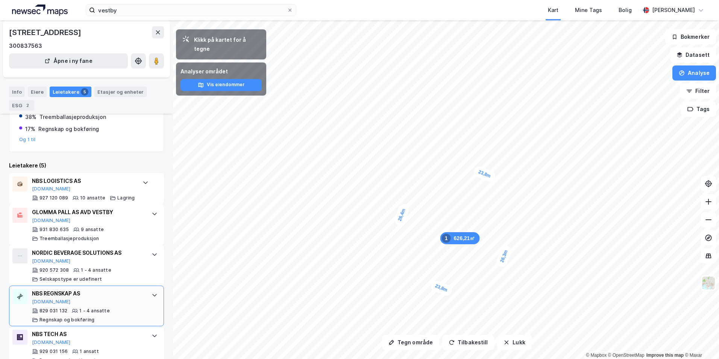
scroll to position [130, 0]
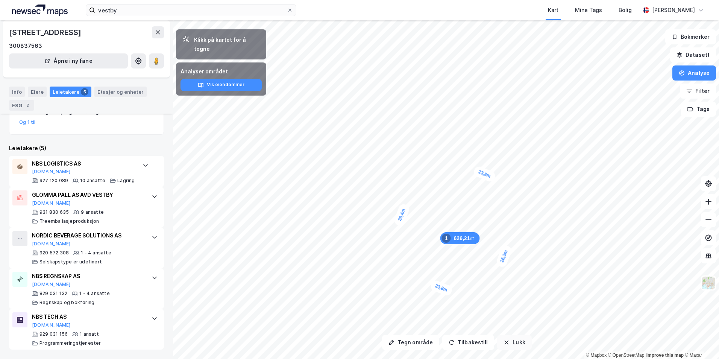
click at [515, 341] on button "Lukk" at bounding box center [514, 342] width 34 height 15
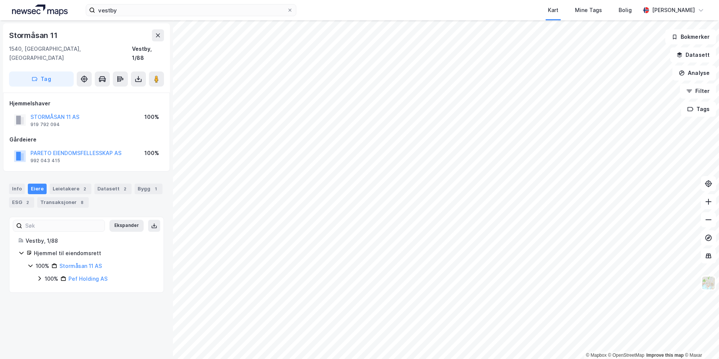
click at [47, 37] on div "Stormåsan 11" at bounding box center [34, 35] width 50 height 12
click at [43, 274] on div "100% Pef Holding AS" at bounding box center [95, 278] width 118 height 9
click at [49, 289] on icon at bounding box center [48, 291] width 2 height 5
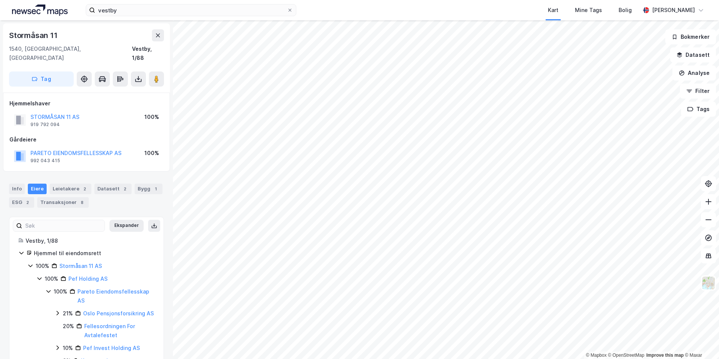
click at [49, 288] on icon at bounding box center [49, 291] width 6 height 6
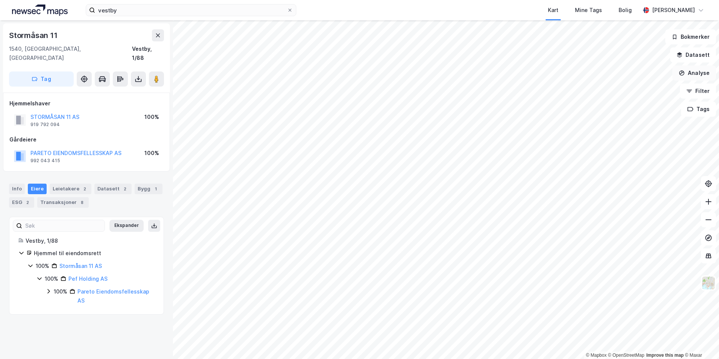
click at [692, 71] on button "Analyse" at bounding box center [695, 72] width 44 height 15
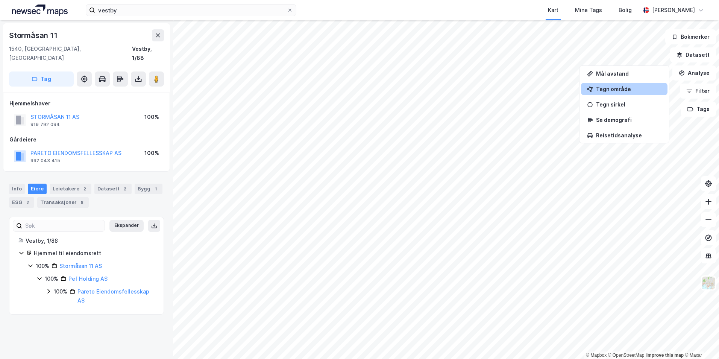
click at [624, 89] on div "Tegn område" at bounding box center [628, 89] width 65 height 6
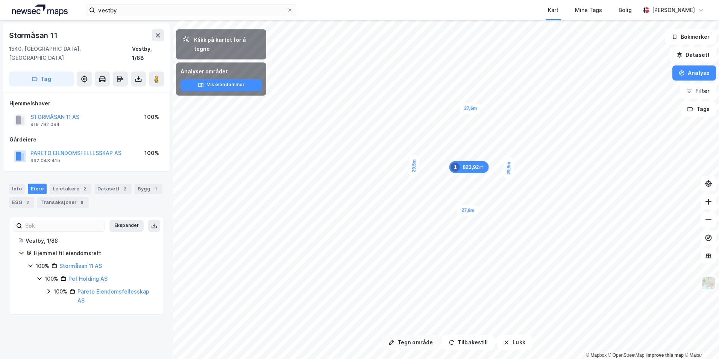
click at [403, 343] on button "Tegn område" at bounding box center [410, 342] width 57 height 15
drag, startPoint x: 410, startPoint y: 344, endPoint x: 404, endPoint y: 335, distance: 10.9
click at [410, 343] on button "Tegn område" at bounding box center [410, 342] width 57 height 15
click at [499, 339] on button "Lukk" at bounding box center [514, 342] width 34 height 15
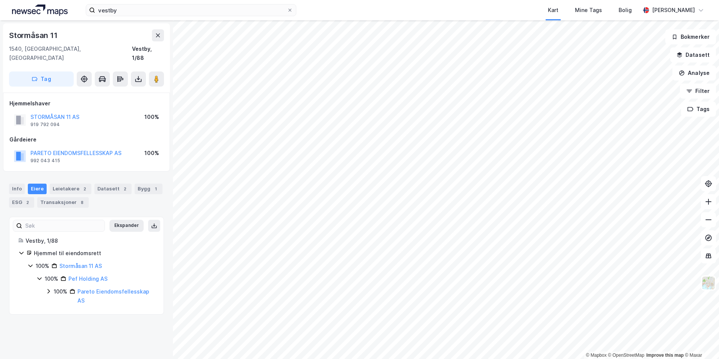
click at [49, 30] on div "Stormåsan 11" at bounding box center [34, 35] width 50 height 12
click at [70, 184] on div "Leietakere 2" at bounding box center [71, 189] width 42 height 11
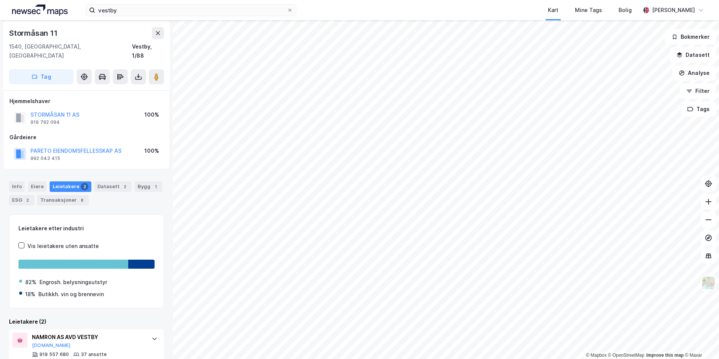
scroll to position [0, 0]
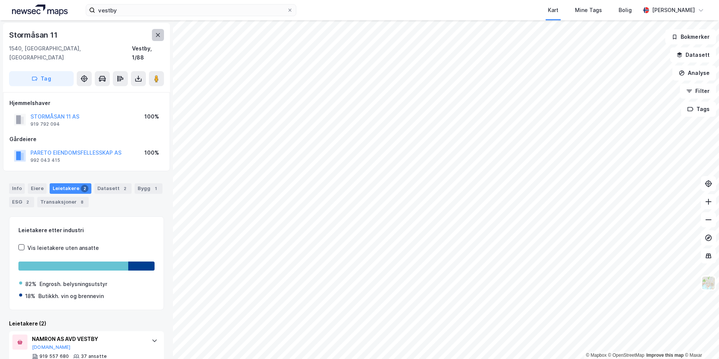
click at [158, 40] on button at bounding box center [158, 35] width 12 height 12
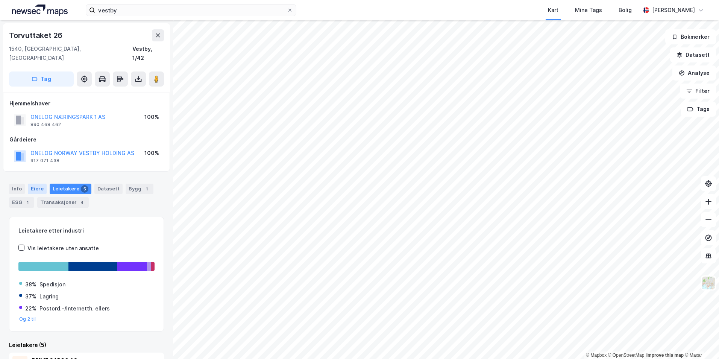
click at [32, 184] on div "Eiere" at bounding box center [37, 189] width 19 height 11
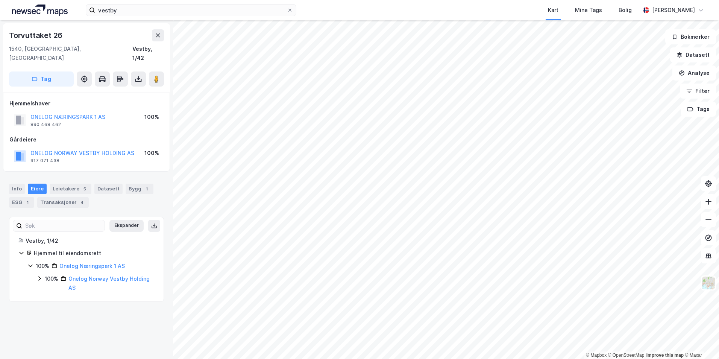
click at [35, 268] on div "100% Onelog Næringspark 1 AS 100% Onelog Norway Vestby Holding AS" at bounding box center [90, 276] width 127 height 31
click at [38, 275] on icon at bounding box center [39, 278] width 6 height 6
click at [60, 38] on div "Torvuttaket 26" at bounding box center [36, 35] width 55 height 12
click at [59, 36] on div "Torvuttaket 26" at bounding box center [36, 35] width 55 height 12
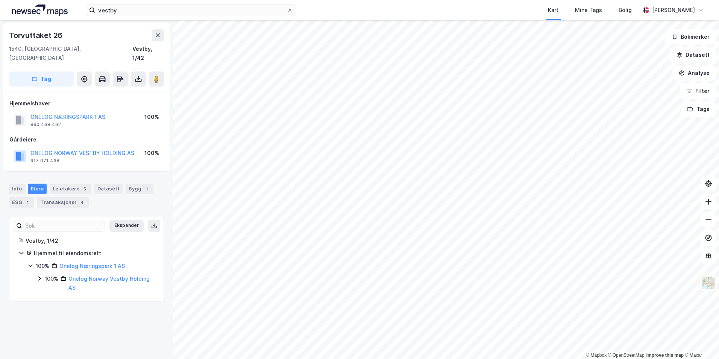
click at [59, 33] on div "Torvuttaket 26" at bounding box center [36, 35] width 55 height 12
click at [59, 32] on div "Torvuttaket 26" at bounding box center [36, 35] width 55 height 12
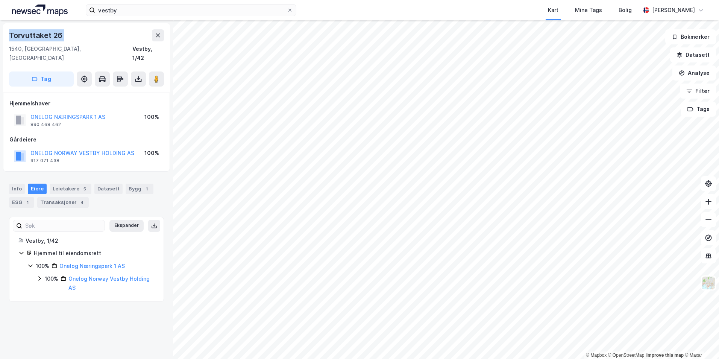
click at [59, 32] on div "Torvuttaket 26" at bounding box center [36, 35] width 55 height 12
click at [32, 135] on div "Gårdeiere" at bounding box center [86, 139] width 154 height 9
drag, startPoint x: 32, startPoint y: 129, endPoint x: 69, endPoint y: 137, distance: 38.0
click at [69, 137] on div "Gårdeiere ONELOG NORWAY VESTBY HOLDING AS 917 071 438 100%" at bounding box center [86, 150] width 154 height 30
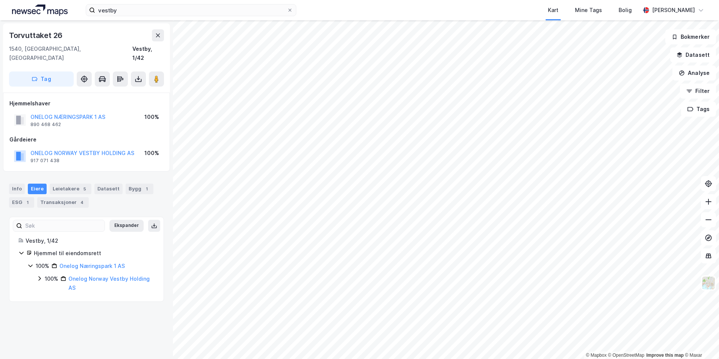
click at [38, 275] on icon at bounding box center [39, 278] width 6 height 6
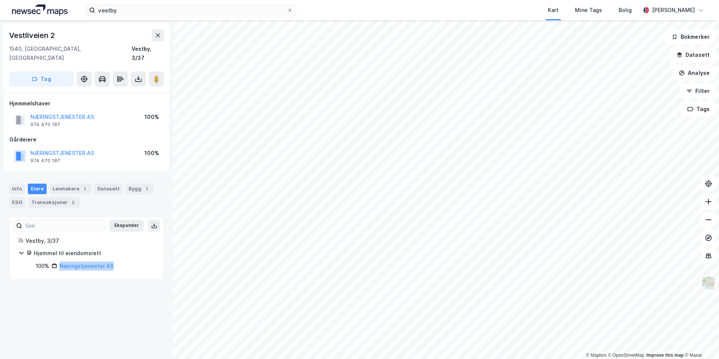
drag, startPoint x: 119, startPoint y: 258, endPoint x: 58, endPoint y: 256, distance: 61.3
click at [58, 261] on div "100% Næringstjenester AS" at bounding box center [95, 265] width 119 height 9
click at [43, 41] on div "Vestliveien 2" at bounding box center [32, 35] width 47 height 12
click at [41, 41] on div "Vestliveien 2" at bounding box center [32, 35] width 47 height 12
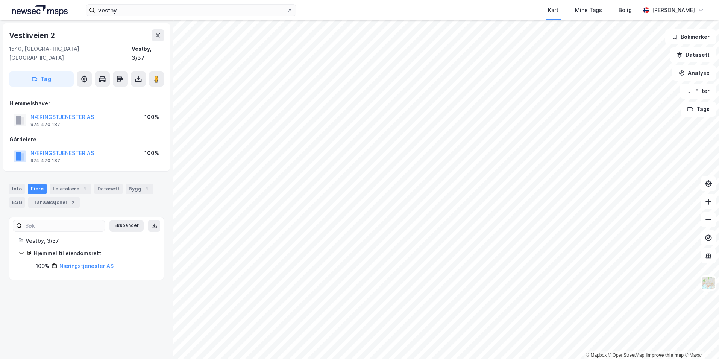
click at [41, 36] on div "Vestliveien 2" at bounding box center [32, 35] width 47 height 12
drag, startPoint x: 90, startPoint y: 258, endPoint x: 57, endPoint y: 257, distance: 32.7
click at [57, 261] on div "100% Næringstjenester AS" at bounding box center [95, 265] width 119 height 9
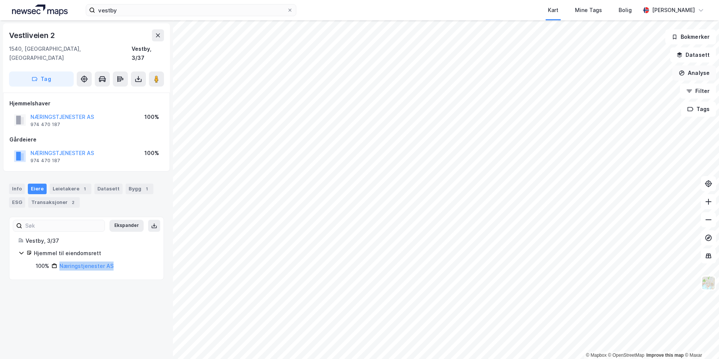
click at [690, 74] on button "Analyse" at bounding box center [695, 72] width 44 height 15
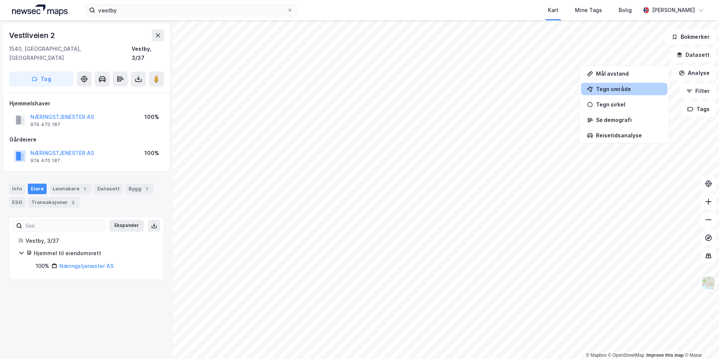
click at [617, 91] on div "Tegn område" at bounding box center [628, 89] width 65 height 6
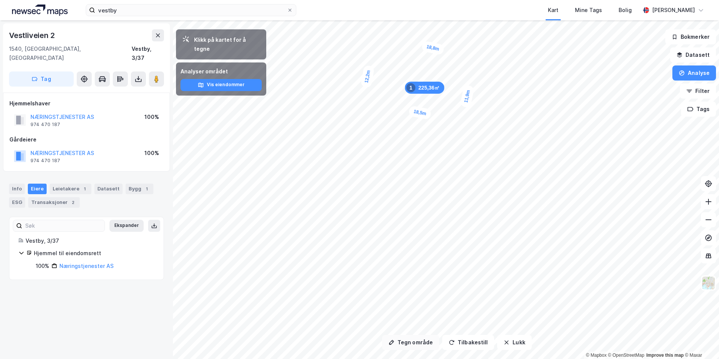
click at [418, 341] on button "Tegn område" at bounding box center [410, 342] width 57 height 15
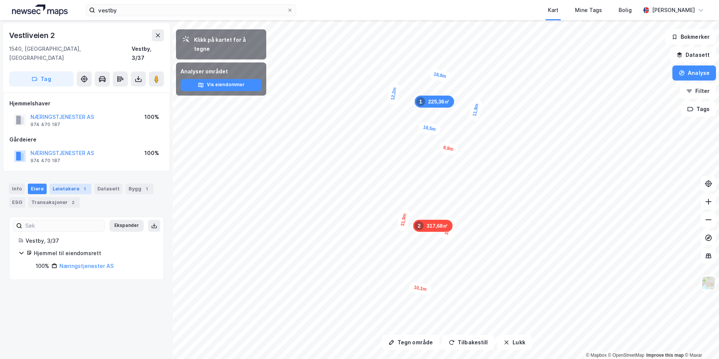
click at [66, 184] on div "Leietakere 1" at bounding box center [71, 189] width 42 height 11
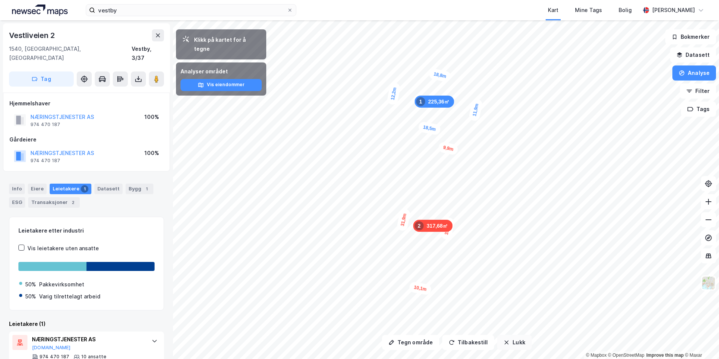
click at [511, 345] on button "Lukk" at bounding box center [514, 342] width 34 height 15
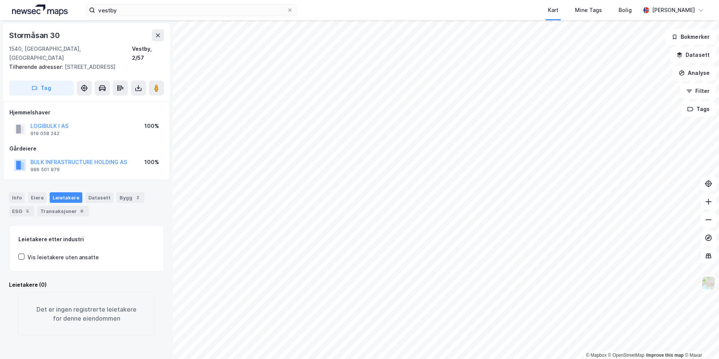
click at [47, 39] on div "Stormåsan 30" at bounding box center [35, 35] width 52 height 12
click at [698, 75] on button "Analyse" at bounding box center [695, 72] width 44 height 15
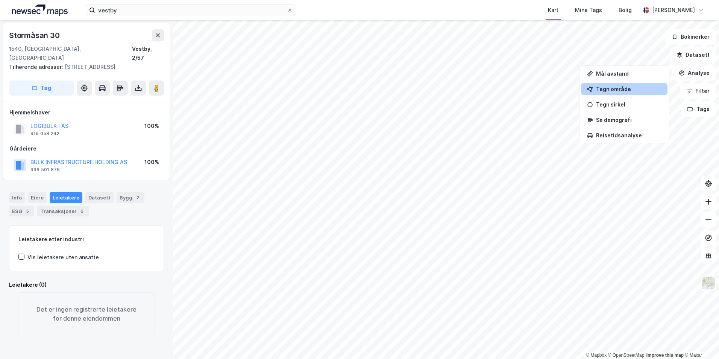
click at [613, 91] on div "Tegn område" at bounding box center [628, 89] width 65 height 6
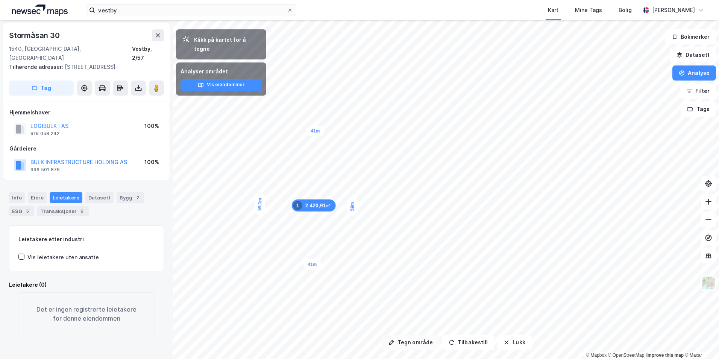
drag, startPoint x: 411, startPoint y: 349, endPoint x: 407, endPoint y: 345, distance: 5.6
click at [410, 349] on button "Tegn område" at bounding box center [410, 342] width 57 height 15
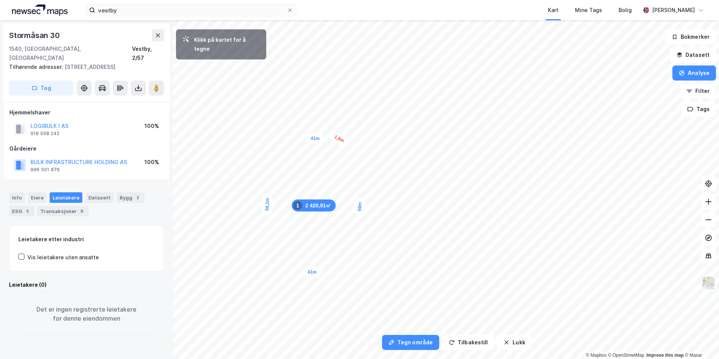
drag, startPoint x: 400, startPoint y: 335, endPoint x: 342, endPoint y: 140, distance: 203.9
click at [342, 140] on div "1,9m" at bounding box center [339, 139] width 22 height 18
click at [335, 273] on div "2,2m" at bounding box center [336, 273] width 19 height 11
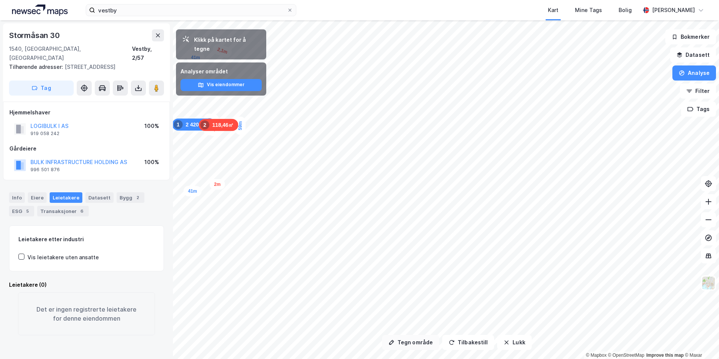
click at [428, 341] on button "Tegn område" at bounding box center [410, 342] width 57 height 15
click at [425, 342] on button "Tegn område" at bounding box center [410, 342] width 57 height 15
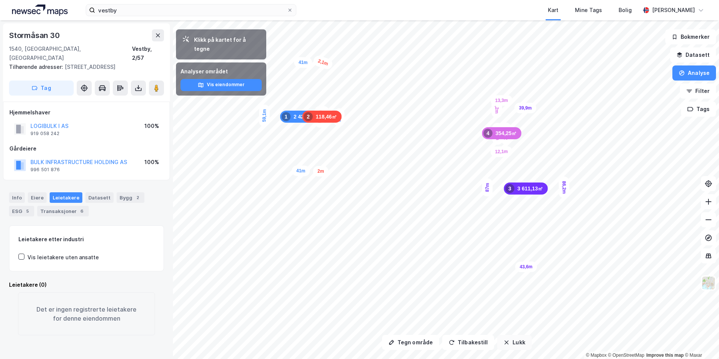
click at [517, 340] on button "Lukk" at bounding box center [514, 342] width 34 height 15
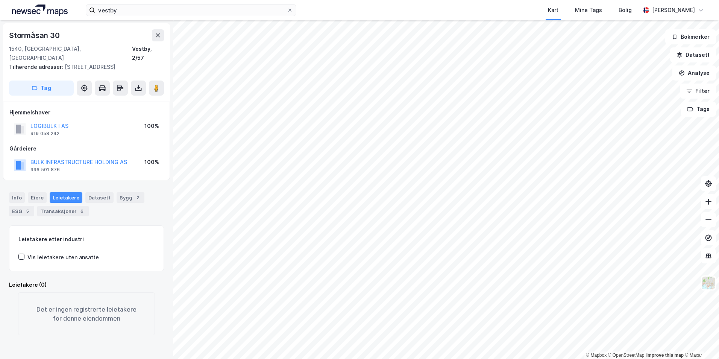
click at [19, 40] on div "Stormåsan 30" at bounding box center [35, 35] width 52 height 12
click at [19, 39] on div "Stormåsan 30" at bounding box center [35, 35] width 52 height 12
click at [160, 37] on icon at bounding box center [158, 35] width 4 height 4
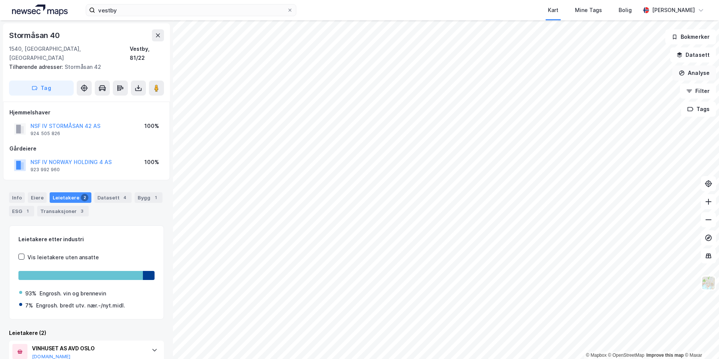
click at [689, 80] on button "Analyse" at bounding box center [695, 72] width 44 height 15
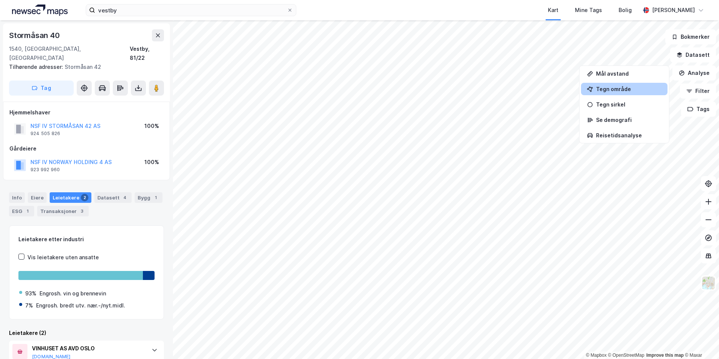
click at [607, 93] on div "Tegn område" at bounding box center [624, 89] width 87 height 12
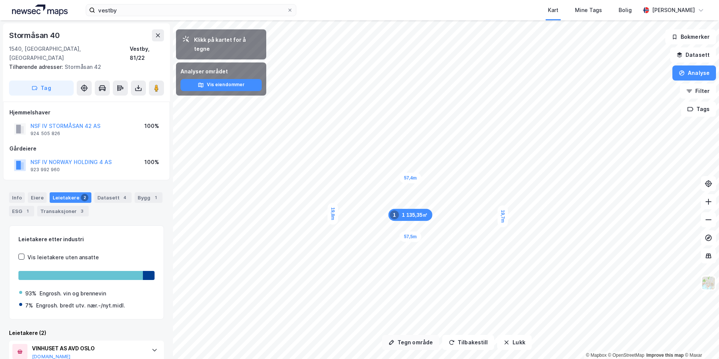
click at [401, 341] on button "Tegn område" at bounding box center [410, 342] width 57 height 15
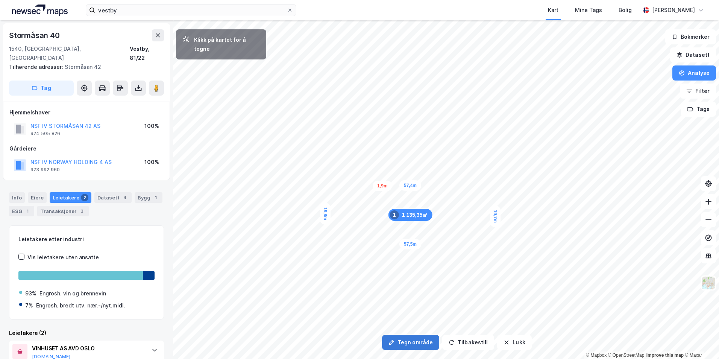
click at [386, 186] on div "1,9m" at bounding box center [382, 186] width 19 height 11
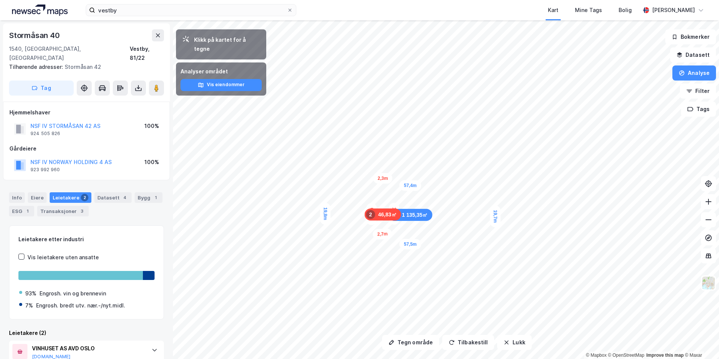
click at [42, 29] on div "Stormåsan 40 1540, Vestby, Akershus Vestby, 81/22 Tilhørende adresser: Stormåsa…" at bounding box center [86, 62] width 167 height 78
drag, startPoint x: 42, startPoint y: 29, endPoint x: 38, endPoint y: 38, distance: 9.3
click at [38, 38] on div "Stormåsan 40" at bounding box center [35, 35] width 52 height 12
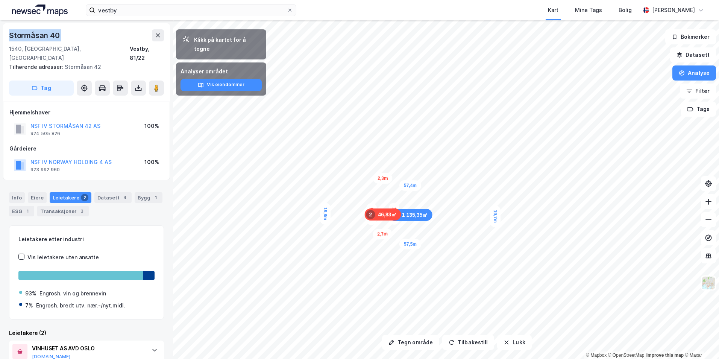
click at [38, 37] on div "Stormåsan 40" at bounding box center [35, 35] width 52 height 12
click at [414, 347] on button "Tegn område" at bounding box center [410, 342] width 57 height 15
click at [504, 341] on icon "button" at bounding box center [507, 342] width 6 height 6
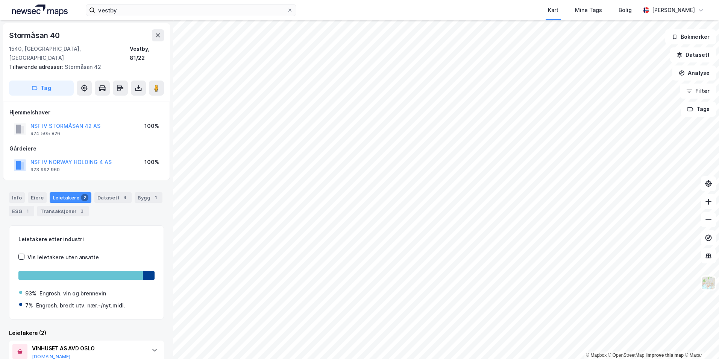
click at [32, 193] on div "Eiere" at bounding box center [37, 197] width 19 height 11
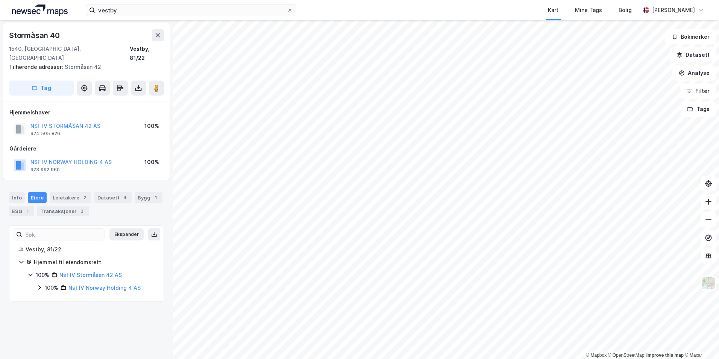
click at [40, 286] on icon at bounding box center [39, 288] width 2 height 5
drag, startPoint x: 144, startPoint y: 278, endPoint x: 69, endPoint y: 283, distance: 75.4
click at [69, 283] on div "100% Nsf IV Norway Holding 4 AS" at bounding box center [100, 287] width 110 height 9
drag, startPoint x: 69, startPoint y: 283, endPoint x: 112, endPoint y: 280, distance: 43.8
click at [36, 284] on icon at bounding box center [39, 287] width 6 height 6
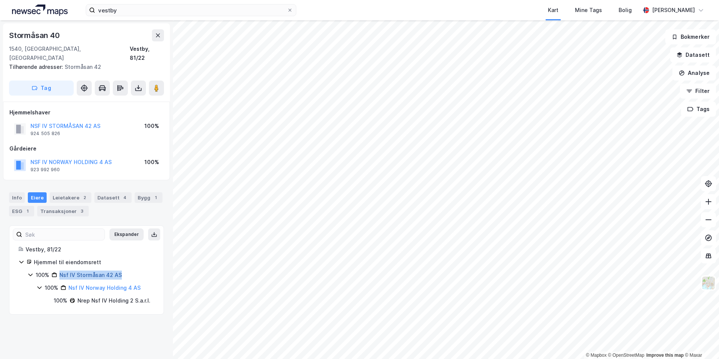
drag, startPoint x: 100, startPoint y: 265, endPoint x: 61, endPoint y: 267, distance: 39.6
click at [61, 271] on div "100% Nsf IV Stormåsan 42 AS" at bounding box center [95, 275] width 119 height 9
drag, startPoint x: 61, startPoint y: 267, endPoint x: 82, endPoint y: 266, distance: 21.5
click at [119, 284] on div "Stormåsan 40 1540, Vestby, Akershus Vestby, 81/22 Tilhørende adresser: Stormåsa…" at bounding box center [86, 189] width 173 height 339
click at [30, 272] on icon at bounding box center [30, 275] width 6 height 6
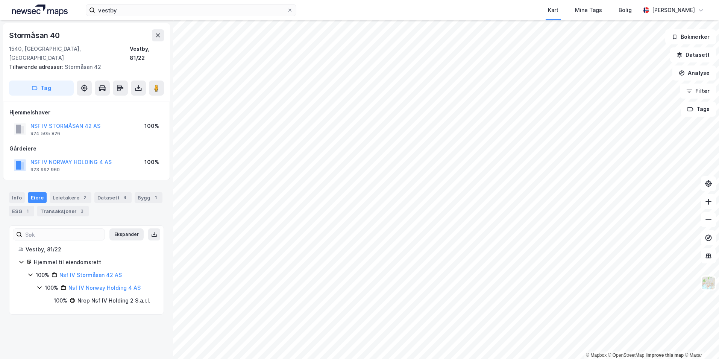
click at [40, 287] on icon at bounding box center [39, 288] width 4 height 3
click at [38, 284] on icon at bounding box center [39, 287] width 6 height 6
drag, startPoint x: 145, startPoint y: 281, endPoint x: 66, endPoint y: 283, distance: 79.0
click at [66, 283] on div "100% Nsf IV Norway Holding 4 AS" at bounding box center [100, 287] width 110 height 9
click at [38, 284] on icon at bounding box center [39, 287] width 6 height 6
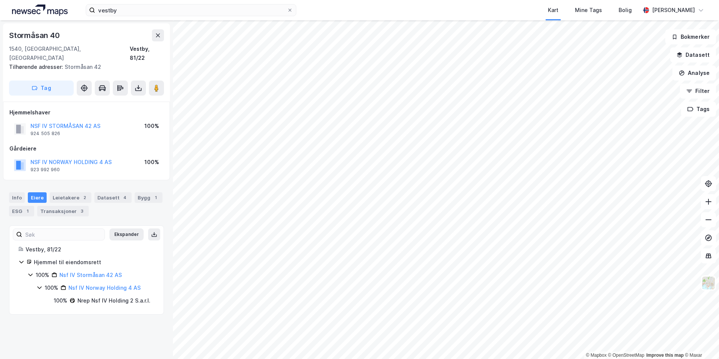
click at [99, 296] on div "Nrep Nsf IV Holding 2 S.a.r.l." at bounding box center [114, 300] width 73 height 9
click at [116, 296] on div "Nrep Nsf IV Holding 2 S.a.r.l." at bounding box center [114, 300] width 73 height 9
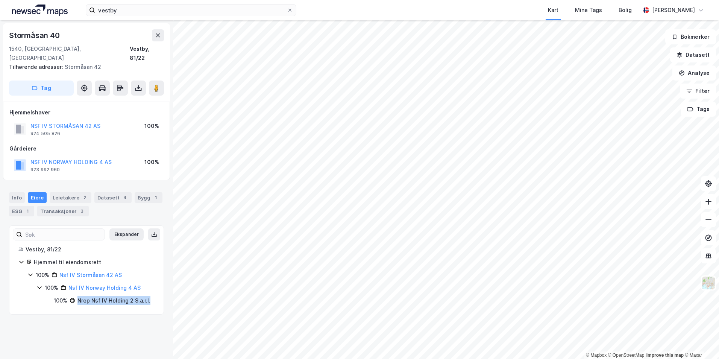
click at [116, 296] on div "Nrep Nsf IV Holding 2 S.a.r.l." at bounding box center [114, 300] width 73 height 9
drag, startPoint x: 116, startPoint y: 293, endPoint x: 151, endPoint y: 311, distance: 38.5
click at [151, 311] on div "Stormåsan 40 1540, Vestby, Akershus Vestby, 81/22 Tilhørende adresser: Stormåsa…" at bounding box center [86, 189] width 173 height 339
drag, startPoint x: 112, startPoint y: 265, endPoint x: 60, endPoint y: 265, distance: 52.3
click at [60, 271] on div "100% Nsf IV Stormåsan 42 AS" at bounding box center [95, 275] width 119 height 9
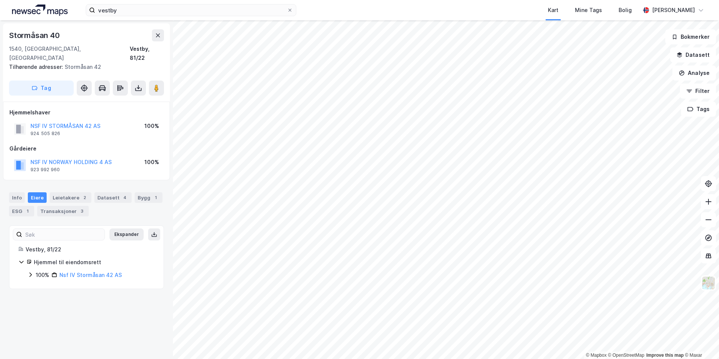
click at [46, 40] on div "Stormåsan 40" at bounding box center [35, 35] width 52 height 12
click at [81, 194] on div "2" at bounding box center [85, 198] width 8 height 8
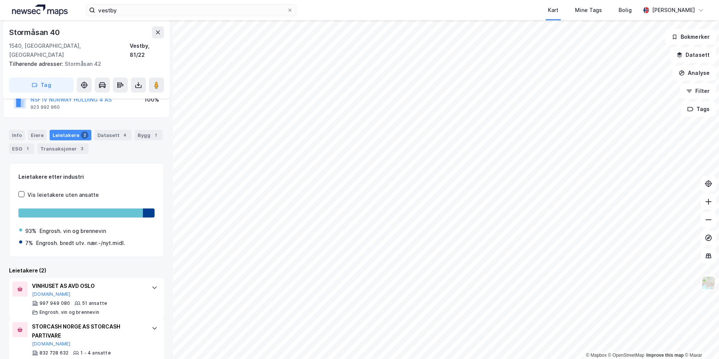
scroll to position [72, 0]
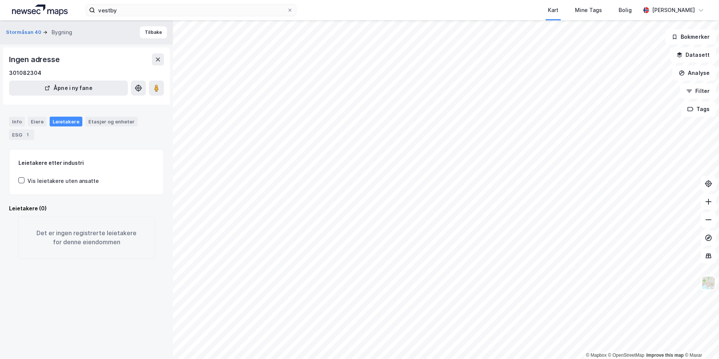
click at [119, 248] on div "© Mapbox © OpenStreetMap Improve this map © Maxar Stormåsan 40 Bygning Tilbake …" at bounding box center [359, 189] width 719 height 339
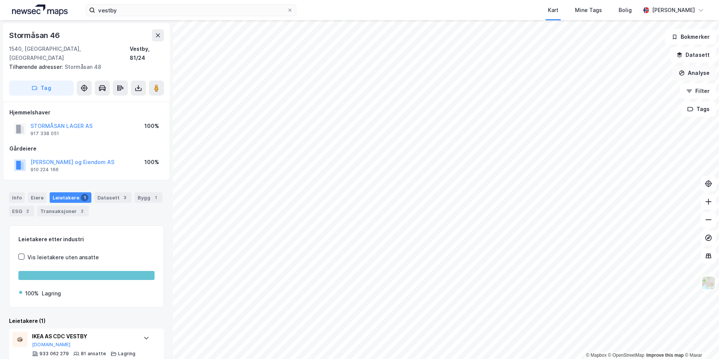
click at [687, 76] on button "Analyse" at bounding box center [695, 72] width 44 height 15
click at [45, 34] on div "Stormåsan 46" at bounding box center [35, 35] width 52 height 12
click at [45, 33] on div "Stormåsan 46" at bounding box center [35, 35] width 52 height 12
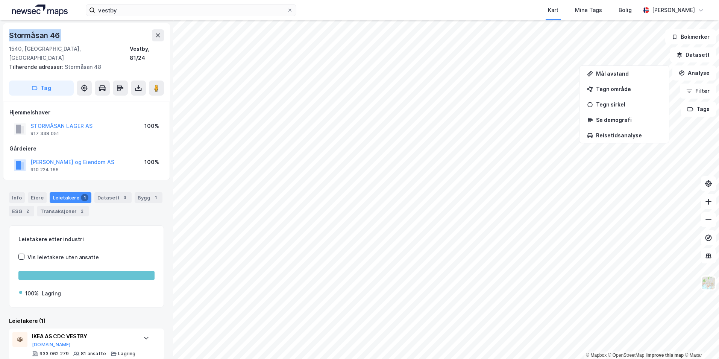
click at [45, 33] on div "Stormåsan 46" at bounding box center [35, 35] width 52 height 12
click at [618, 91] on div "Tegn område" at bounding box center [628, 89] width 65 height 6
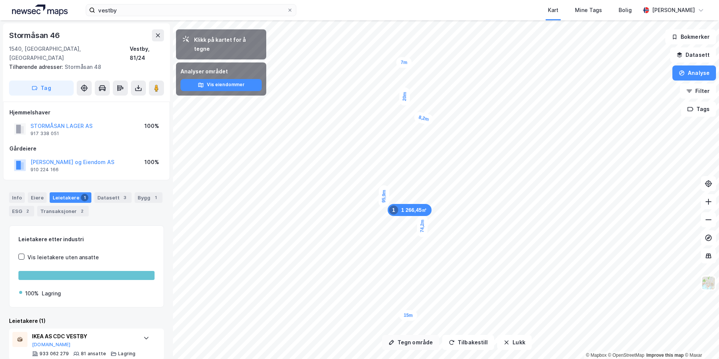
click at [424, 341] on button "Tegn område" at bounding box center [410, 342] width 57 height 15
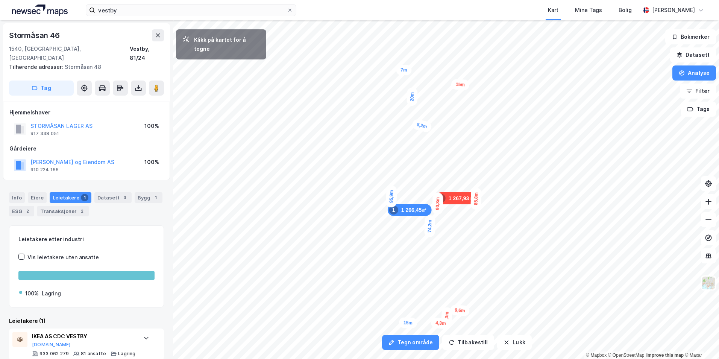
click at [435, 323] on div "4,3m" at bounding box center [441, 323] width 20 height 12
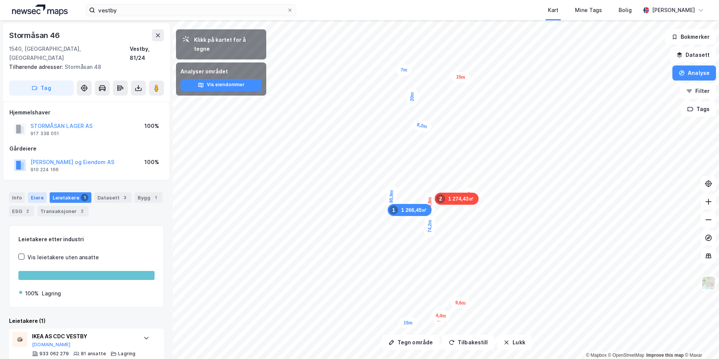
click at [40, 192] on div "Eiere" at bounding box center [37, 197] width 19 height 11
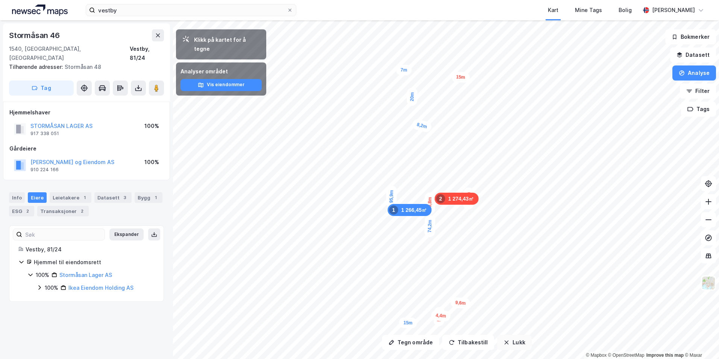
click at [522, 348] on button "Lukk" at bounding box center [514, 342] width 34 height 15
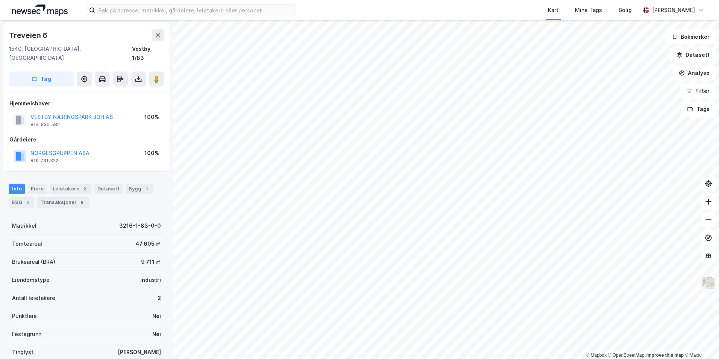
click at [36, 31] on div "Treveien 6" at bounding box center [29, 35] width 40 height 12
copy div "Treveien 6"
click at [36, 184] on div "Eiere" at bounding box center [37, 189] width 19 height 11
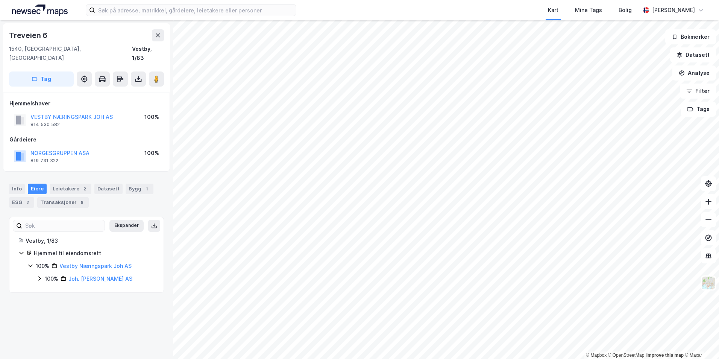
click at [39, 275] on icon at bounding box center [39, 278] width 6 height 6
click at [51, 288] on icon at bounding box center [49, 291] width 6 height 6
click at [58, 310] on icon at bounding box center [58, 313] width 6 height 6
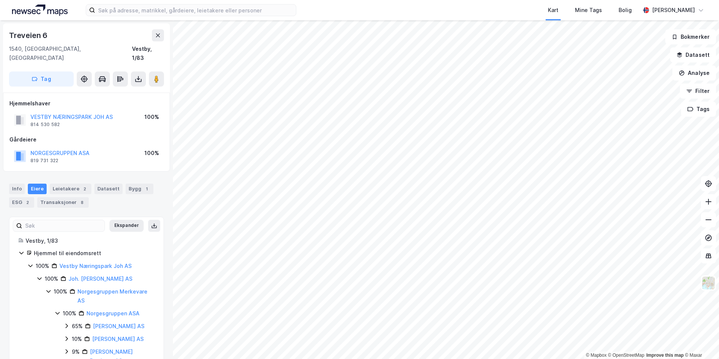
click at [58, 310] on icon at bounding box center [58, 313] width 6 height 6
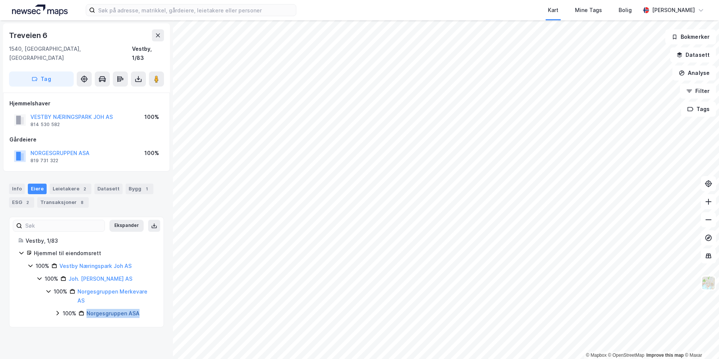
drag, startPoint x: 120, startPoint y: 304, endPoint x: 88, endPoint y: 304, distance: 32.7
click at [88, 309] on div "100% Norgesgruppen ASA" at bounding box center [109, 313] width 92 height 9
copy link "Norgesgruppen ASA"
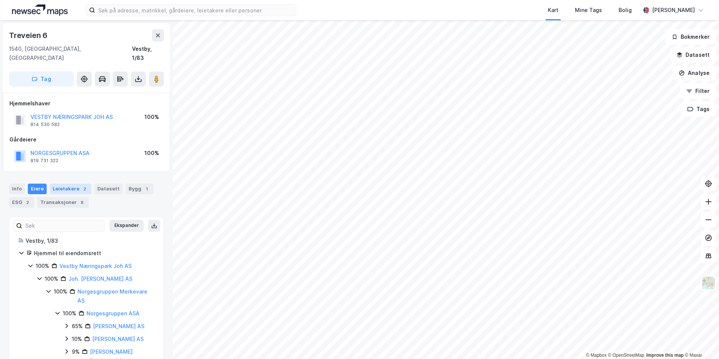
click at [52, 184] on div "Leietakere 2" at bounding box center [71, 189] width 42 height 11
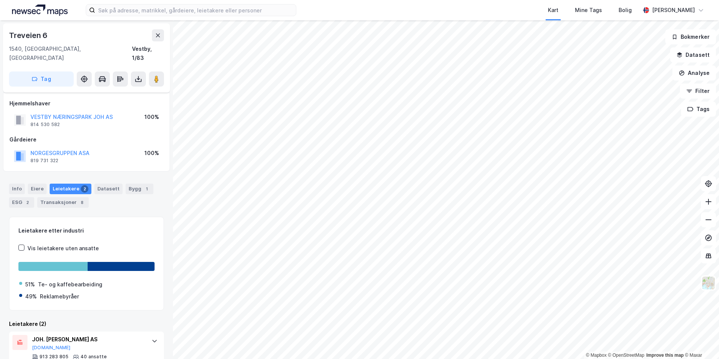
scroll to position [54, 0]
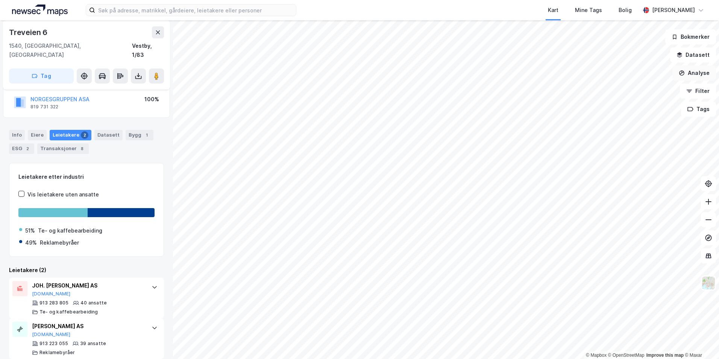
click at [692, 76] on button "Analyse" at bounding box center [695, 72] width 44 height 15
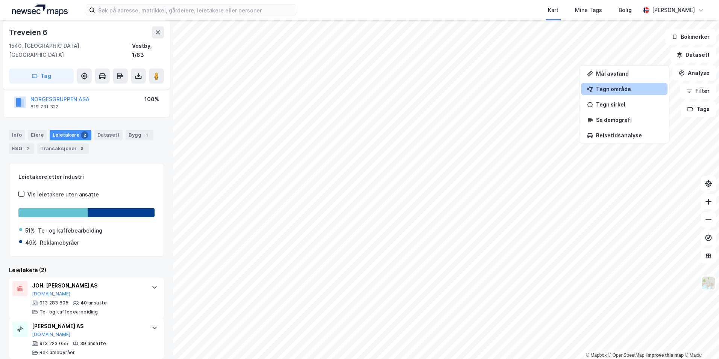
click at [623, 90] on div "Tegn område" at bounding box center [628, 89] width 65 height 6
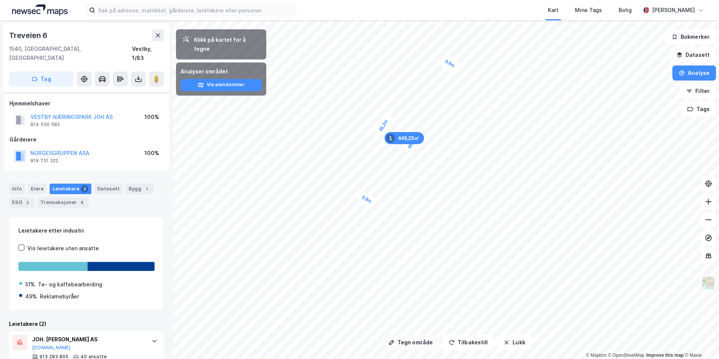
click at [415, 338] on button "Tegn område" at bounding box center [410, 342] width 57 height 15
click at [513, 338] on button "Lukk" at bounding box center [514, 342] width 34 height 15
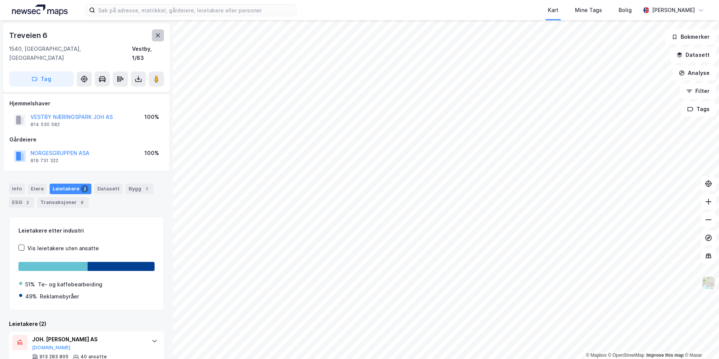
click at [159, 38] on button at bounding box center [158, 35] width 12 height 12
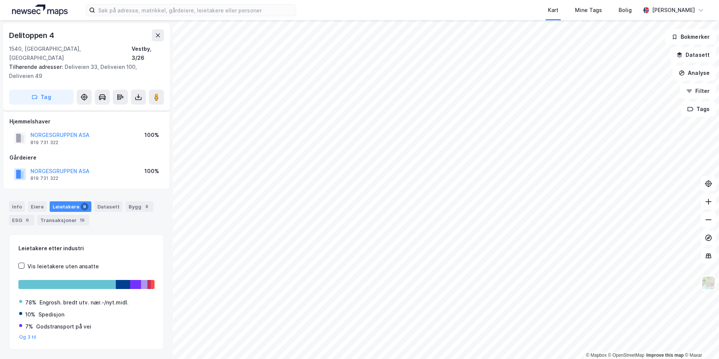
scroll to position [12, 0]
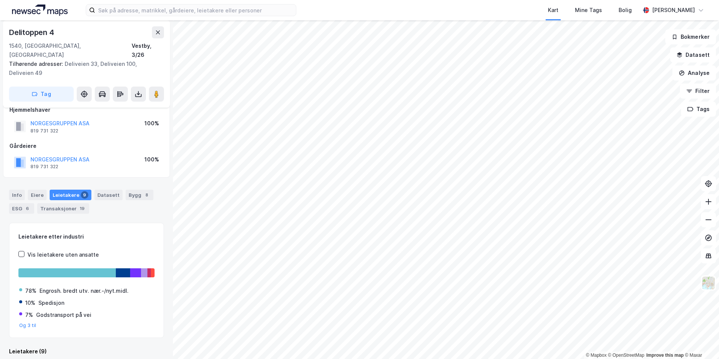
click at [36, 29] on div "Delitoppen 4" at bounding box center [32, 32] width 47 height 12
copy div "Delitoppen 4"
click at [36, 190] on div "Eiere" at bounding box center [37, 195] width 19 height 11
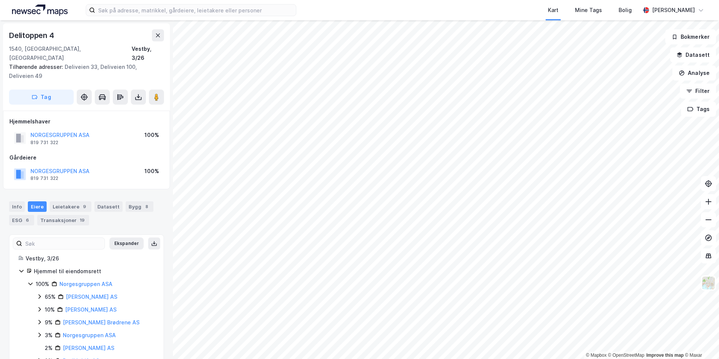
click at [28, 281] on icon at bounding box center [30, 284] width 6 height 6
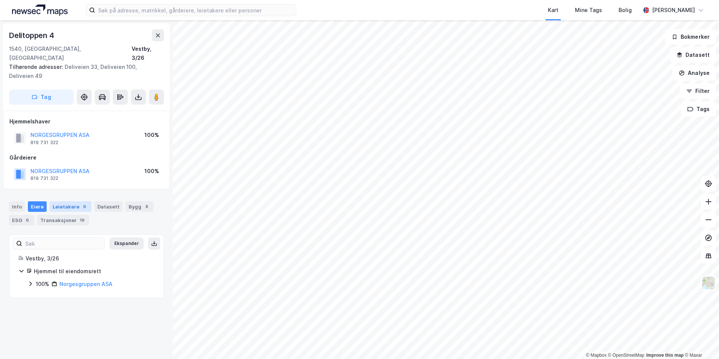
click at [58, 201] on div "Leietakere 9" at bounding box center [71, 206] width 42 height 11
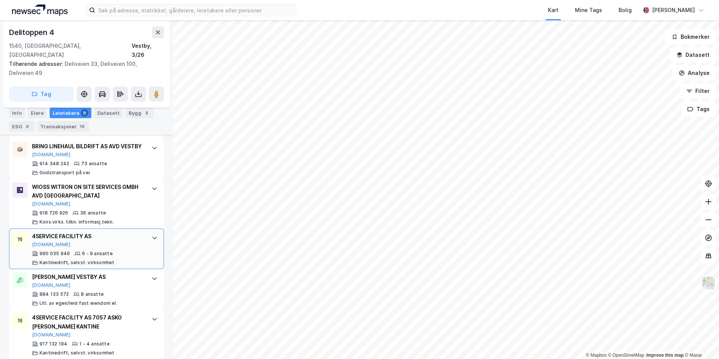
scroll to position [404, 0]
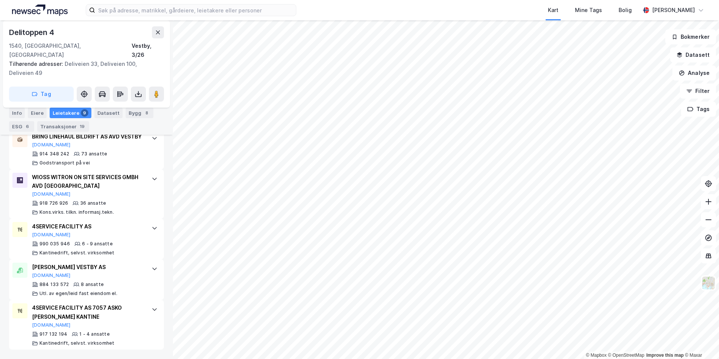
click at [161, 39] on div "Delitoppen 4 1540, Vestby, Akershus Vestby, 3/26" at bounding box center [86, 42] width 155 height 33
click at [161, 38] on button at bounding box center [158, 32] width 12 height 12
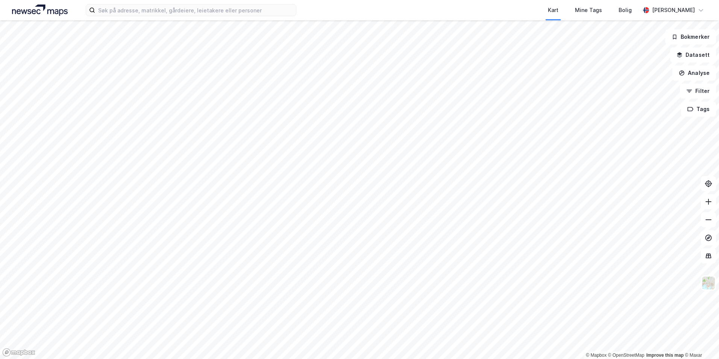
click at [360, 20] on div "Kart Mine Tags Bolig Simen Standahl © Mapbox © OpenStreetMap Improve this map ©…" at bounding box center [359, 179] width 719 height 359
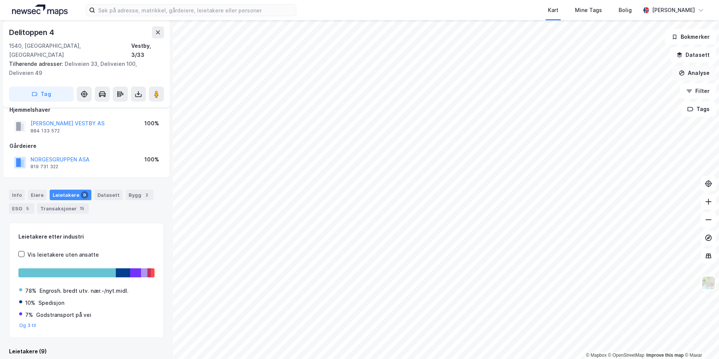
click at [697, 67] on button "Analyse" at bounding box center [695, 72] width 44 height 15
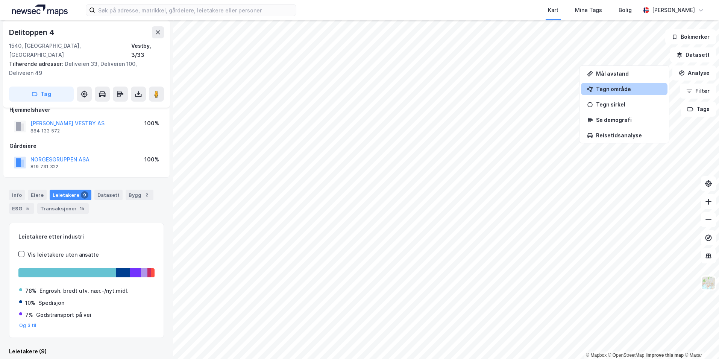
click at [599, 90] on div "Tegn område" at bounding box center [628, 89] width 65 height 6
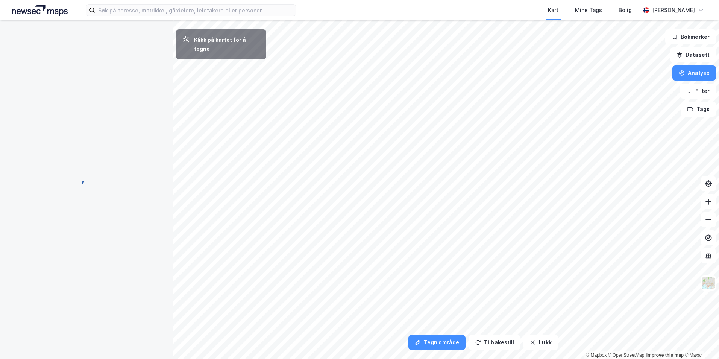
scroll to position [0, 0]
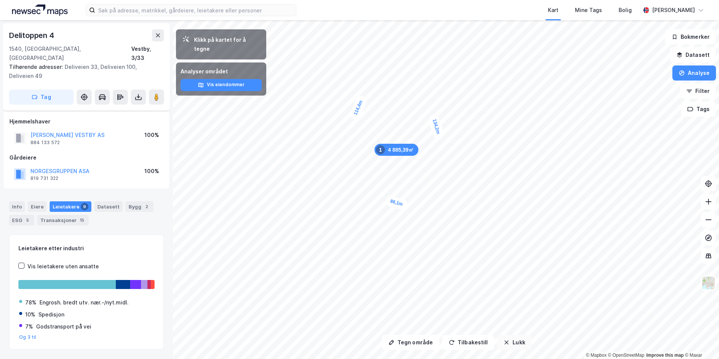
click at [505, 342] on icon "button" at bounding box center [507, 343] width 4 height 4
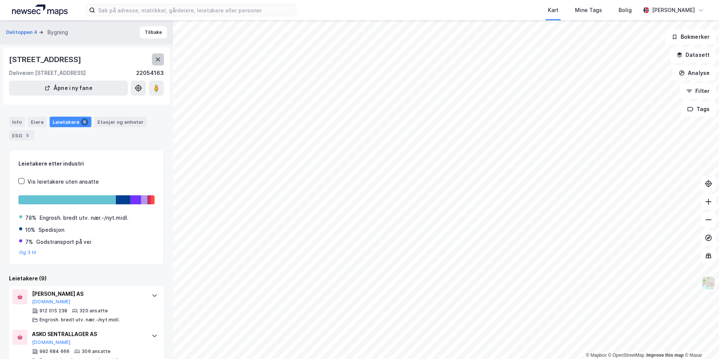
click at [162, 55] on button at bounding box center [158, 59] width 12 height 12
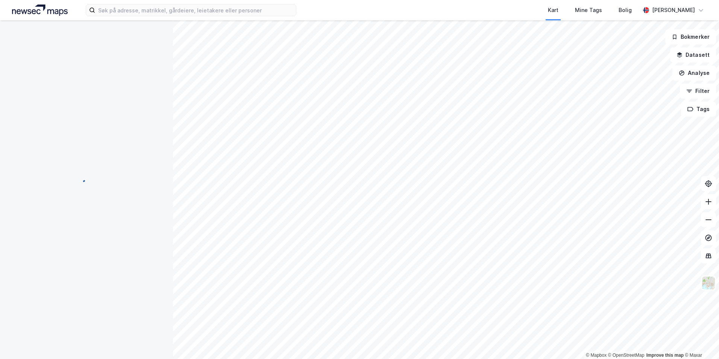
scroll to position [12, 0]
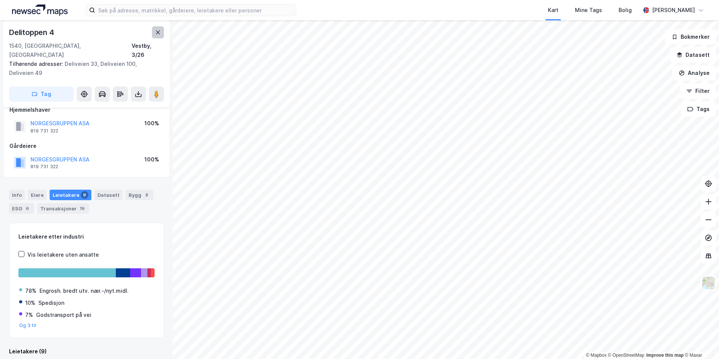
click at [157, 34] on icon at bounding box center [158, 32] width 4 height 4
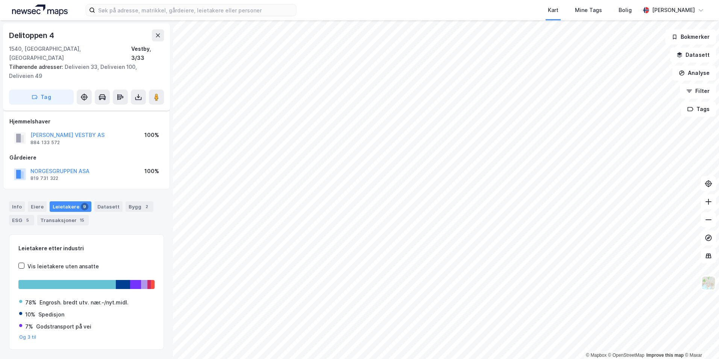
scroll to position [12, 0]
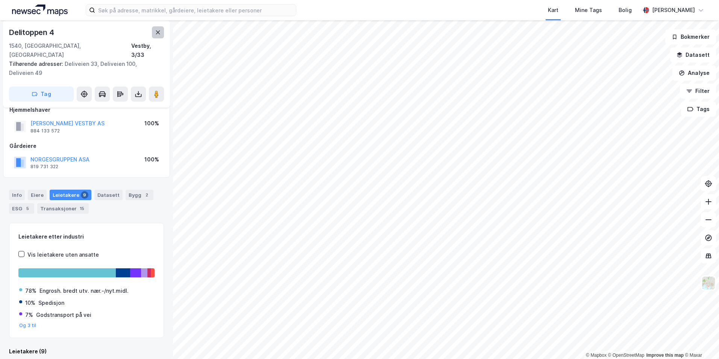
click at [160, 33] on icon at bounding box center [158, 32] width 6 height 6
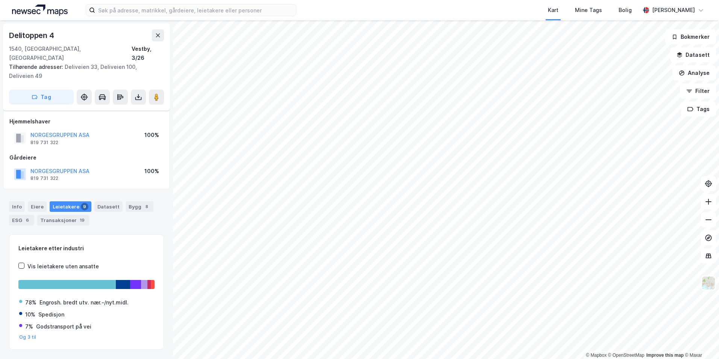
scroll to position [12, 0]
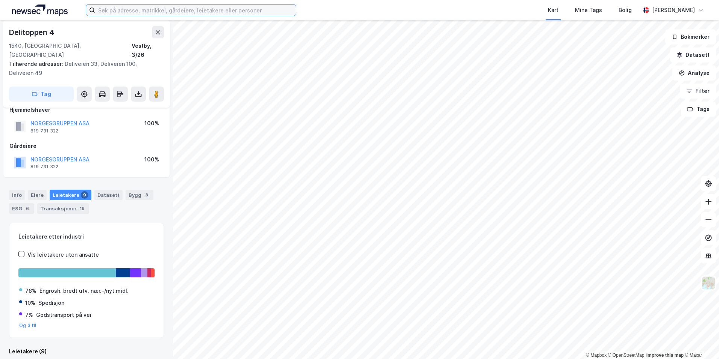
click at [122, 14] on input at bounding box center [195, 10] width 201 height 11
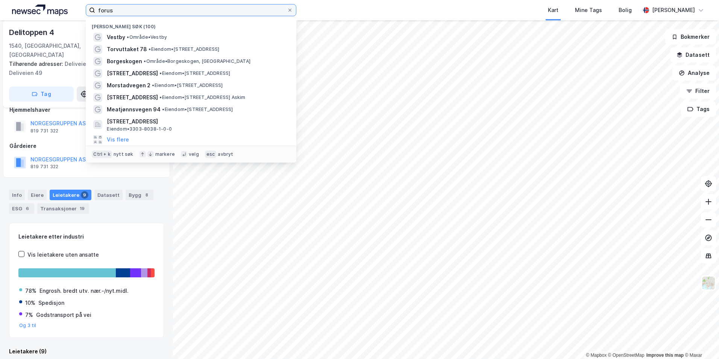
type input "forus"
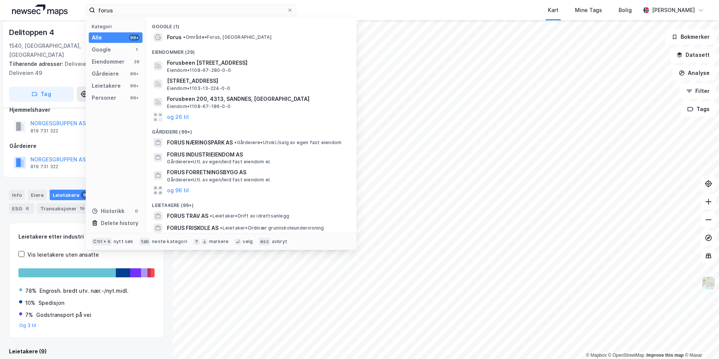
click at [283, 43] on div "Eiendommer (29)" at bounding box center [251, 50] width 211 height 14
click at [275, 39] on div "Forus • Område • Forus, 4031 Stavanger" at bounding box center [258, 37] width 182 height 9
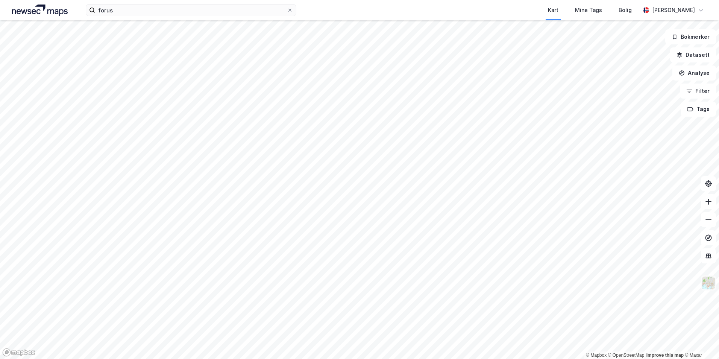
click at [710, 281] on img at bounding box center [709, 283] width 14 height 14
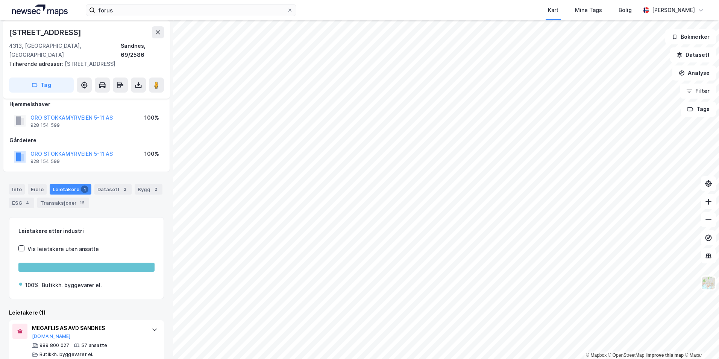
scroll to position [10, 0]
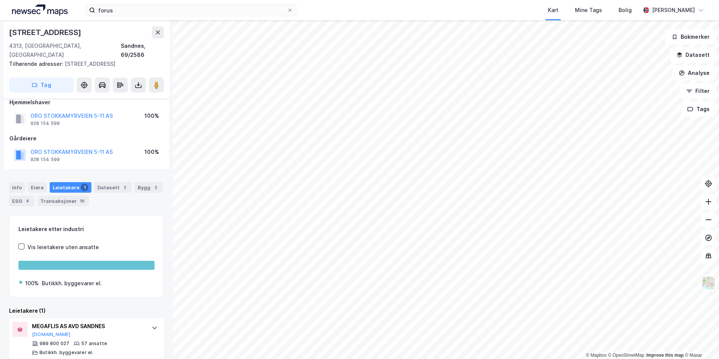
click at [43, 32] on div "Stokkamyrveien 5" at bounding box center [46, 32] width 74 height 12
copy div "Stokkamyrveien 5"
drag, startPoint x: 696, startPoint y: 69, endPoint x: 687, endPoint y: 67, distance: 9.2
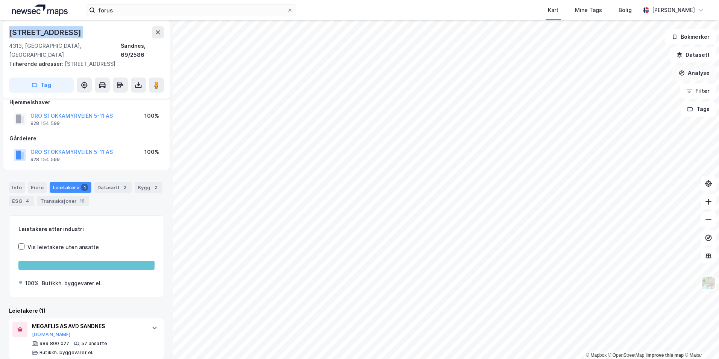
click at [696, 69] on button "Analyse" at bounding box center [695, 72] width 44 height 15
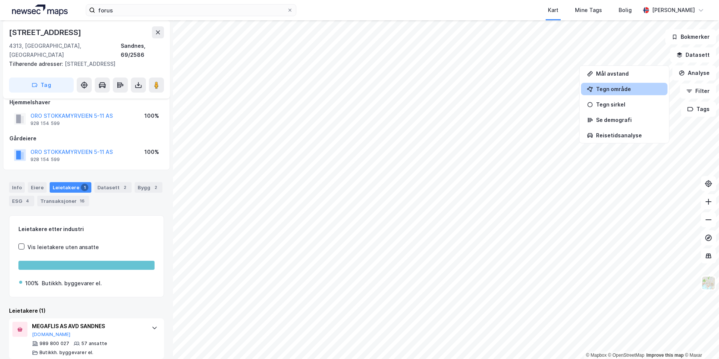
click at [616, 87] on div "Tegn område" at bounding box center [628, 89] width 65 height 6
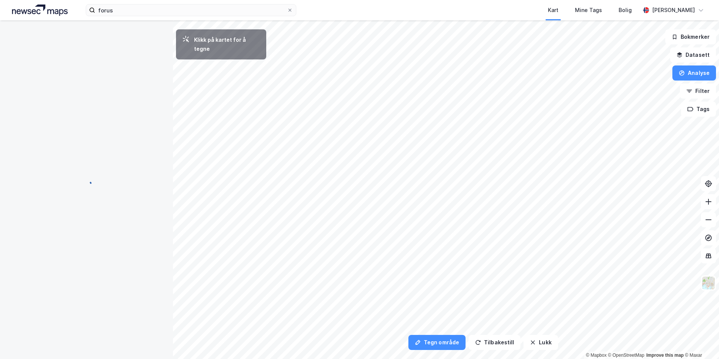
scroll to position [0, 0]
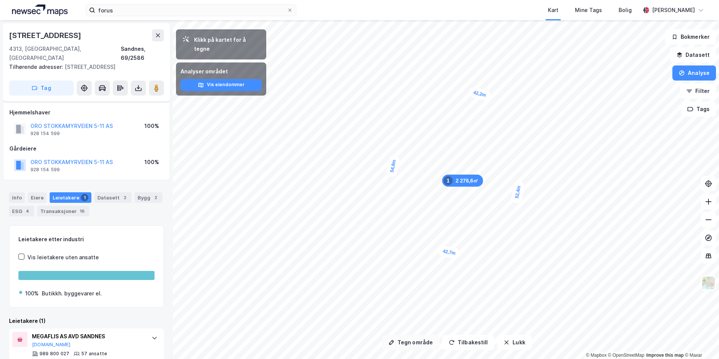
drag, startPoint x: 424, startPoint y: 341, endPoint x: 423, endPoint y: 337, distance: 4.3
click at [424, 340] on button "Tegn område" at bounding box center [410, 342] width 57 height 15
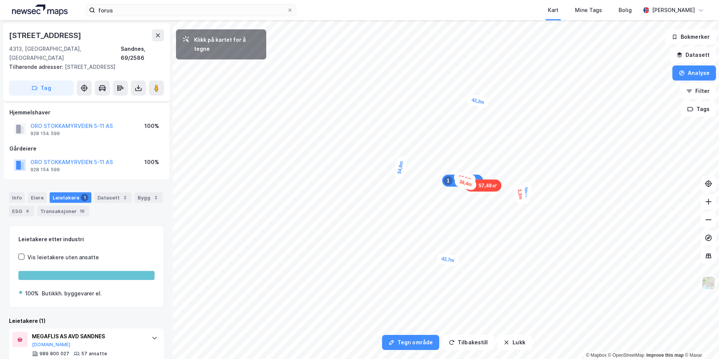
click at [521, 199] on div "3,3m" at bounding box center [520, 194] width 13 height 21
click at [409, 180] on div "4,3m" at bounding box center [409, 174] width 13 height 20
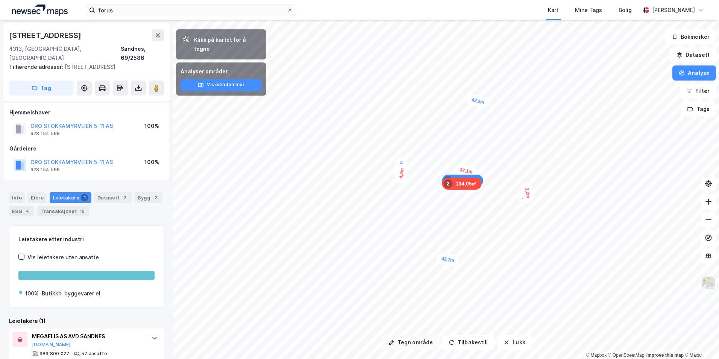
click at [413, 337] on button "Tegn område" at bounding box center [410, 342] width 57 height 15
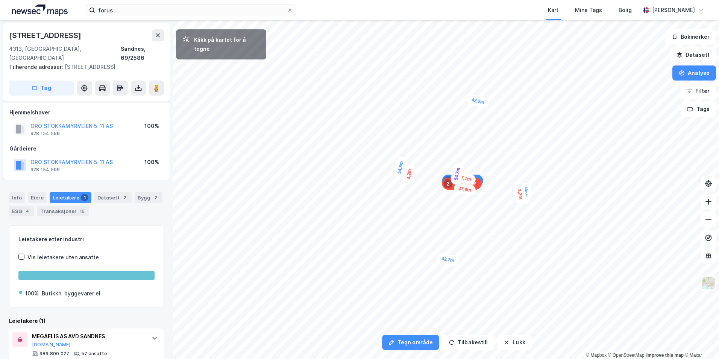
click at [441, 255] on div "42,7m" at bounding box center [447, 259] width 23 height 14
click at [447, 262] on div "3m" at bounding box center [444, 258] width 18 height 19
click at [479, 107] on div "4,8m" at bounding box center [476, 100] width 15 height 21
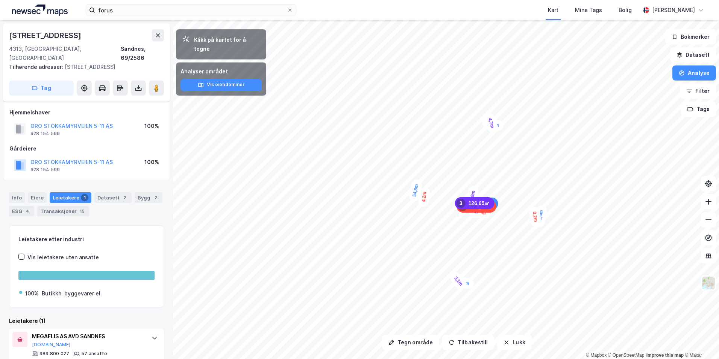
drag, startPoint x: 466, startPoint y: 182, endPoint x: 468, endPoint y: 202, distance: 19.4
click at [468, 202] on div "126,65㎡ 3" at bounding box center [475, 203] width 40 height 12
click at [38, 192] on div "Eiere" at bounding box center [37, 197] width 19 height 11
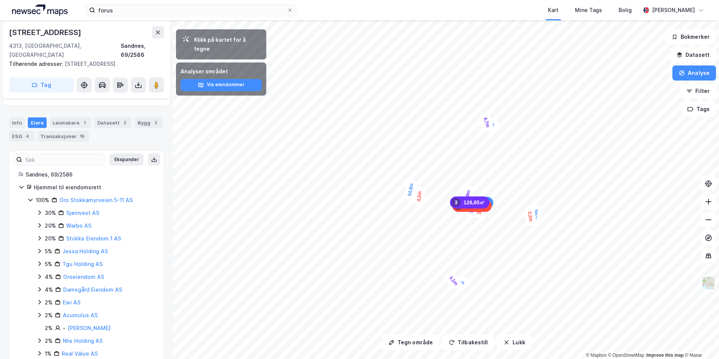
scroll to position [75, 0]
drag, startPoint x: 120, startPoint y: 187, endPoint x: 61, endPoint y: 189, distance: 59.1
click at [61, 195] on div "100% Oro Stokkamyrveien 5-11 AS" at bounding box center [95, 199] width 119 height 9
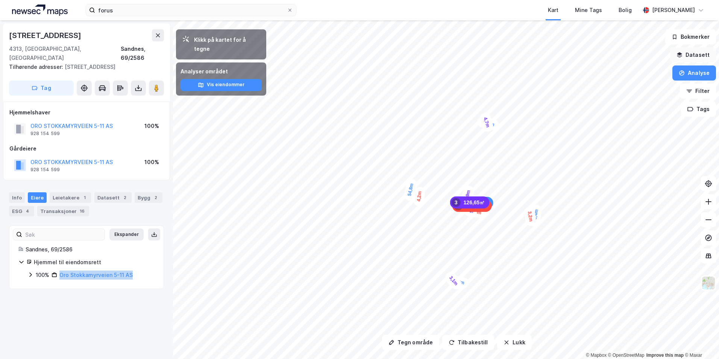
copy link "Oro Stokkamyrveien 5-11 AS"
click at [76, 183] on div "Info Eiere Leietakere 1 Datasett 2 Bygg 2 ESG 4 Transaksjoner 16" at bounding box center [86, 201] width 173 height 36
click at [74, 184] on div "Info Eiere Leietakere 1 Datasett 2 Bygg 2 ESG 4 Transaksjoner 16" at bounding box center [86, 201] width 173 height 36
click at [73, 192] on div "Leietakere 1" at bounding box center [71, 197] width 42 height 11
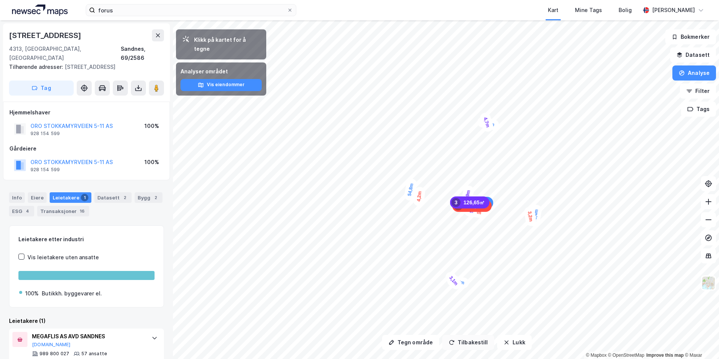
click at [461, 341] on button "Tilbakestill" at bounding box center [468, 342] width 52 height 15
click at [520, 342] on button "Lukk" at bounding box center [514, 342] width 34 height 15
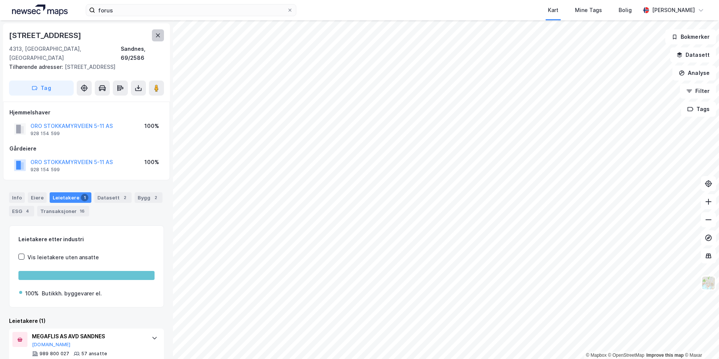
click at [162, 38] on button at bounding box center [158, 35] width 12 height 12
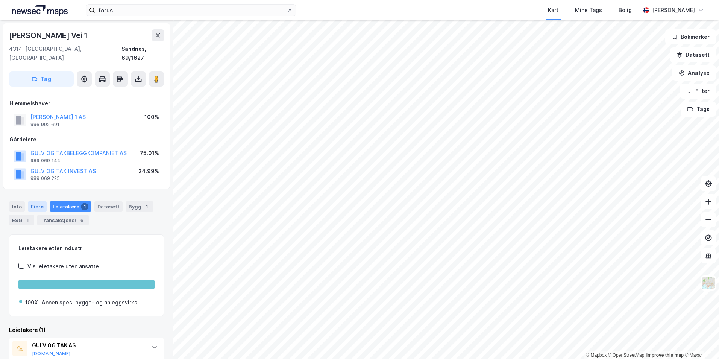
click at [38, 201] on div "Eiere" at bounding box center [37, 206] width 19 height 11
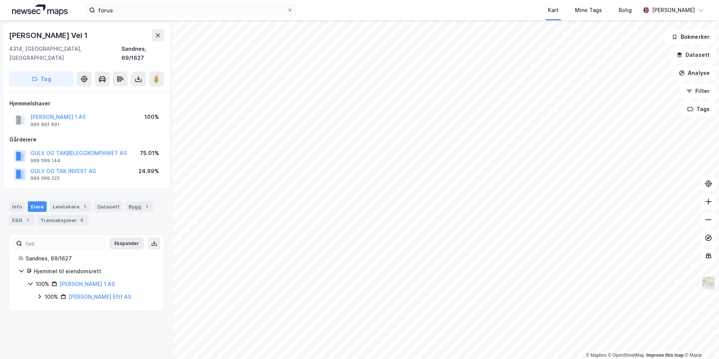
click at [40, 294] on icon at bounding box center [39, 296] width 2 height 5
click at [75, 38] on div "Jakob Askelands Vei 1" at bounding box center [49, 35] width 80 height 12
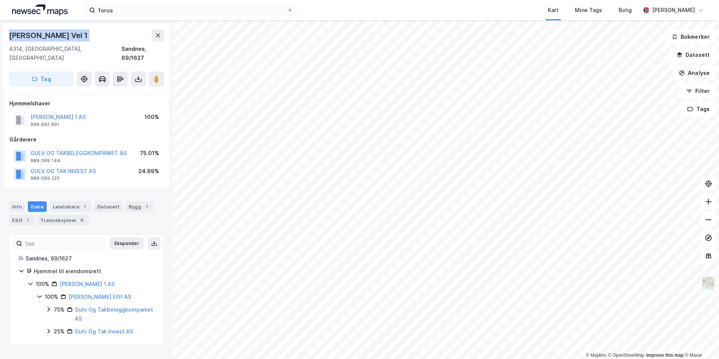
click at [75, 38] on div "Jakob Askelands Vei 1" at bounding box center [49, 35] width 80 height 12
copy div "Jakob Askelands Vei 1"
drag, startPoint x: 82, startPoint y: 289, endPoint x: 70, endPoint y: 288, distance: 12.4
click at [70, 292] on div "100% Myklebust Eftf AS" at bounding box center [100, 296] width 110 height 9
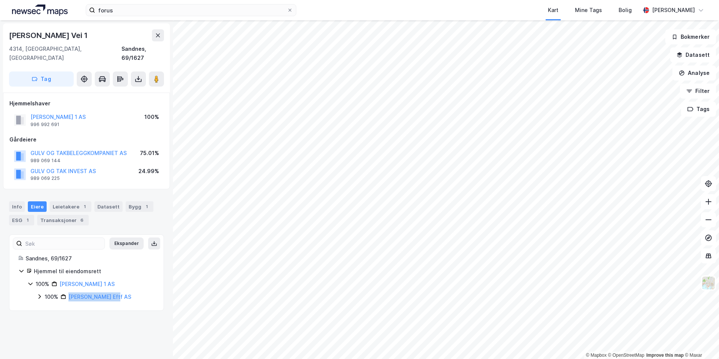
copy link "Myklebust Eftf AS"
click at [698, 71] on button "Analyse" at bounding box center [695, 72] width 44 height 15
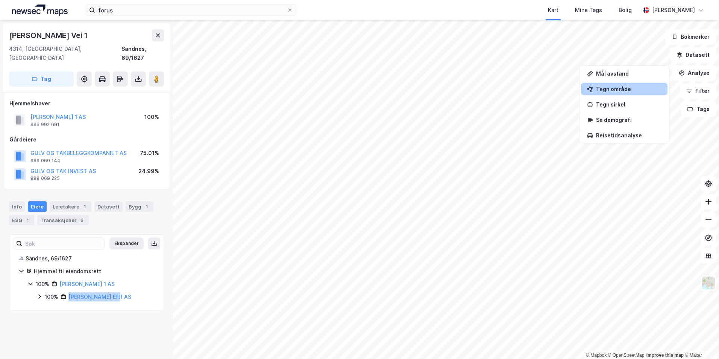
click at [613, 90] on div "Tegn område" at bounding box center [628, 89] width 65 height 6
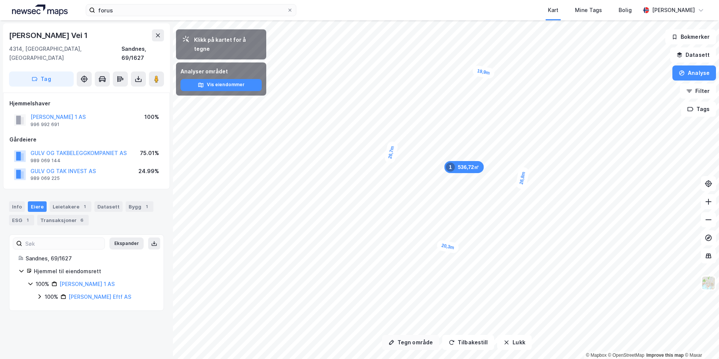
click at [412, 337] on button "Tegn område" at bounding box center [410, 342] width 57 height 15
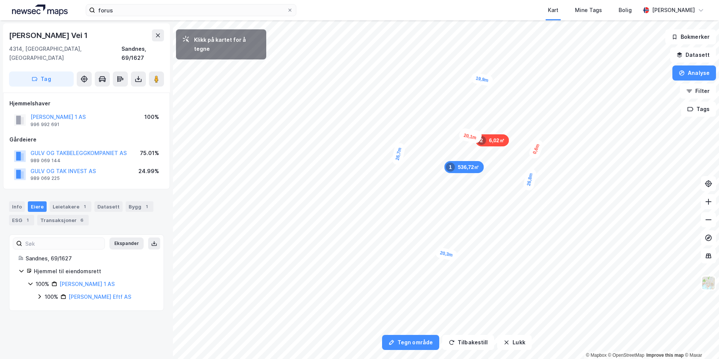
click at [536, 151] on div "0,6m" at bounding box center [536, 149] width 17 height 22
click at [401, 130] on div "1,3m" at bounding box center [403, 127] width 18 height 22
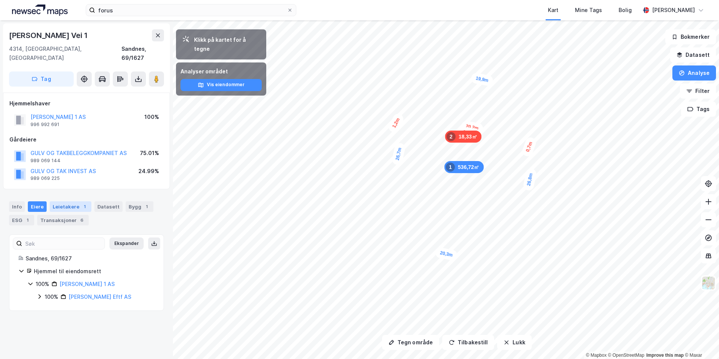
click at [56, 201] on div "Leietakere 1" at bounding box center [71, 206] width 42 height 11
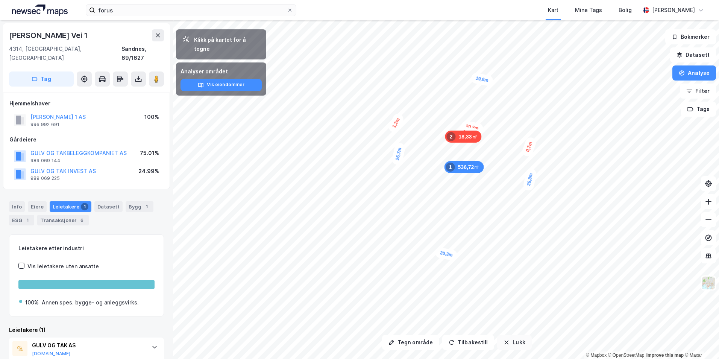
click at [513, 342] on button "Lukk" at bounding box center [514, 342] width 34 height 15
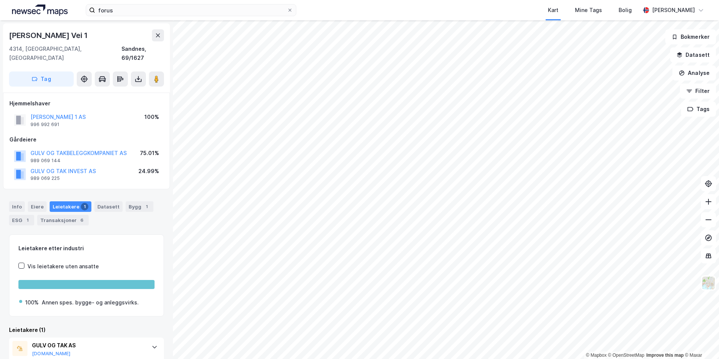
click at [152, 149] on div "75.01%" at bounding box center [149, 153] width 19 height 9
drag, startPoint x: 152, startPoint y: 142, endPoint x: 146, endPoint y: 158, distance: 16.8
click at [146, 167] on div "24.99%" at bounding box center [148, 171] width 21 height 9
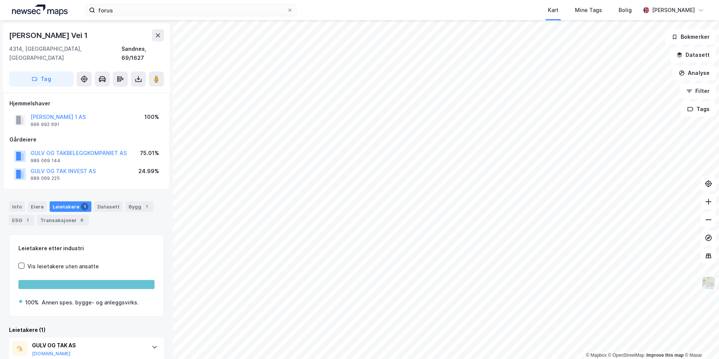
drag, startPoint x: 146, startPoint y: 158, endPoint x: 157, endPoint y: 176, distance: 21.3
click at [157, 176] on div "Hjemmelshaver JAKOB ASKELANDSVEI 1 AS 996 992 691 100% Gårdeiere GULV OG TAKBEL…" at bounding box center [86, 141] width 167 height 97
click at [152, 36] on button at bounding box center [158, 35] width 12 height 12
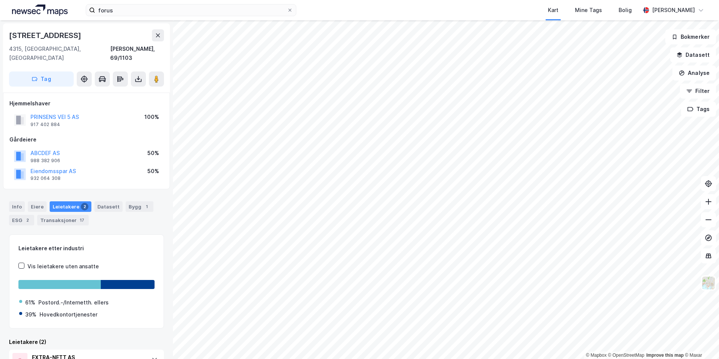
click at [49, 38] on div "Prinsens Vei 5" at bounding box center [46, 35] width 74 height 12
copy div "Prinsens Vei 5"
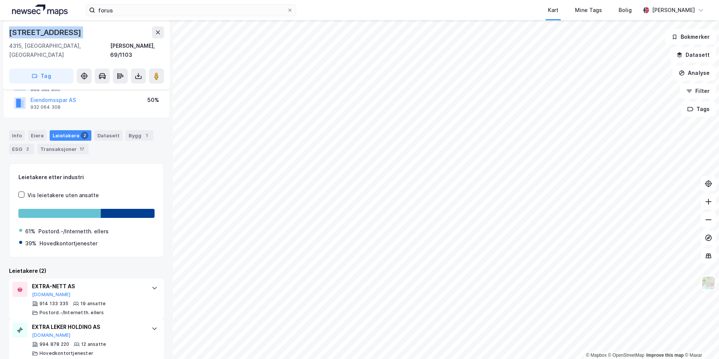
scroll to position [72, 0]
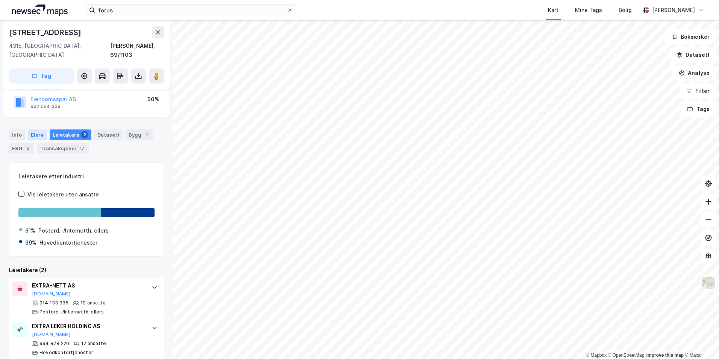
click at [36, 129] on div "Eiere" at bounding box center [37, 134] width 19 height 11
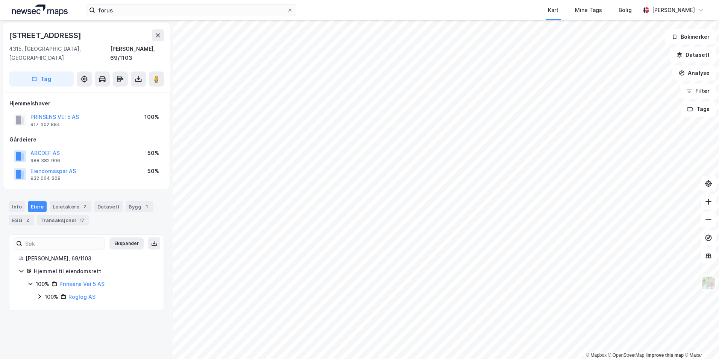
click at [43, 292] on div "100% Roglog AS" at bounding box center [95, 296] width 118 height 9
drag, startPoint x: 103, startPoint y: 291, endPoint x: 61, endPoint y: 290, distance: 41.8
click at [61, 292] on div "100% Roglog AS" at bounding box center [100, 296] width 110 height 9
copy link "Roglog AS"
click at [69, 201] on div "Leietakere 2" at bounding box center [71, 206] width 42 height 11
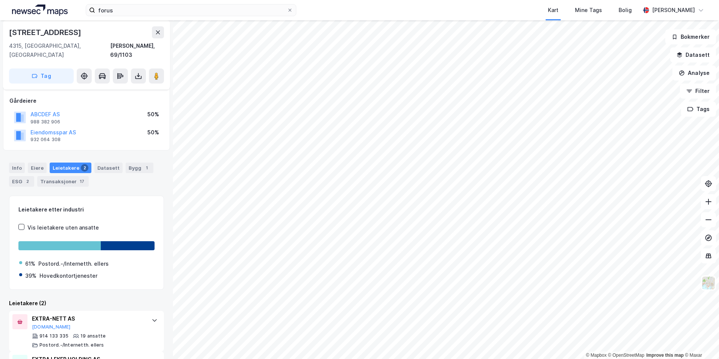
scroll to position [72, 0]
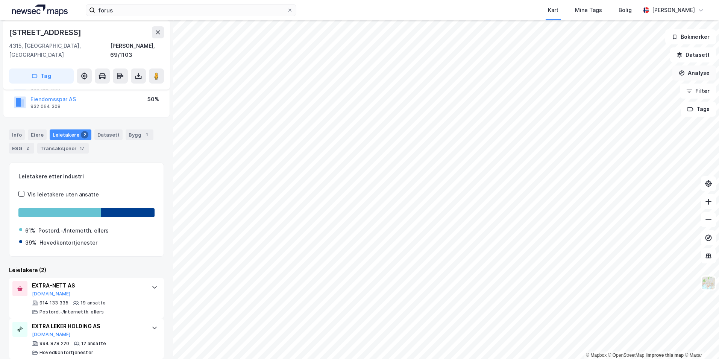
click at [693, 76] on button "Analyse" at bounding box center [695, 72] width 44 height 15
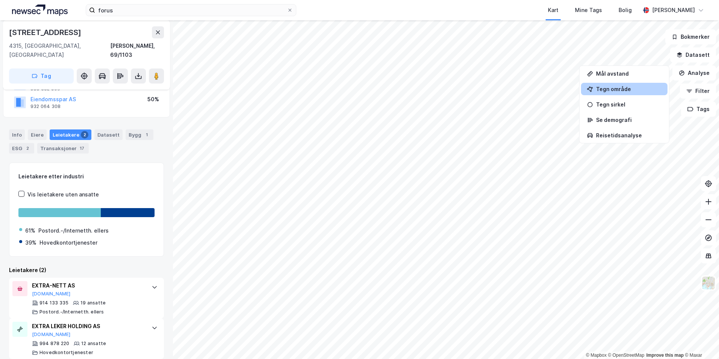
click at [616, 90] on div "Tegn område" at bounding box center [628, 89] width 65 height 6
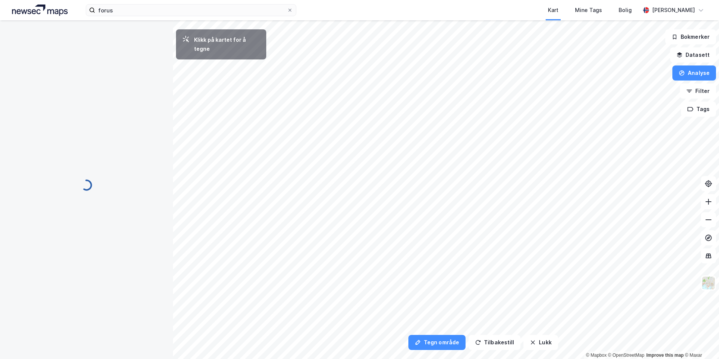
scroll to position [0, 0]
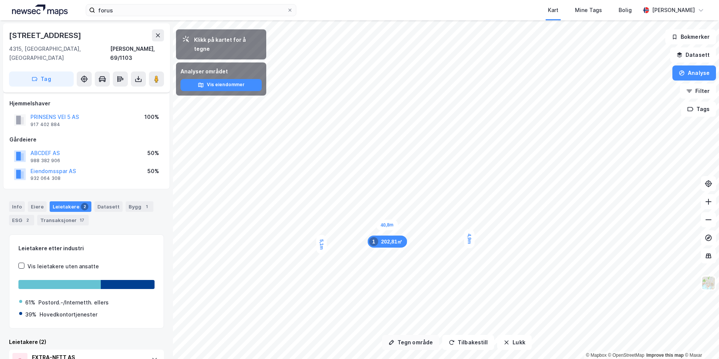
click at [406, 340] on button "Tegn område" at bounding box center [410, 342] width 57 height 15
click at [40, 39] on div "Prinsens Vei 5" at bounding box center [46, 35] width 74 height 12
click at [39, 38] on div "Prinsens Vei 5" at bounding box center [46, 35] width 74 height 12
copy div "Prinsens Vei 5"
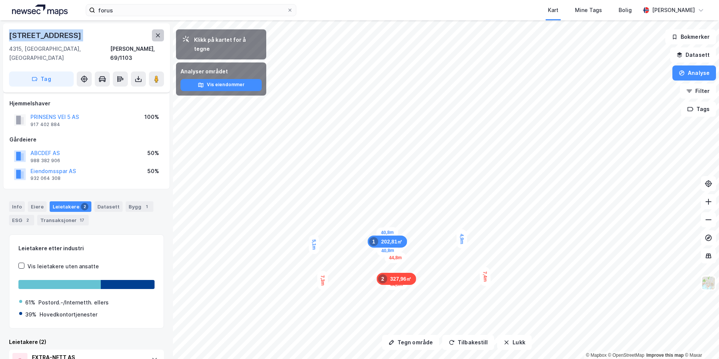
click at [161, 32] on button at bounding box center [158, 35] width 12 height 12
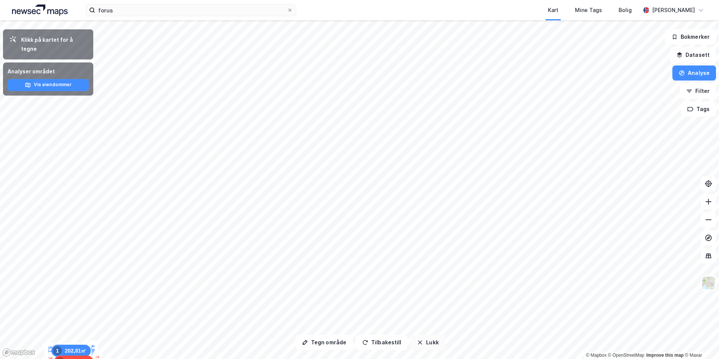
click at [423, 341] on button "Lukk" at bounding box center [428, 342] width 34 height 15
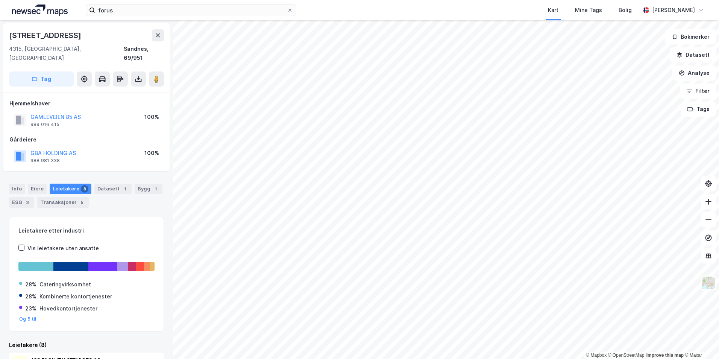
click at [36, 30] on div "Gamleveien 85" at bounding box center [46, 35] width 74 height 12
click at [689, 77] on button "Analyse" at bounding box center [695, 72] width 44 height 15
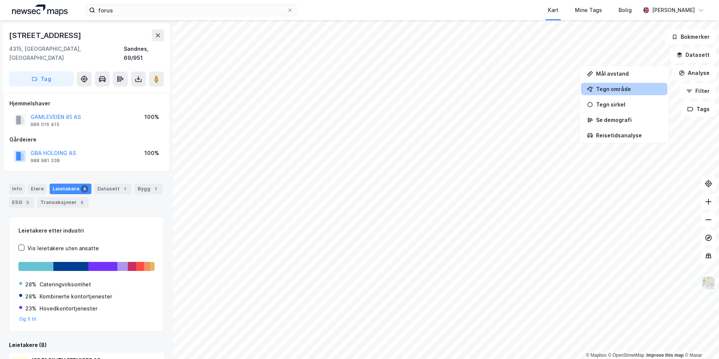
click at [634, 91] on div "Tegn område" at bounding box center [628, 89] width 65 height 6
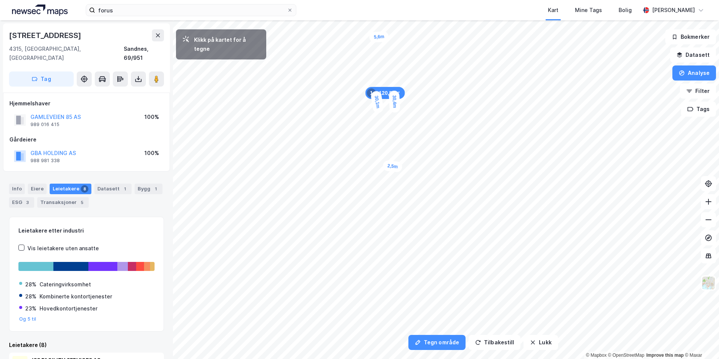
click at [387, 166] on div "2,5m" at bounding box center [393, 166] width 20 height 12
click at [386, 160] on div "1m" at bounding box center [386, 164] width 14 height 18
click at [375, 160] on div "2,5m" at bounding box center [380, 159] width 19 height 11
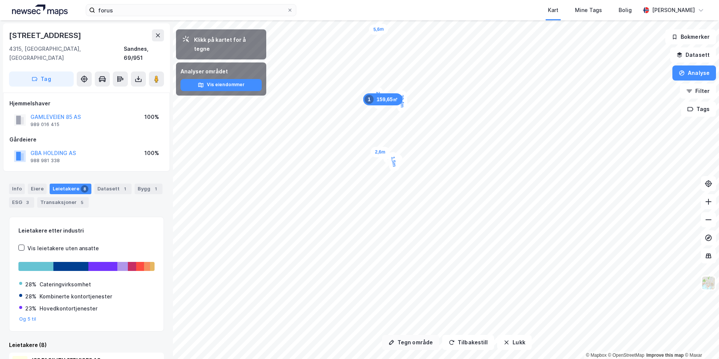
click at [415, 338] on button "Tegn område" at bounding box center [410, 342] width 57 height 15
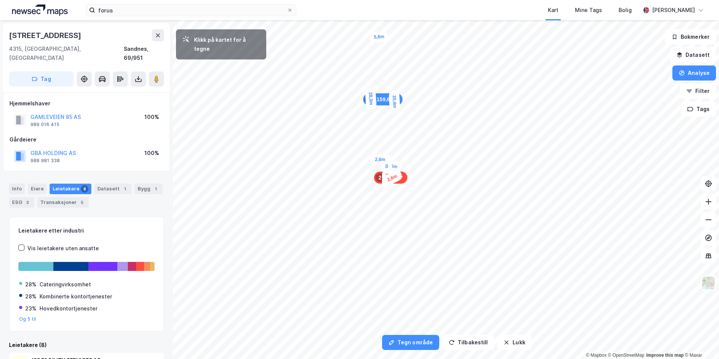
click at [388, 183] on div "2,6m" at bounding box center [393, 178] width 22 height 18
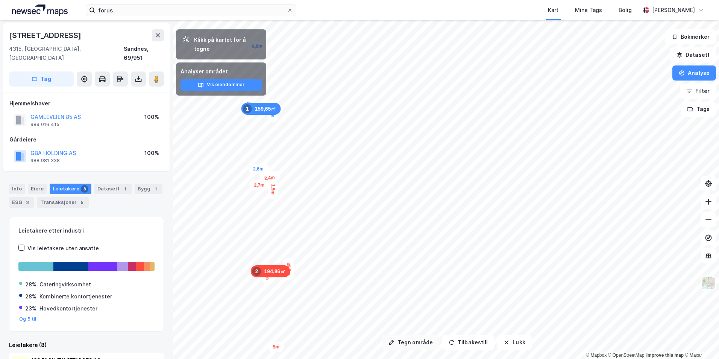
click at [410, 342] on button "Tegn område" at bounding box center [410, 342] width 57 height 15
drag, startPoint x: 420, startPoint y: 340, endPoint x: 416, endPoint y: 336, distance: 5.9
click at [419, 340] on button "Tegn område" at bounding box center [410, 342] width 57 height 15
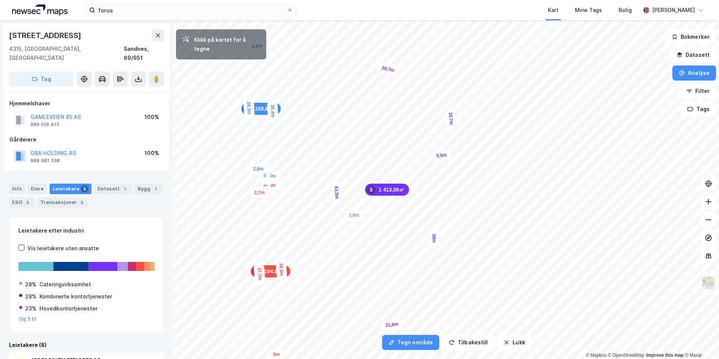
click at [360, 214] on div "2,9m" at bounding box center [354, 215] width 20 height 11
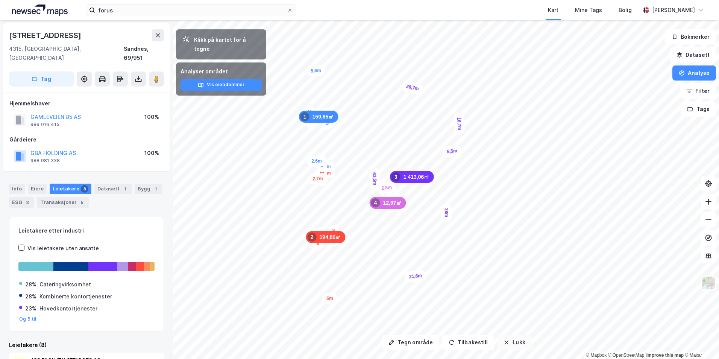
click at [506, 342] on button "Lukk" at bounding box center [514, 342] width 34 height 15
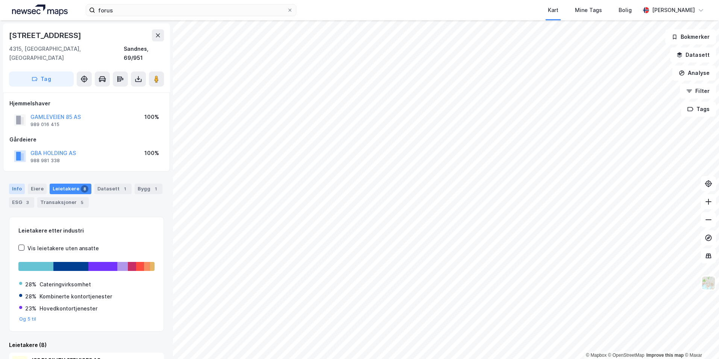
click at [20, 184] on div "Info" at bounding box center [17, 189] width 16 height 11
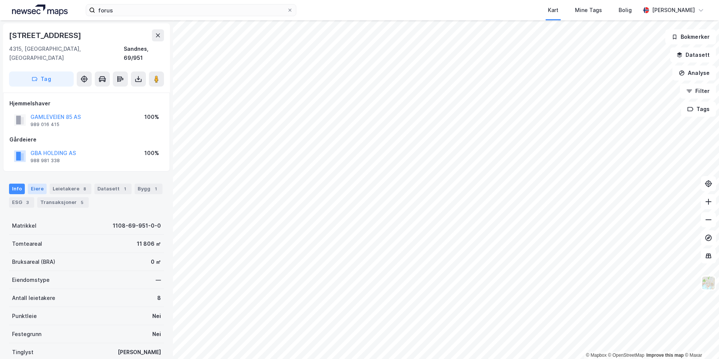
click at [29, 184] on div "Eiere" at bounding box center [37, 189] width 19 height 11
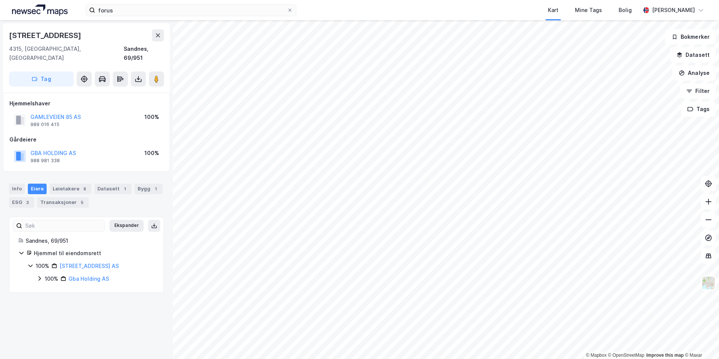
click at [38, 275] on icon at bounding box center [39, 278] width 6 height 6
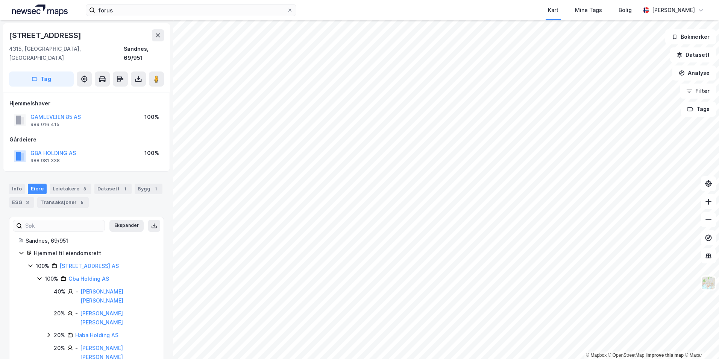
click at [38, 275] on icon at bounding box center [39, 278] width 6 height 6
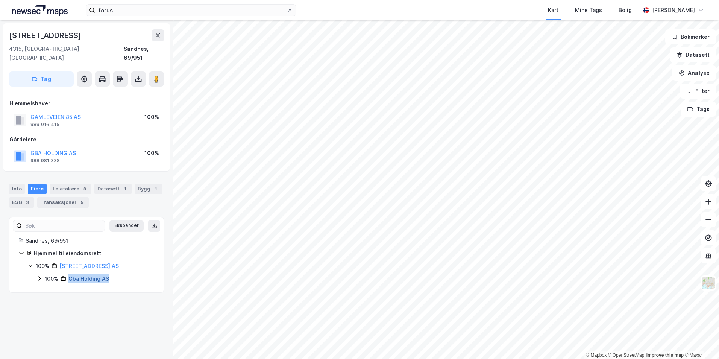
drag, startPoint x: 120, startPoint y: 269, endPoint x: 70, endPoint y: 269, distance: 49.3
click at [70, 274] on div "100% Gba Holding AS" at bounding box center [100, 278] width 110 height 9
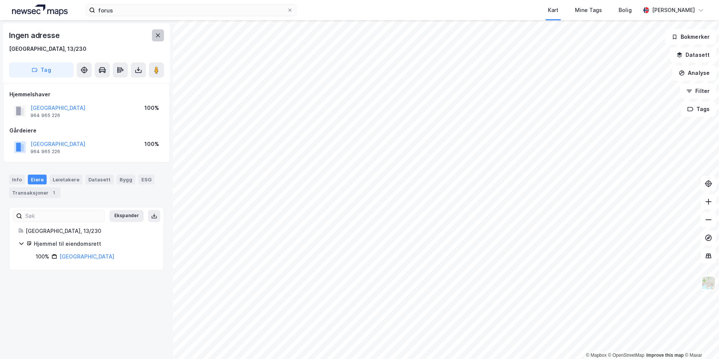
click at [159, 30] on button at bounding box center [158, 35] width 12 height 12
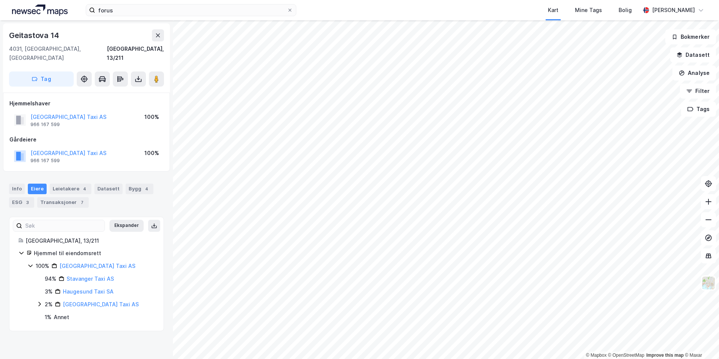
click at [47, 41] on div "Geitastova 14 4031, Stavanger, Rogaland Stavanger, 13/211" at bounding box center [86, 45] width 155 height 33
click at [44, 39] on div "Geitastova 14" at bounding box center [34, 35] width 51 height 12
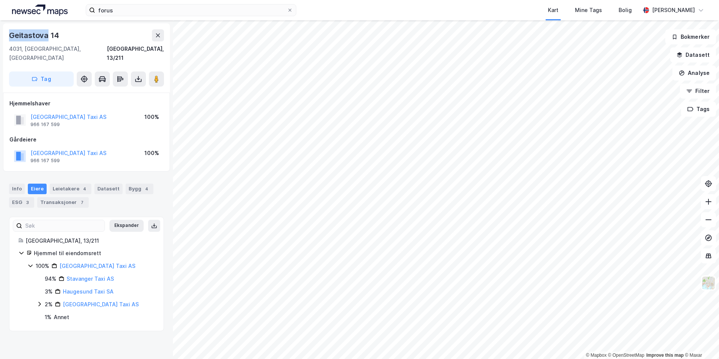
click at [44, 38] on div "Geitastova 14" at bounding box center [34, 35] width 51 height 12
click at [43, 38] on div "Geitastova 14" at bounding box center [34, 35] width 51 height 12
drag, startPoint x: 105, startPoint y: 257, endPoint x: 60, endPoint y: 258, distance: 44.4
click at [60, 261] on div "100% Rogaland Taxi AS" at bounding box center [95, 265] width 119 height 9
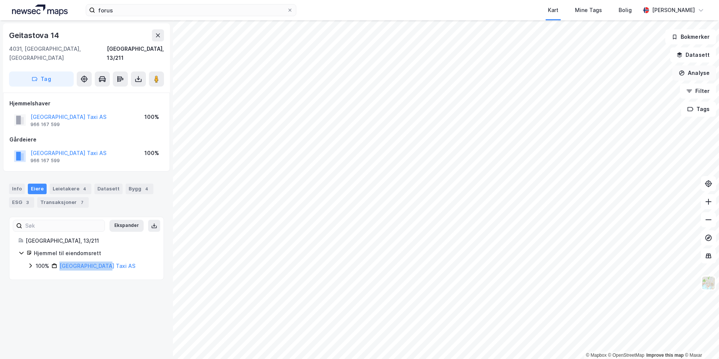
click at [698, 70] on button "Analyse" at bounding box center [695, 72] width 44 height 15
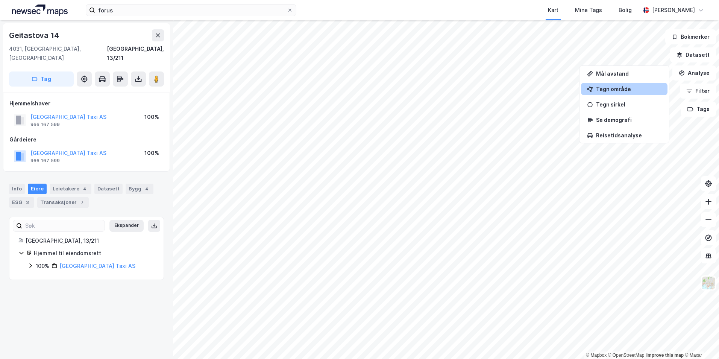
click at [617, 89] on div "Tegn område" at bounding box center [628, 89] width 65 height 6
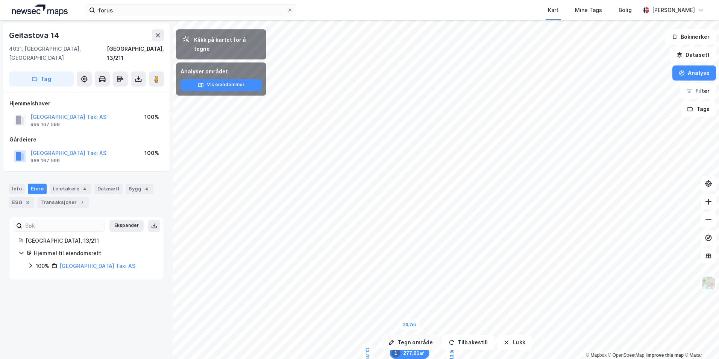
click at [405, 340] on button "Tegn område" at bounding box center [410, 342] width 57 height 15
click at [511, 342] on button "Lukk" at bounding box center [514, 342] width 34 height 15
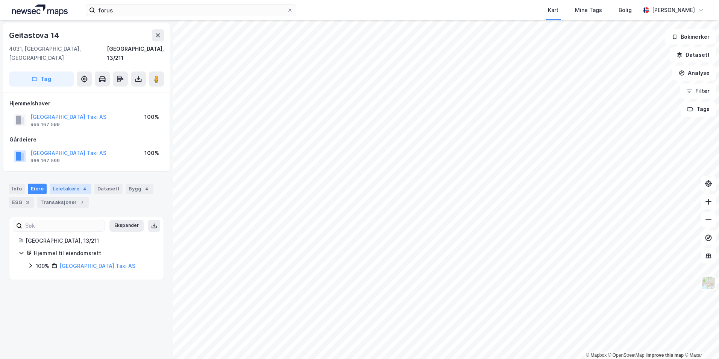
click at [66, 184] on div "Leietakere 4" at bounding box center [71, 189] width 42 height 11
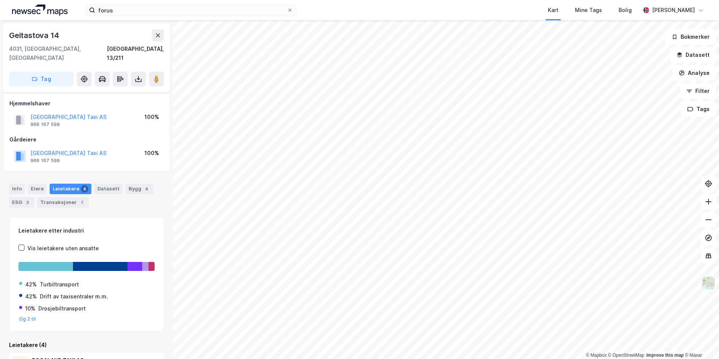
scroll to position [156, 0]
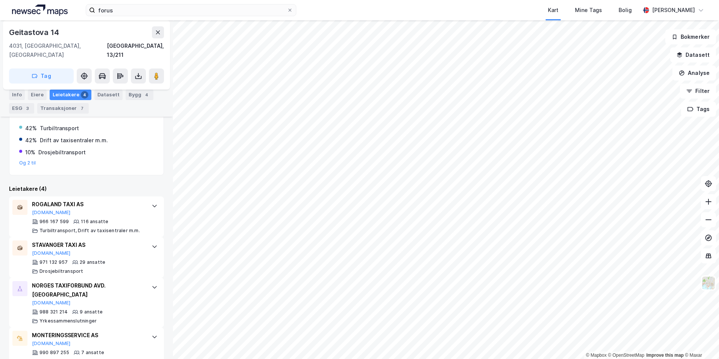
click at [151, 31] on div "Geitastova 14" at bounding box center [86, 32] width 155 height 12
click at [158, 33] on icon at bounding box center [158, 32] width 6 height 6
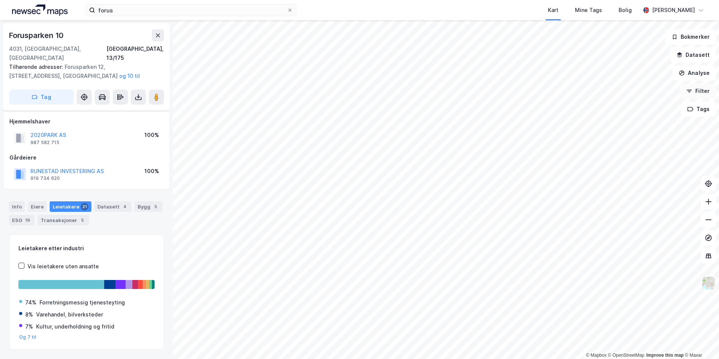
scroll to position [12, 0]
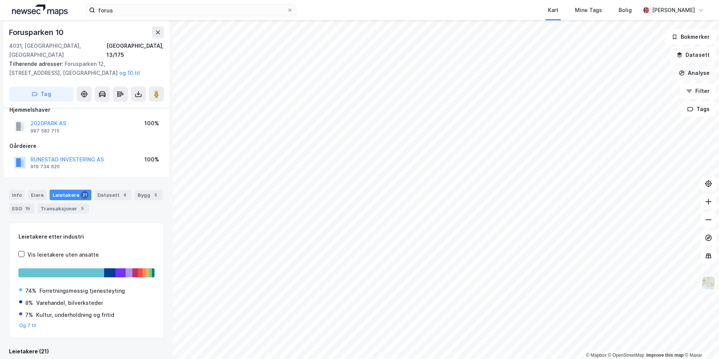
click at [697, 77] on button "Analyse" at bounding box center [695, 72] width 44 height 15
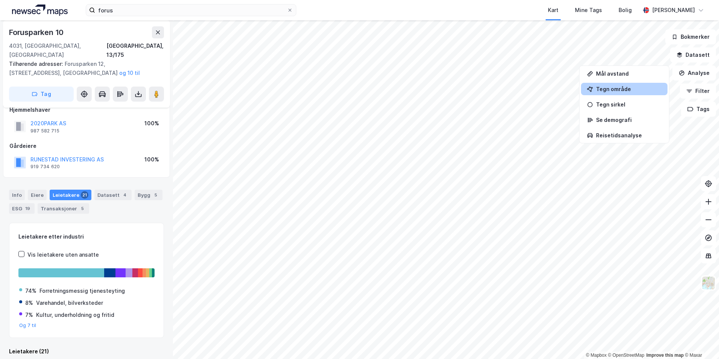
click at [614, 88] on div "Tegn område" at bounding box center [628, 89] width 65 height 6
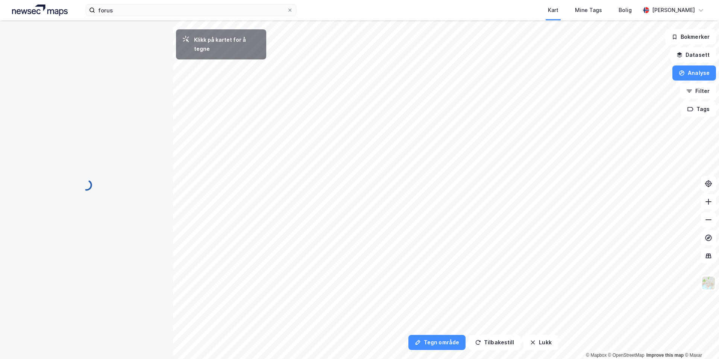
scroll to position [0, 0]
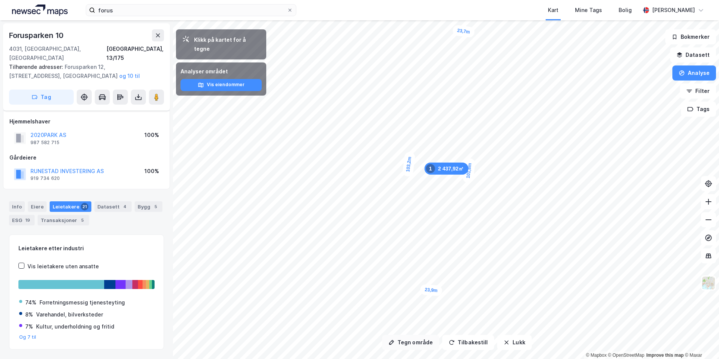
click at [426, 341] on button "Tegn område" at bounding box center [410, 342] width 57 height 15
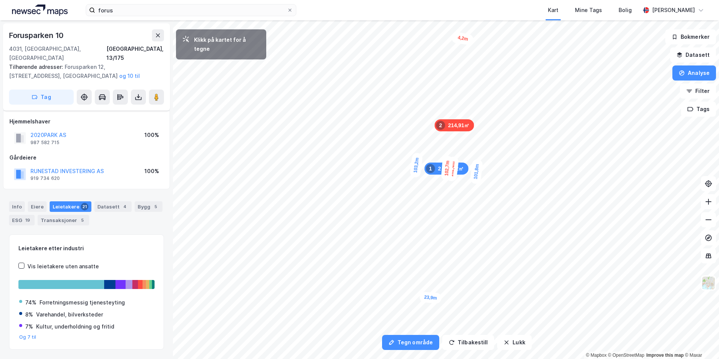
click at [437, 299] on div "23,9m" at bounding box center [431, 298] width 23 height 12
click at [427, 297] on div "4m" at bounding box center [432, 298] width 18 height 14
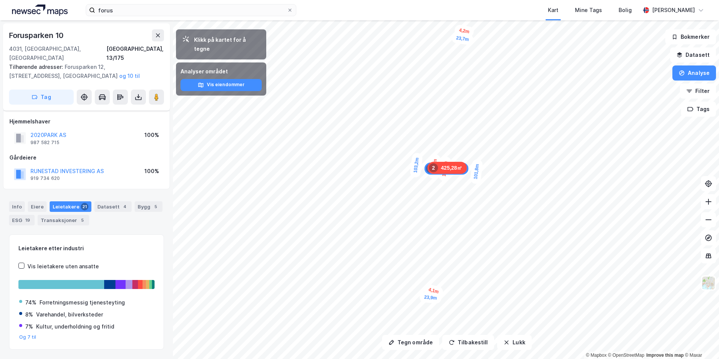
click at [60, 35] on div "Forusparken 10" at bounding box center [37, 35] width 56 height 12
click at [57, 35] on div "Forusparken 10" at bounding box center [37, 35] width 56 height 12
click at [37, 201] on div "Eiere" at bounding box center [37, 206] width 19 height 11
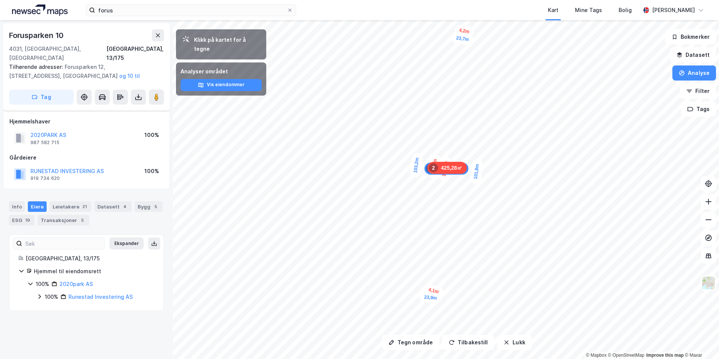
click at [41, 293] on icon at bounding box center [39, 296] width 6 height 6
click at [51, 306] on icon at bounding box center [49, 309] width 6 height 6
drag, startPoint x: 106, startPoint y: 301, endPoint x: 78, endPoint y: 302, distance: 27.9
click at [78, 305] on div "100% Runestad Holding AS" at bounding box center [104, 309] width 101 height 9
click at [510, 340] on button "Lukk" at bounding box center [514, 342] width 34 height 15
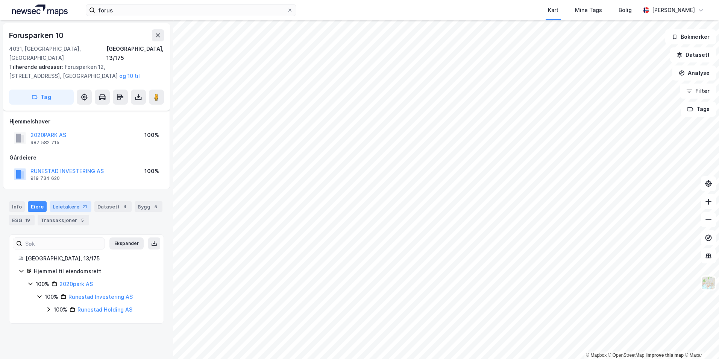
click at [55, 201] on div "Leietakere 21" at bounding box center [71, 206] width 42 height 11
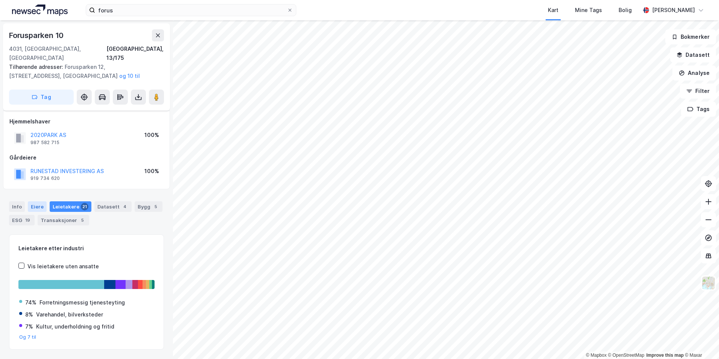
click at [41, 201] on div "Eiere" at bounding box center [37, 206] width 19 height 11
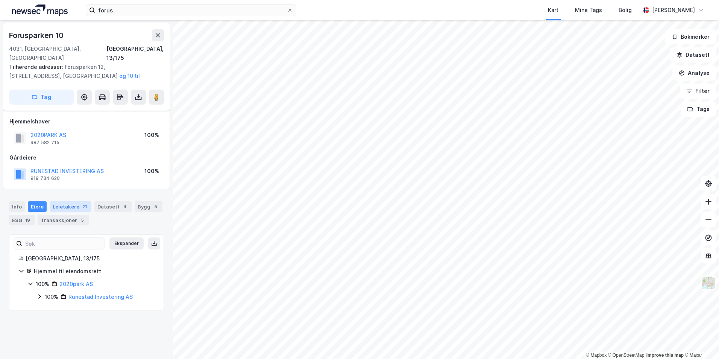
click at [64, 202] on div "Leietakere 21" at bounding box center [71, 206] width 42 height 11
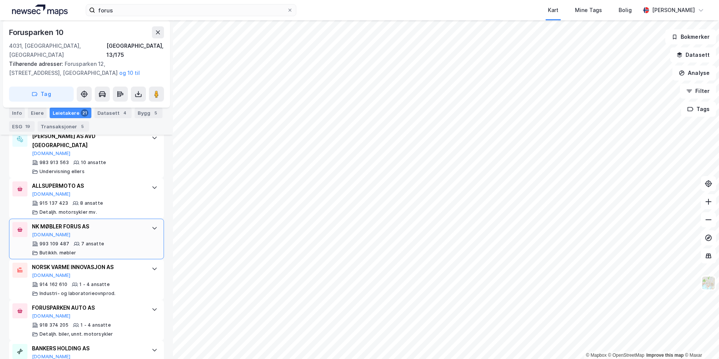
scroll to position [898, 0]
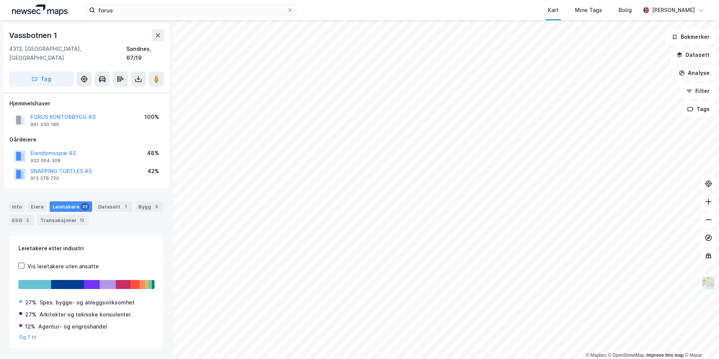
scroll to position [12, 0]
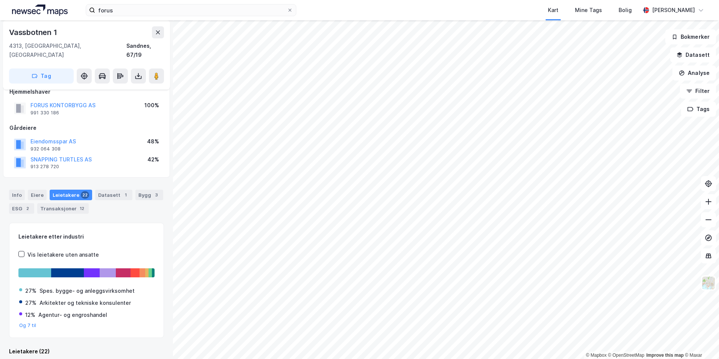
click at [48, 33] on div "Vassbotnen 1" at bounding box center [34, 32] width 50 height 12
click at [36, 192] on div "Info Eiere Leietakere 22 Datasett 1 Bygg 3 ESG 2 Transaksjoner 12" at bounding box center [86, 202] width 155 height 24
click at [36, 190] on div "Eiere" at bounding box center [37, 195] width 19 height 11
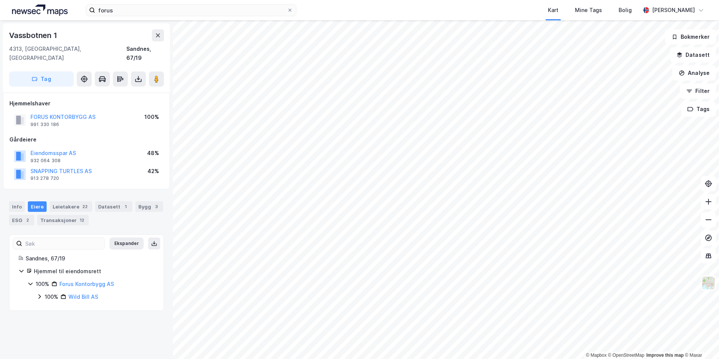
click at [40, 294] on icon at bounding box center [39, 296] width 2 height 5
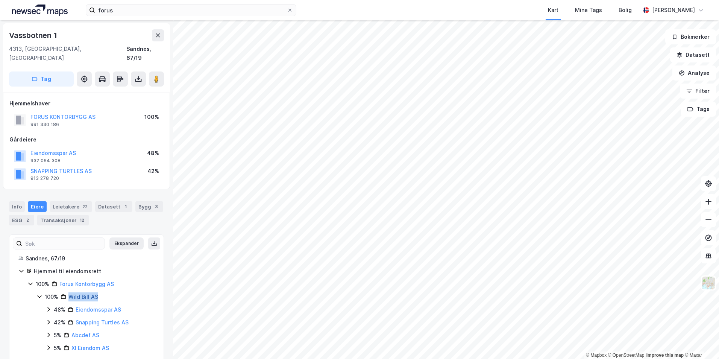
drag, startPoint x: 107, startPoint y: 287, endPoint x: 71, endPoint y: 291, distance: 36.4
click at [71, 292] on div "100% Wild Bill AS" at bounding box center [100, 296] width 110 height 9
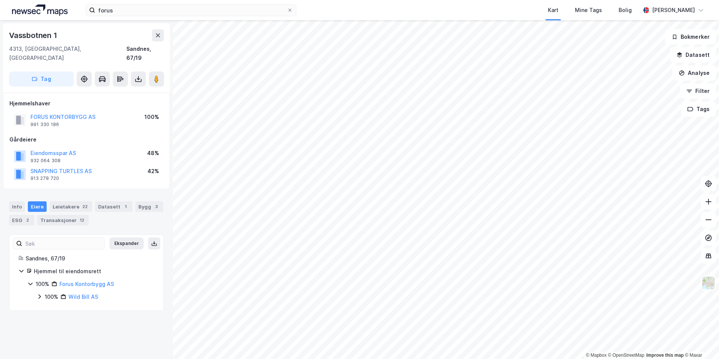
click at [58, 35] on div "Vassbotnen 1" at bounding box center [34, 35] width 50 height 12
click at [81, 203] on div "22" at bounding box center [85, 207] width 8 height 8
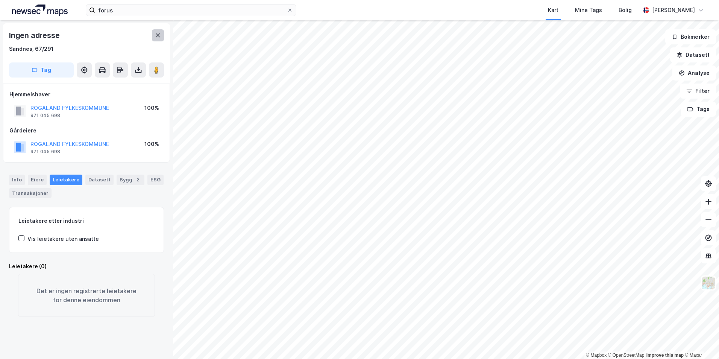
click at [161, 34] on button at bounding box center [158, 35] width 12 height 12
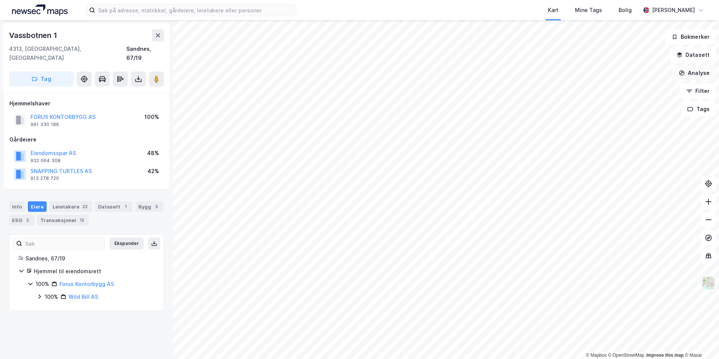
click at [704, 73] on button "Analyse" at bounding box center [695, 72] width 44 height 15
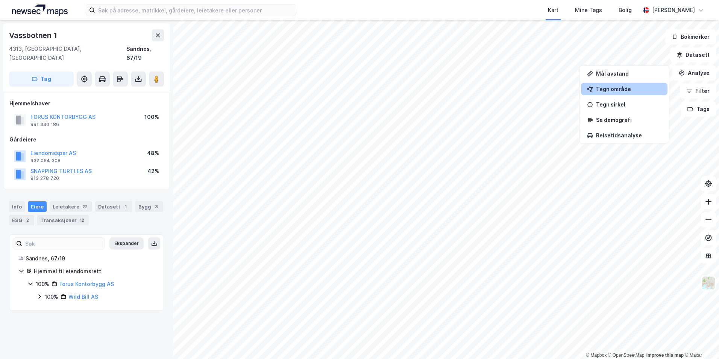
click at [614, 91] on div "Tegn område" at bounding box center [628, 89] width 65 height 6
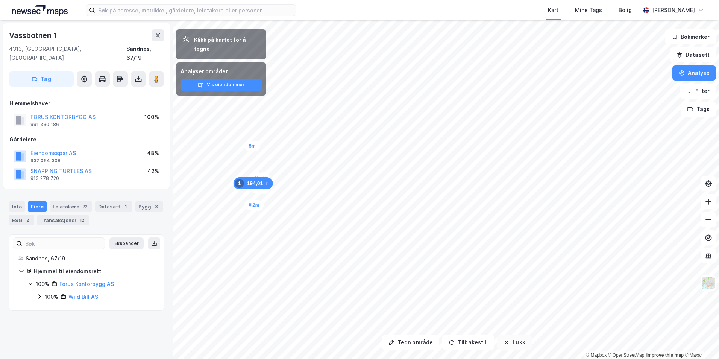
click at [522, 345] on button "Lukk" at bounding box center [514, 342] width 34 height 15
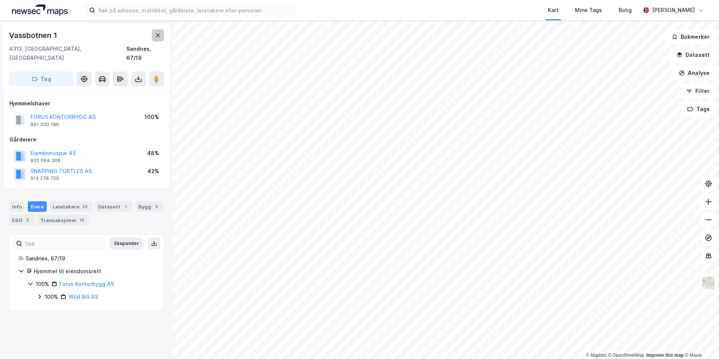
click at [161, 33] on icon at bounding box center [158, 35] width 6 height 6
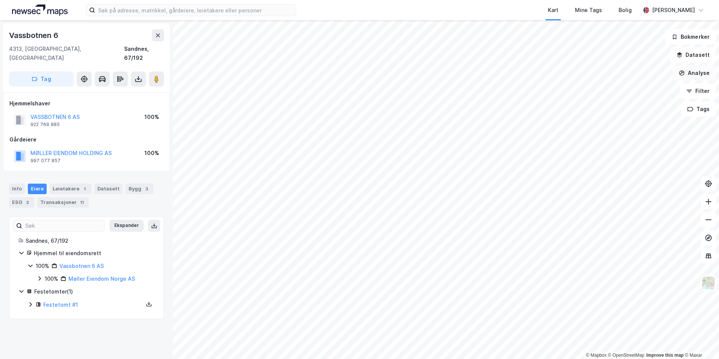
click at [691, 69] on button "Analyse" at bounding box center [695, 72] width 44 height 15
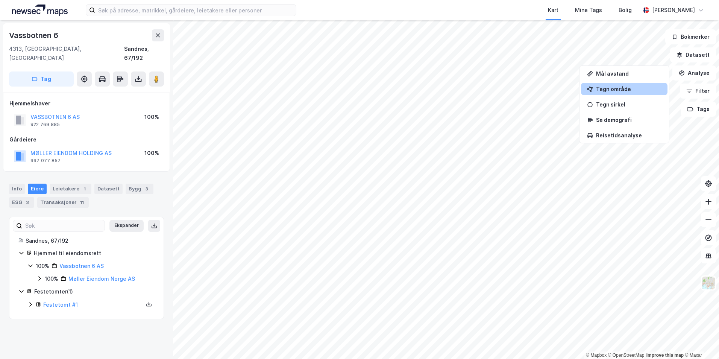
click at [629, 85] on div "Tegn område" at bounding box center [624, 89] width 87 height 12
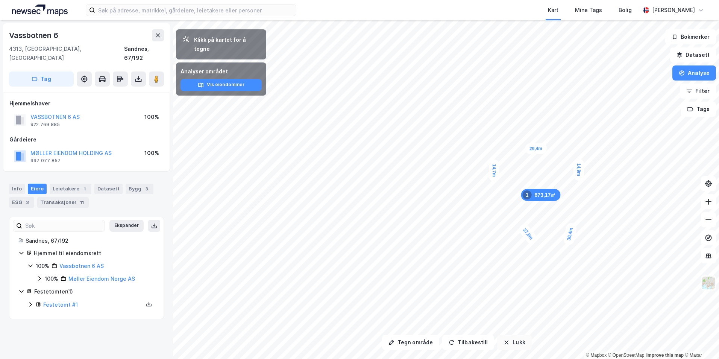
click at [506, 339] on button "Lukk" at bounding box center [514, 342] width 34 height 15
